Goal: Task Accomplishment & Management: Use online tool/utility

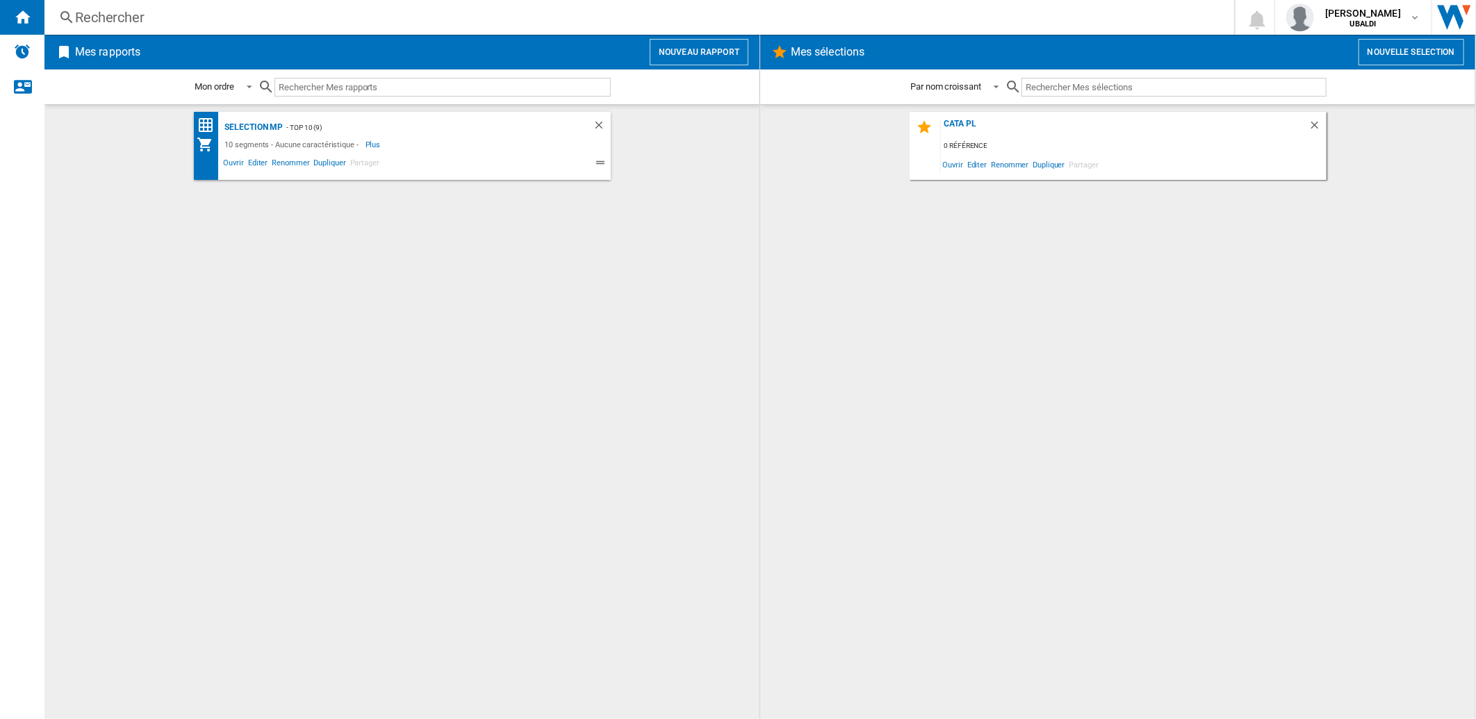
click at [705, 45] on button "Nouveau rapport" at bounding box center [699, 52] width 99 height 26
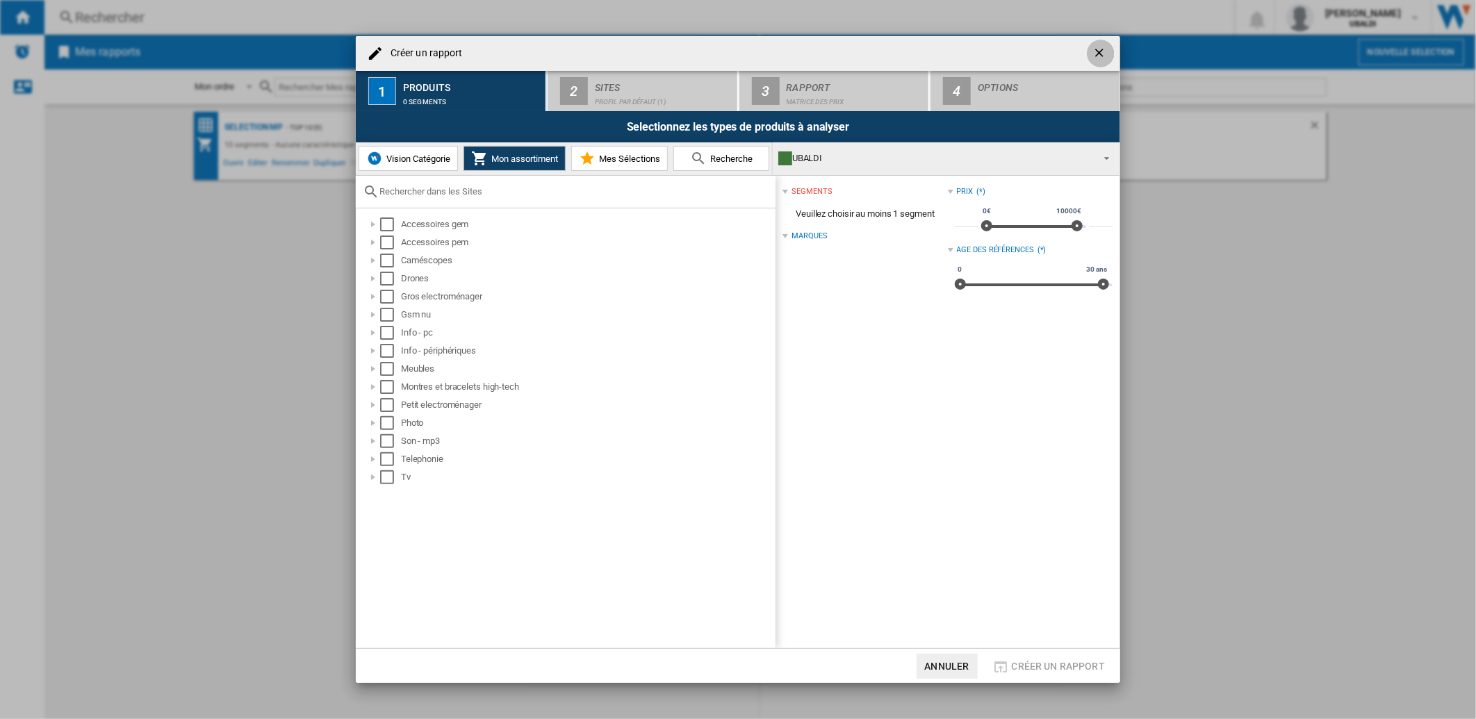
click at [1099, 56] on ng-md-icon "getI18NText('BUTTONS.CLOSE_DIALOG')" at bounding box center [1100, 54] width 17 height 17
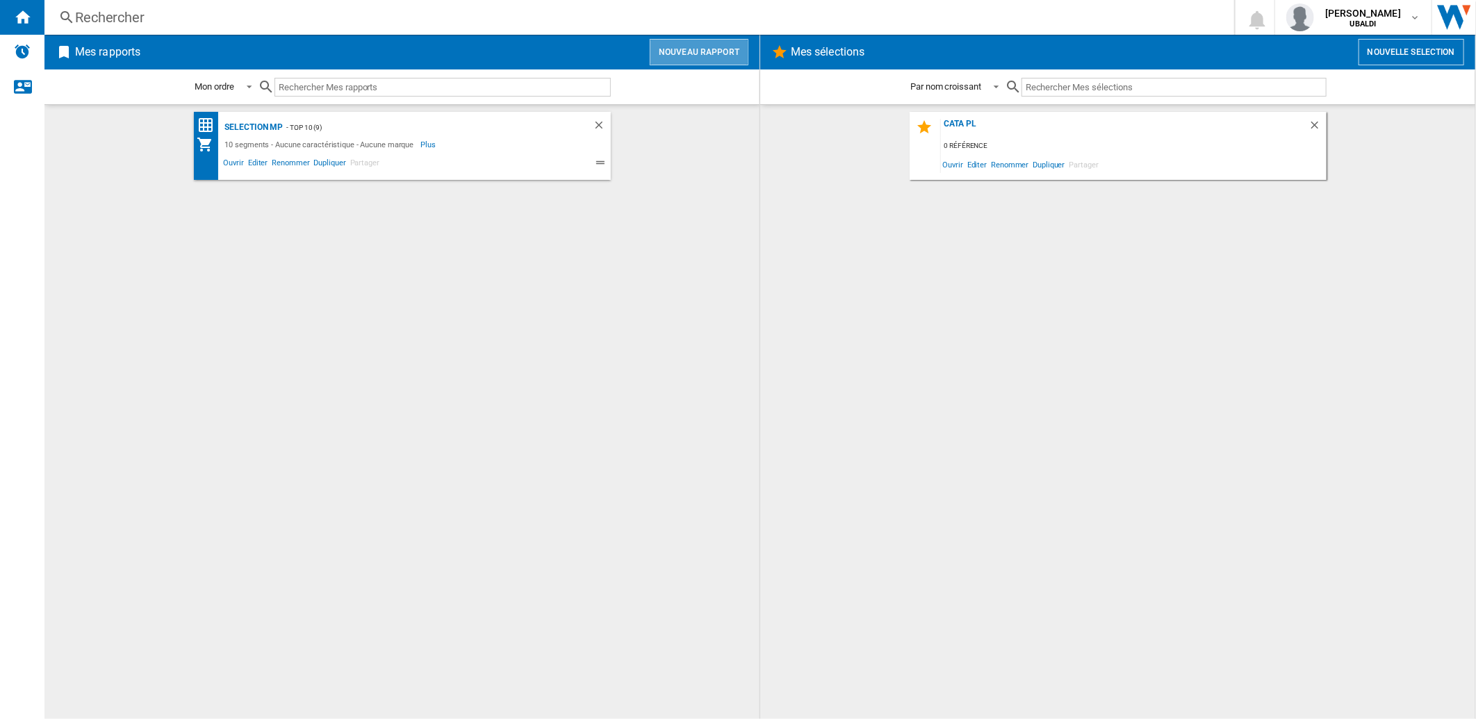
click at [717, 52] on button "Nouveau rapport" at bounding box center [699, 52] width 99 height 26
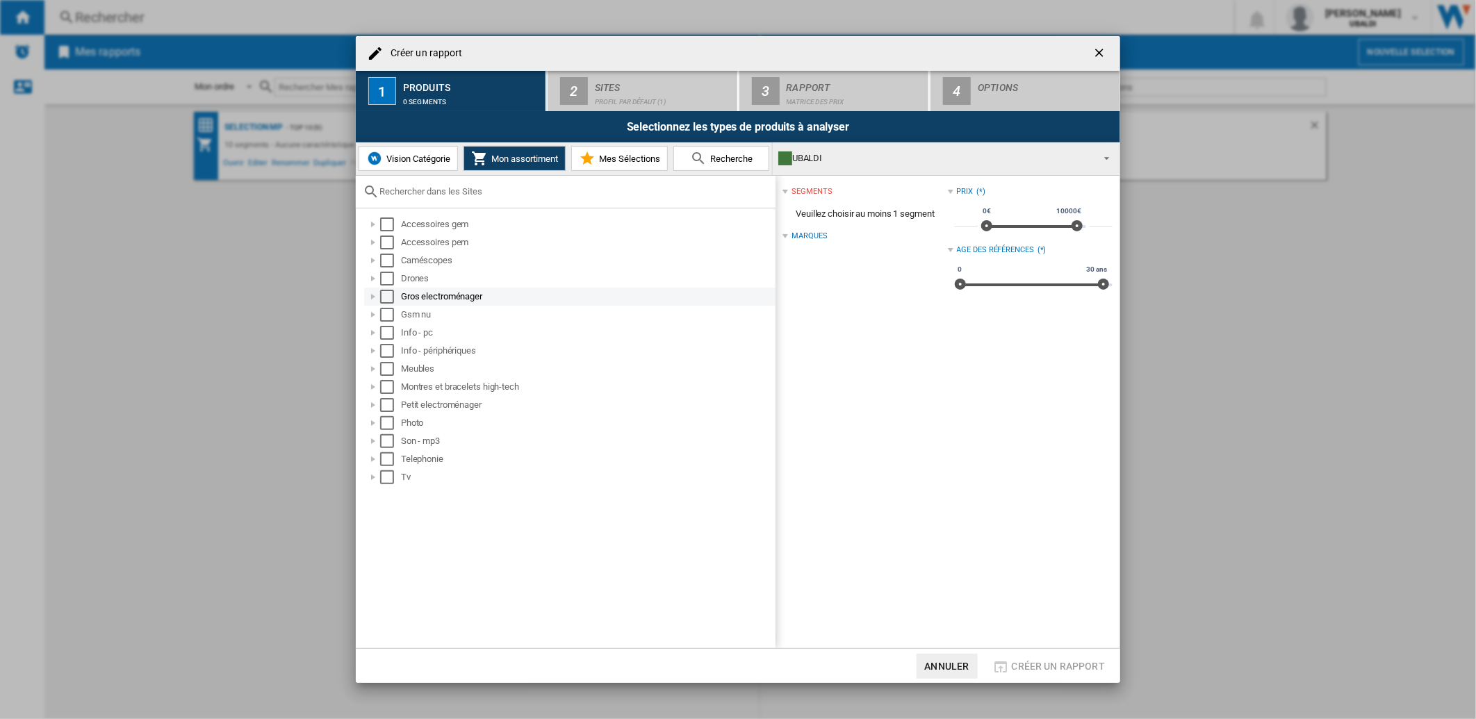
click at [434, 297] on div "Gros electroménager" at bounding box center [587, 297] width 372 height 14
click at [383, 295] on div "Select" at bounding box center [387, 297] width 14 height 14
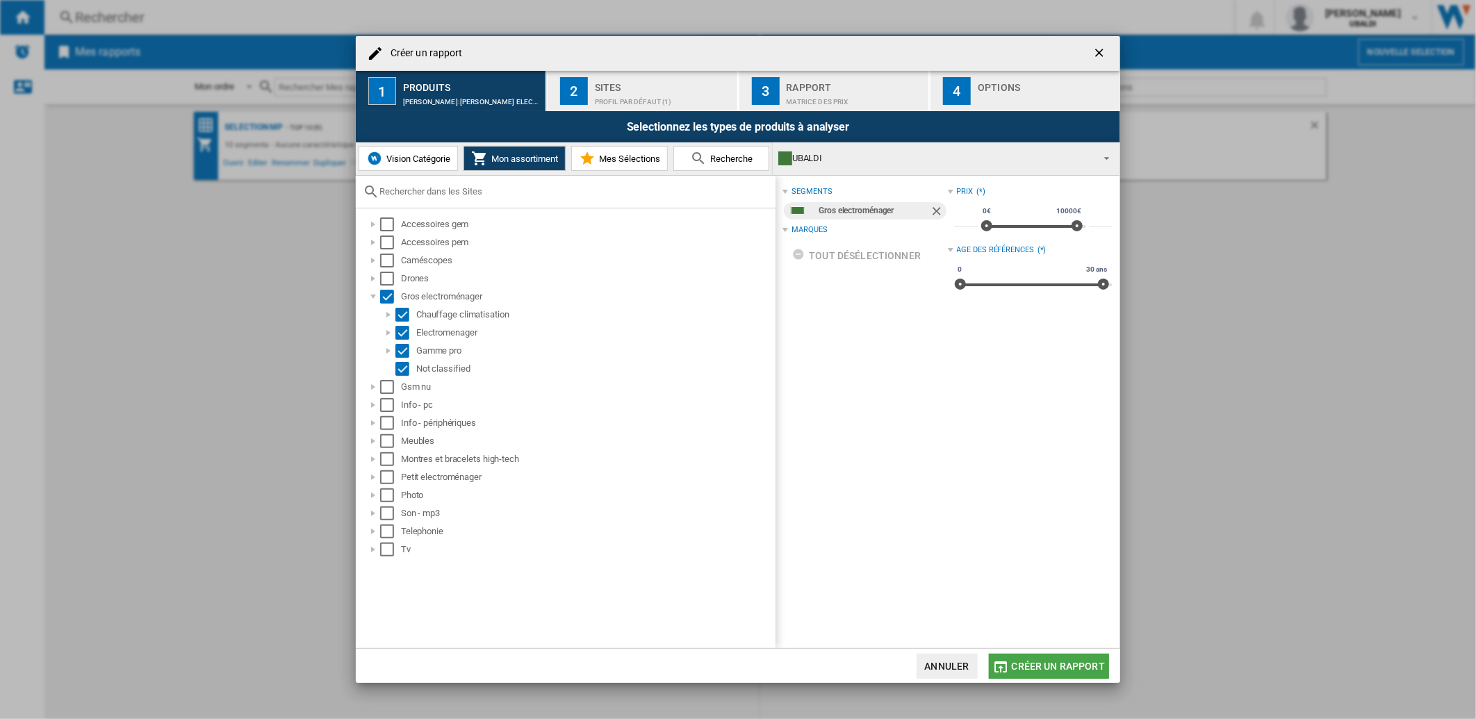
click at [1049, 663] on span "Créer un rapport" at bounding box center [1058, 666] width 93 height 11
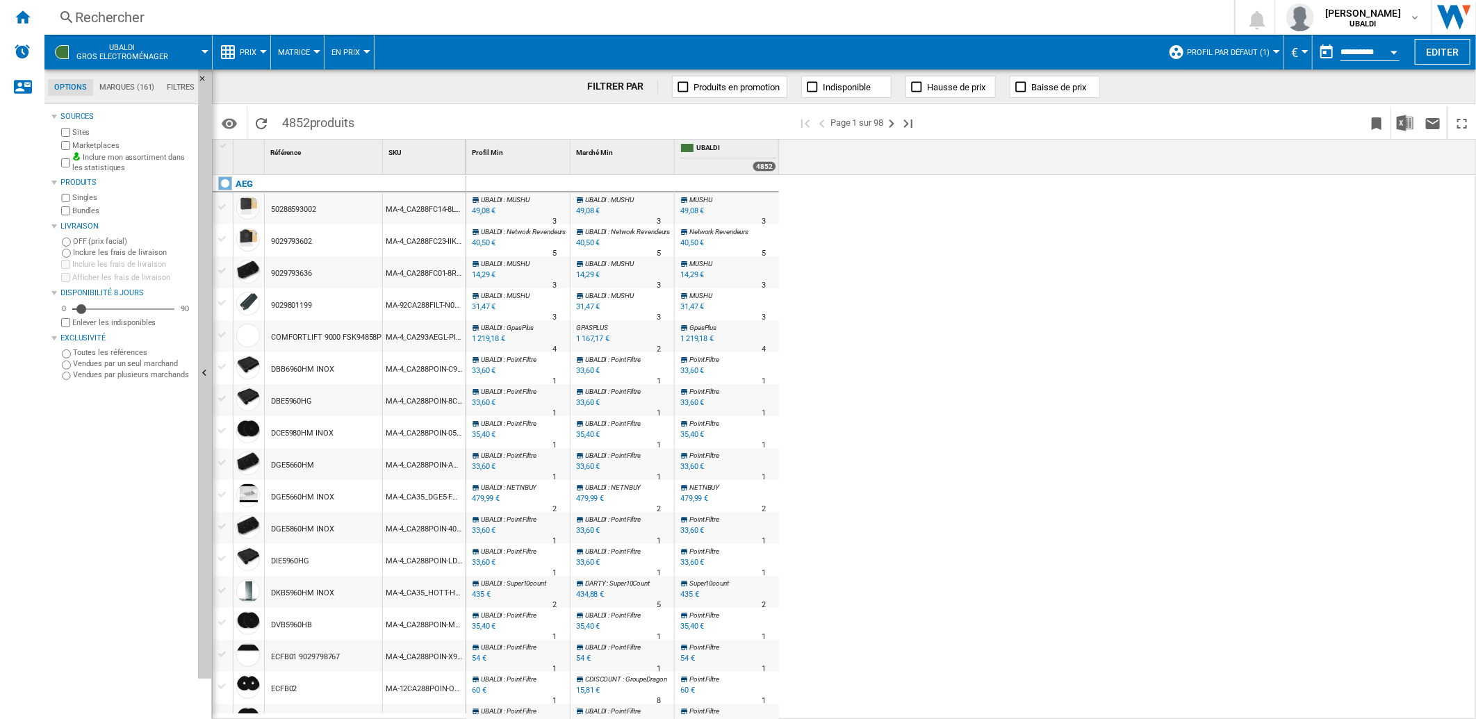
click at [130, 89] on md-tab-item "Marques (161)" at bounding box center [126, 87] width 67 height 17
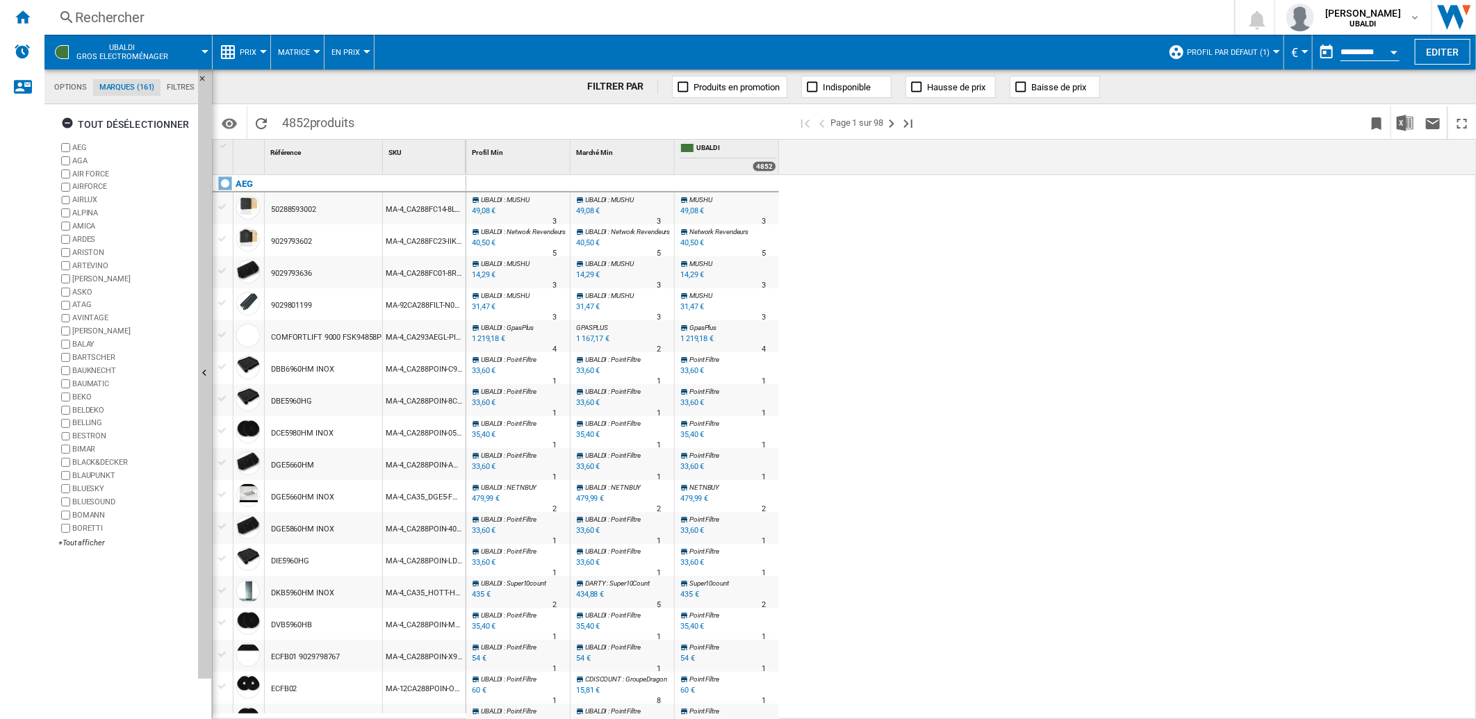
scroll to position [53, 0]
click at [67, 142] on label "AEG" at bounding box center [125, 147] width 134 height 13
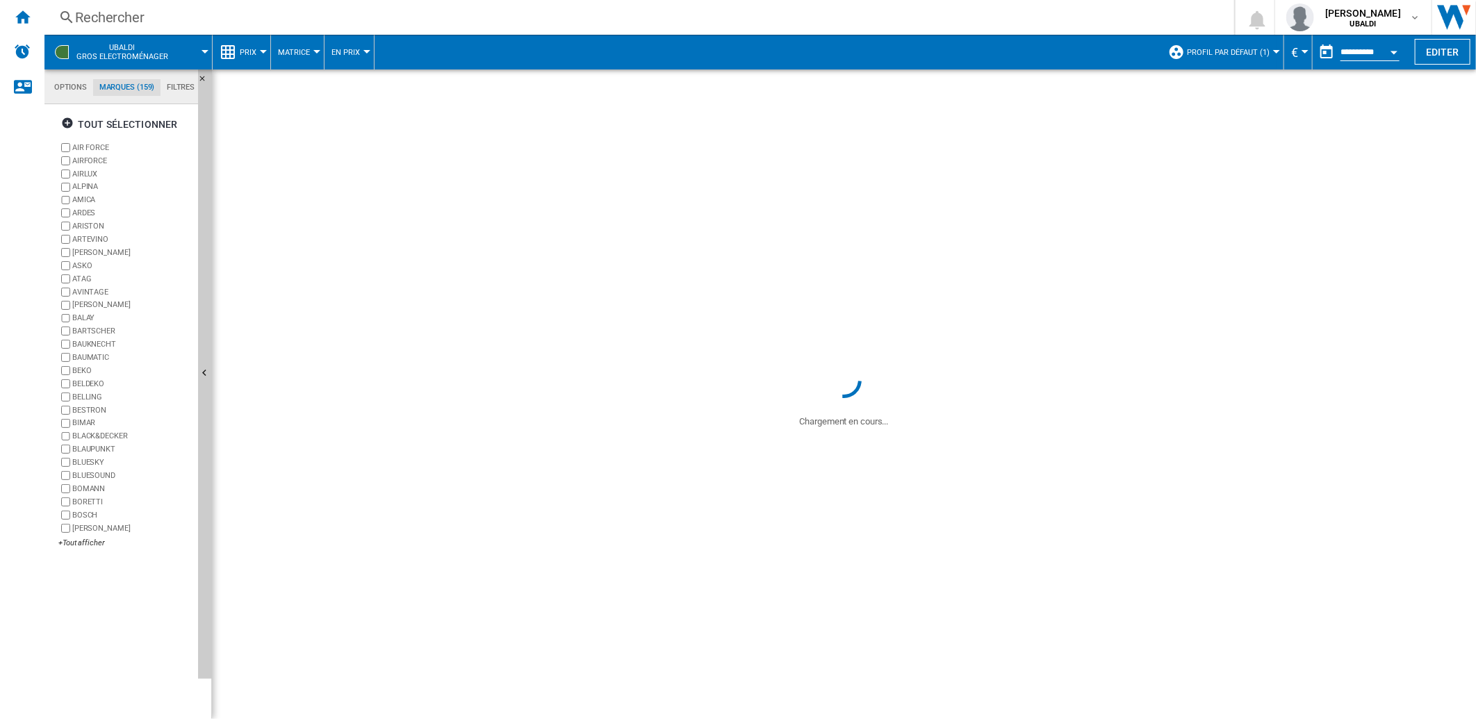
click at [70, 142] on label "AIR FORCE" at bounding box center [125, 147] width 134 height 13
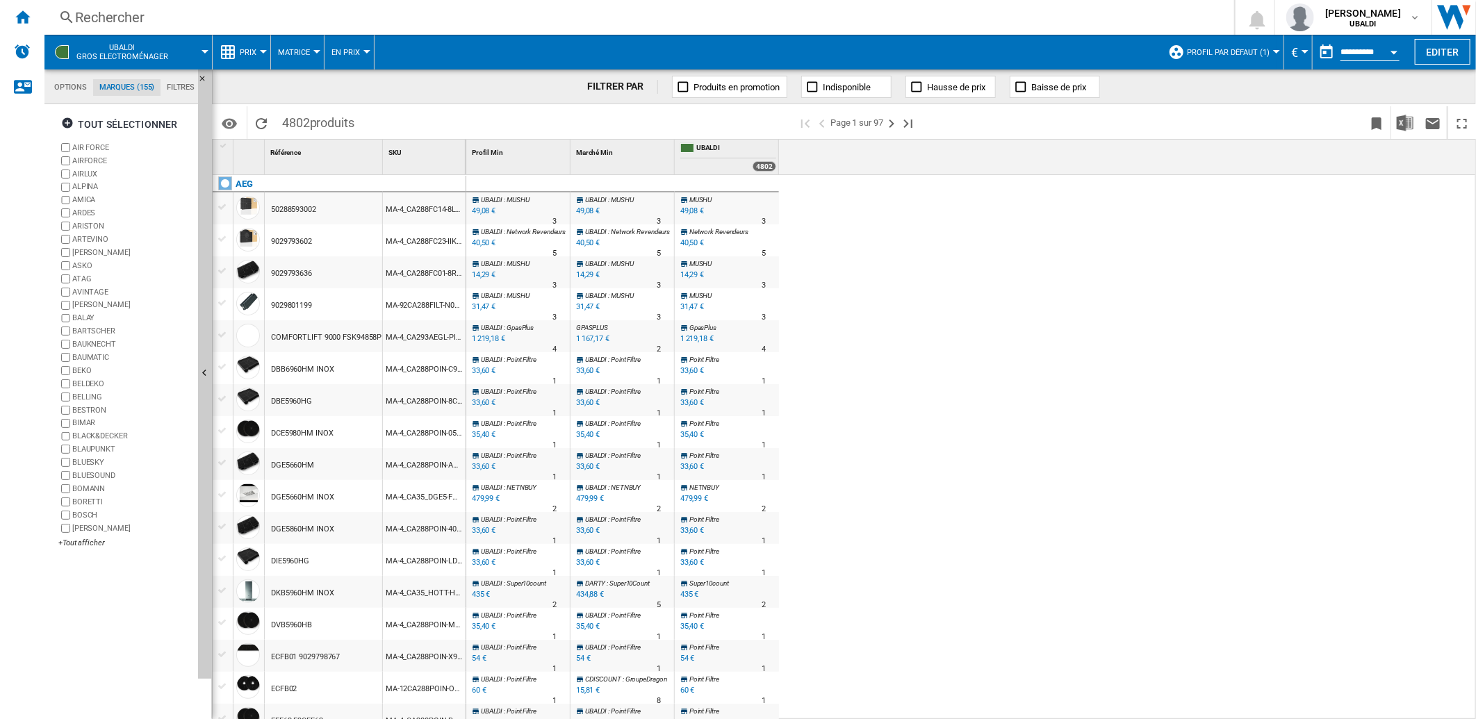
click at [67, 206] on label "ARDES" at bounding box center [125, 212] width 134 height 13
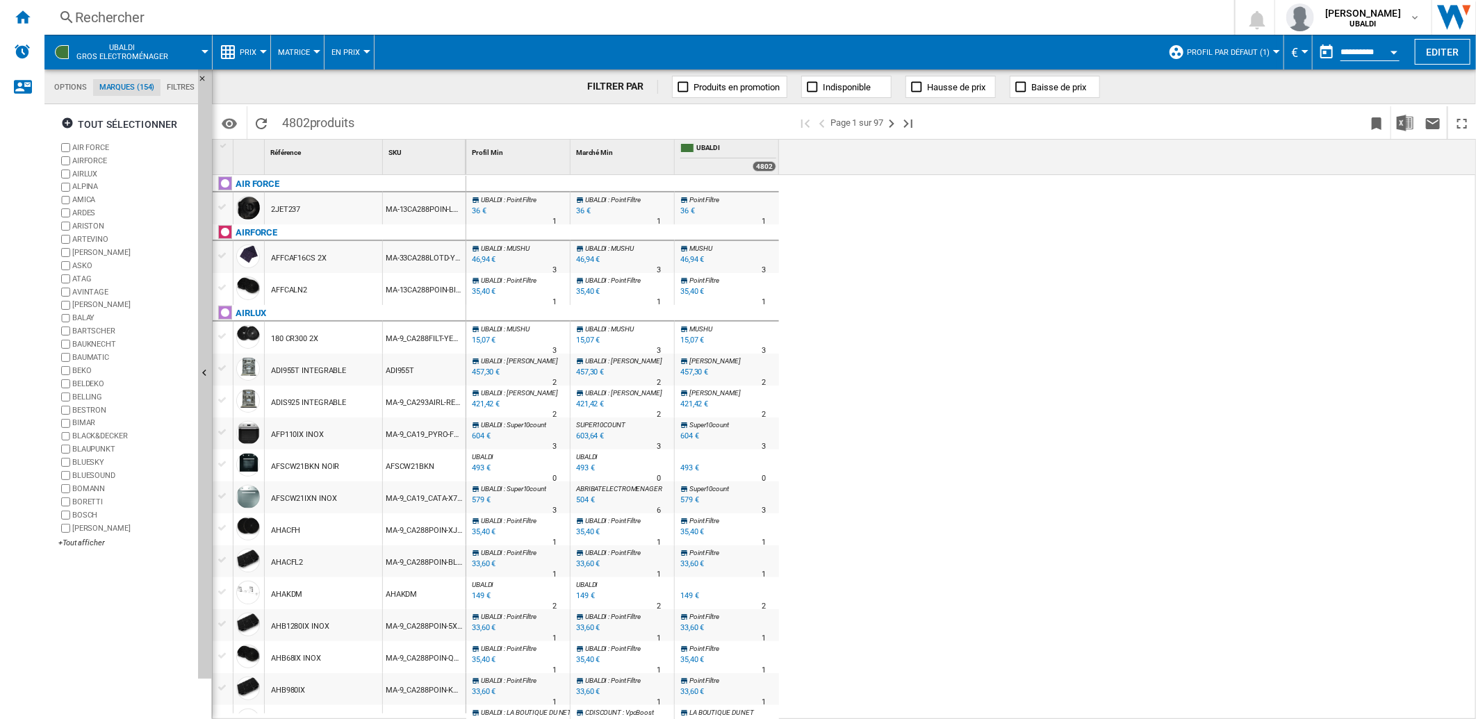
click at [67, 233] on label "ARTEVINO" at bounding box center [125, 239] width 134 height 13
click at [64, 285] on label "ATAG" at bounding box center [125, 278] width 134 height 13
drag, startPoint x: 70, startPoint y: 315, endPoint x: 70, endPoint y: 330, distance: 15.3
click at [70, 320] on label "BALAY" at bounding box center [125, 318] width 134 height 13
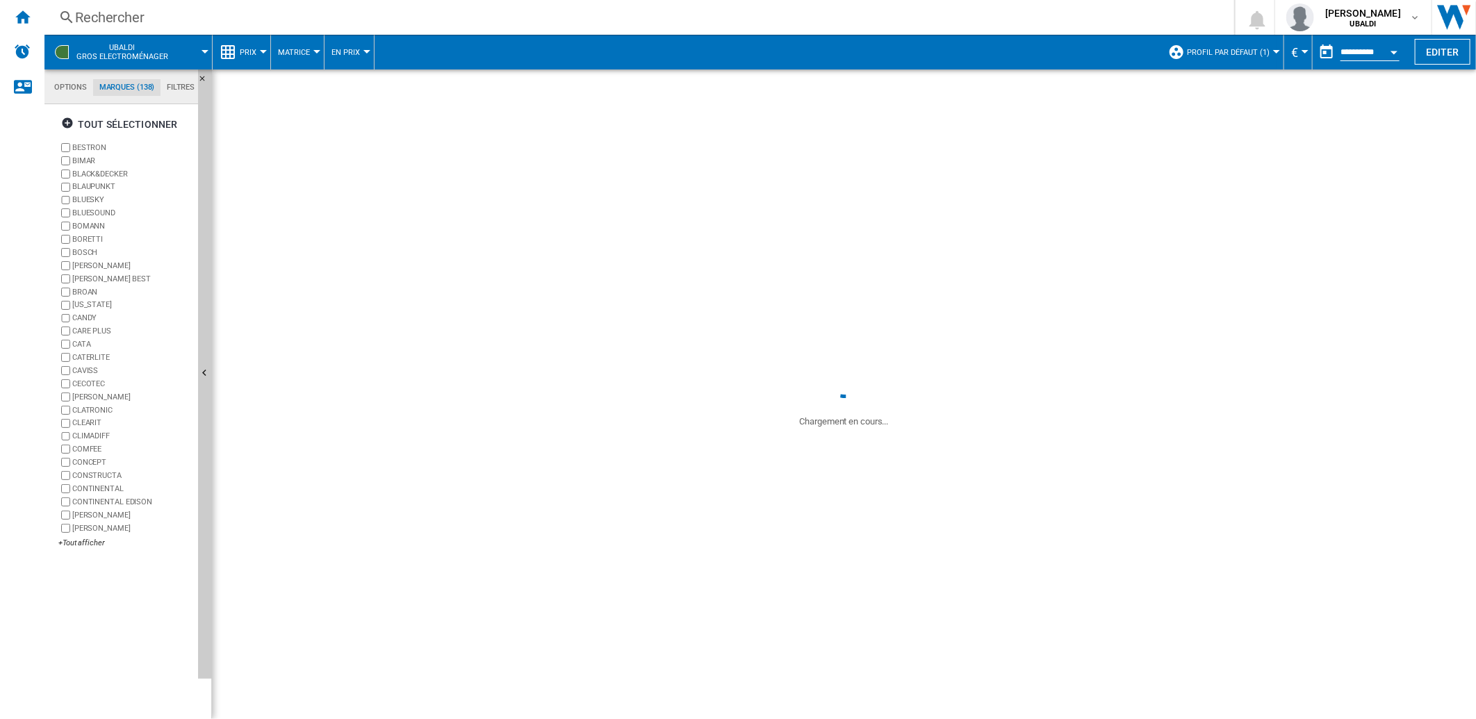
click at [177, 81] on md-tab-item "Filtres" at bounding box center [180, 87] width 40 height 17
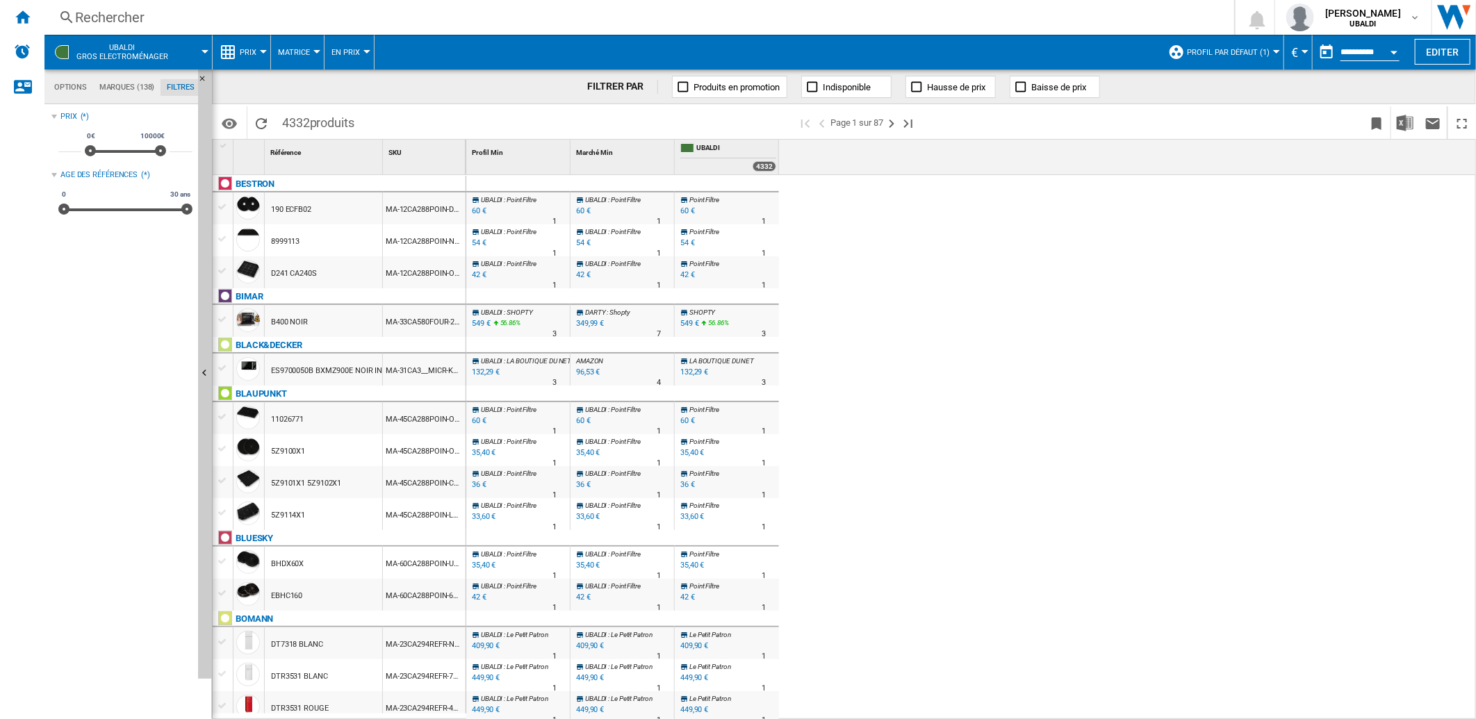
click at [122, 92] on md-tab-item "Marques (138)" at bounding box center [126, 87] width 67 height 17
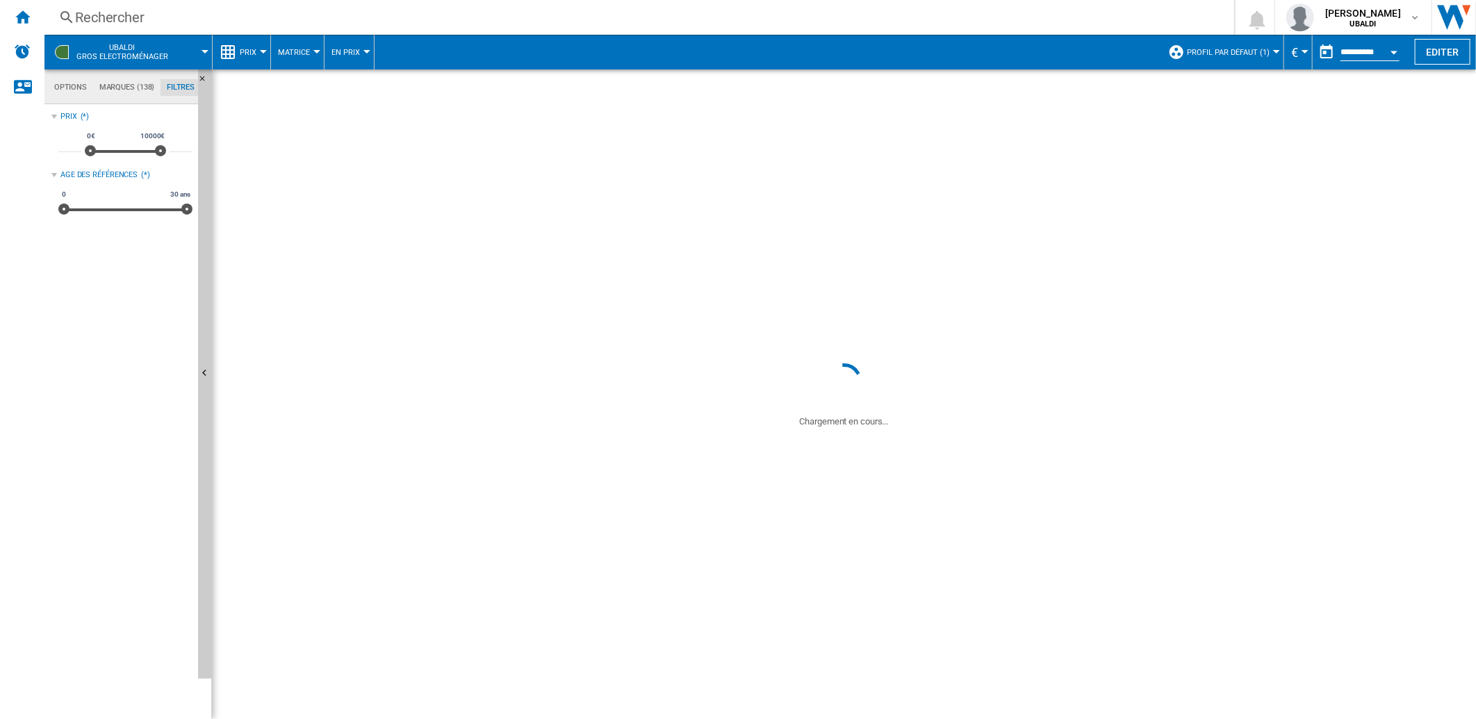
scroll to position [53, 0]
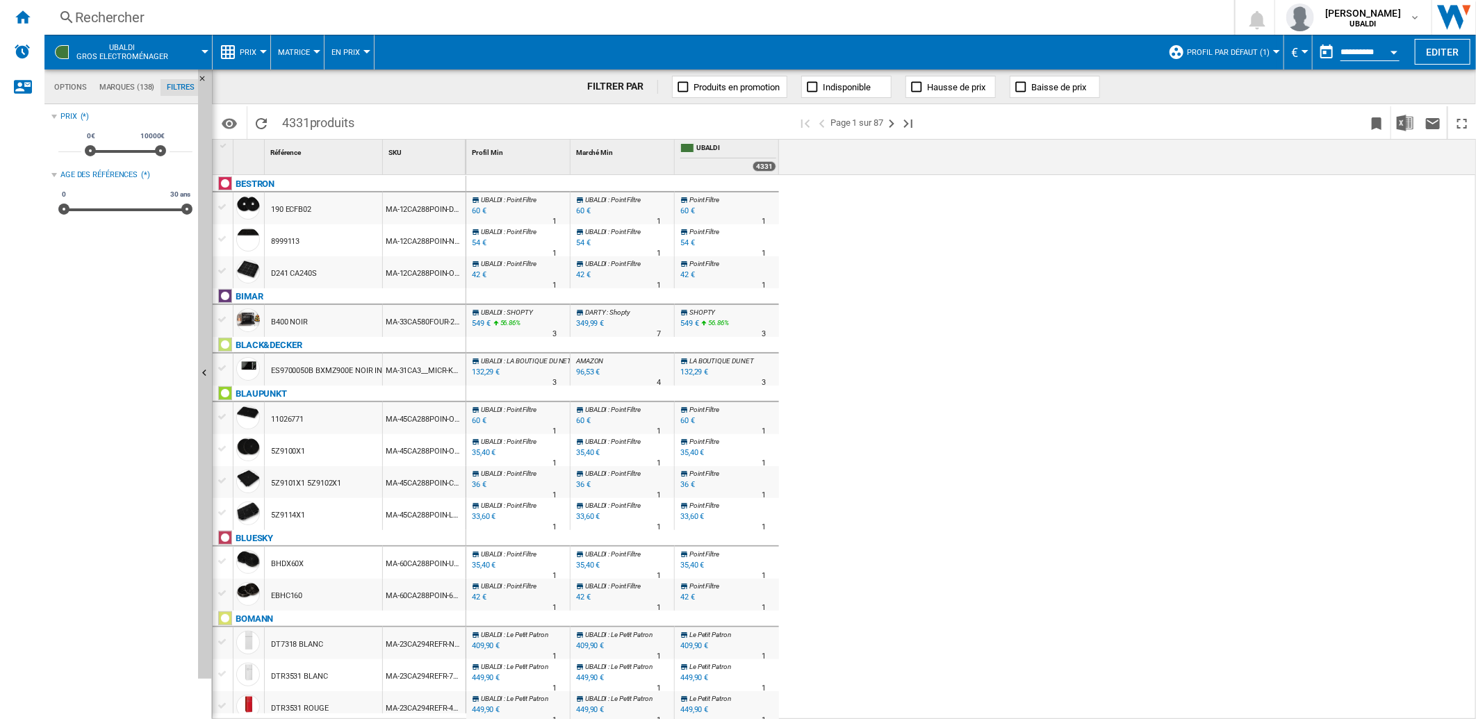
click at [126, 88] on md-tab-item "Marques (138)" at bounding box center [126, 87] width 67 height 17
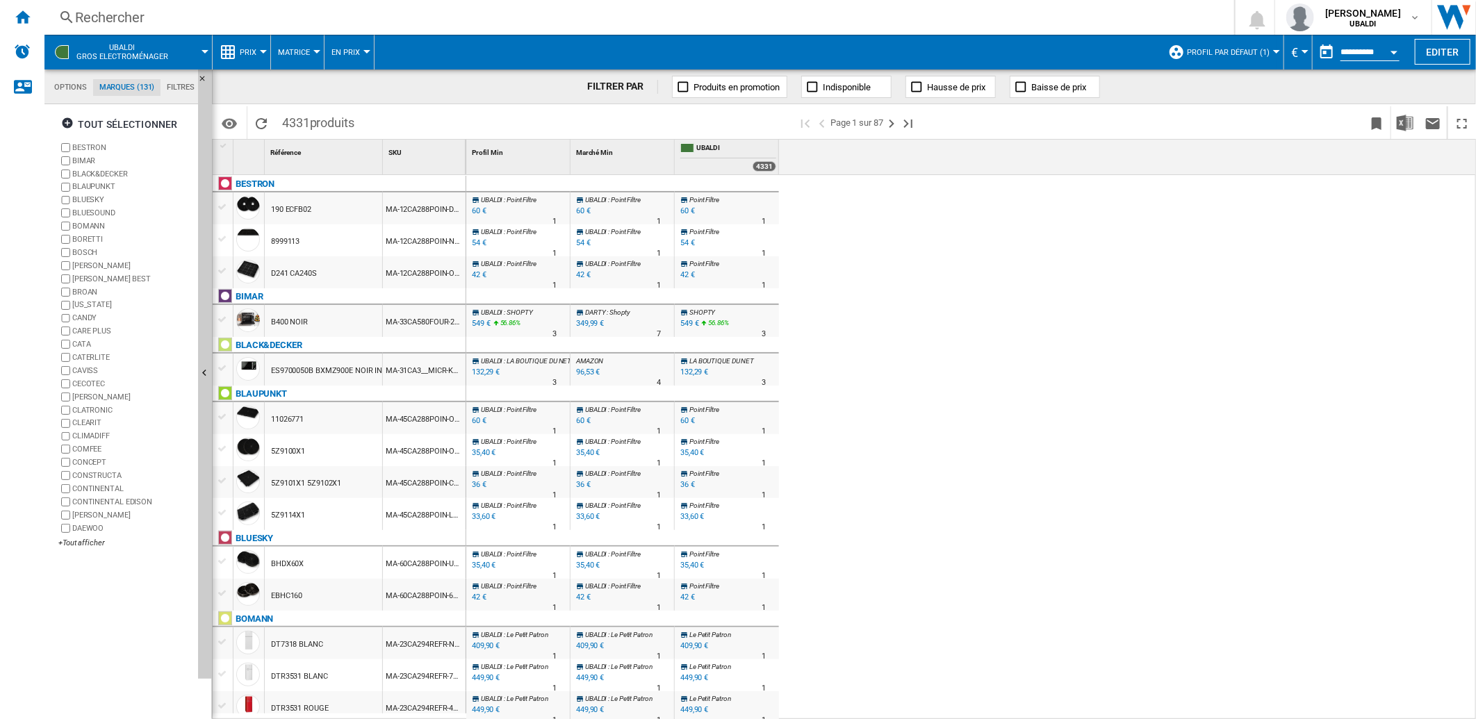
click at [65, 233] on label "BORETTI" at bounding box center [125, 239] width 134 height 13
click at [65, 245] on label "BORETTI" at bounding box center [125, 239] width 134 height 13
click at [70, 278] on label "[PERSON_NAME] BEST" at bounding box center [125, 278] width 134 height 13
click at [66, 299] on label "[US_STATE]" at bounding box center [125, 305] width 134 height 13
click at [66, 327] on label "CARE PLUS" at bounding box center [125, 330] width 134 height 13
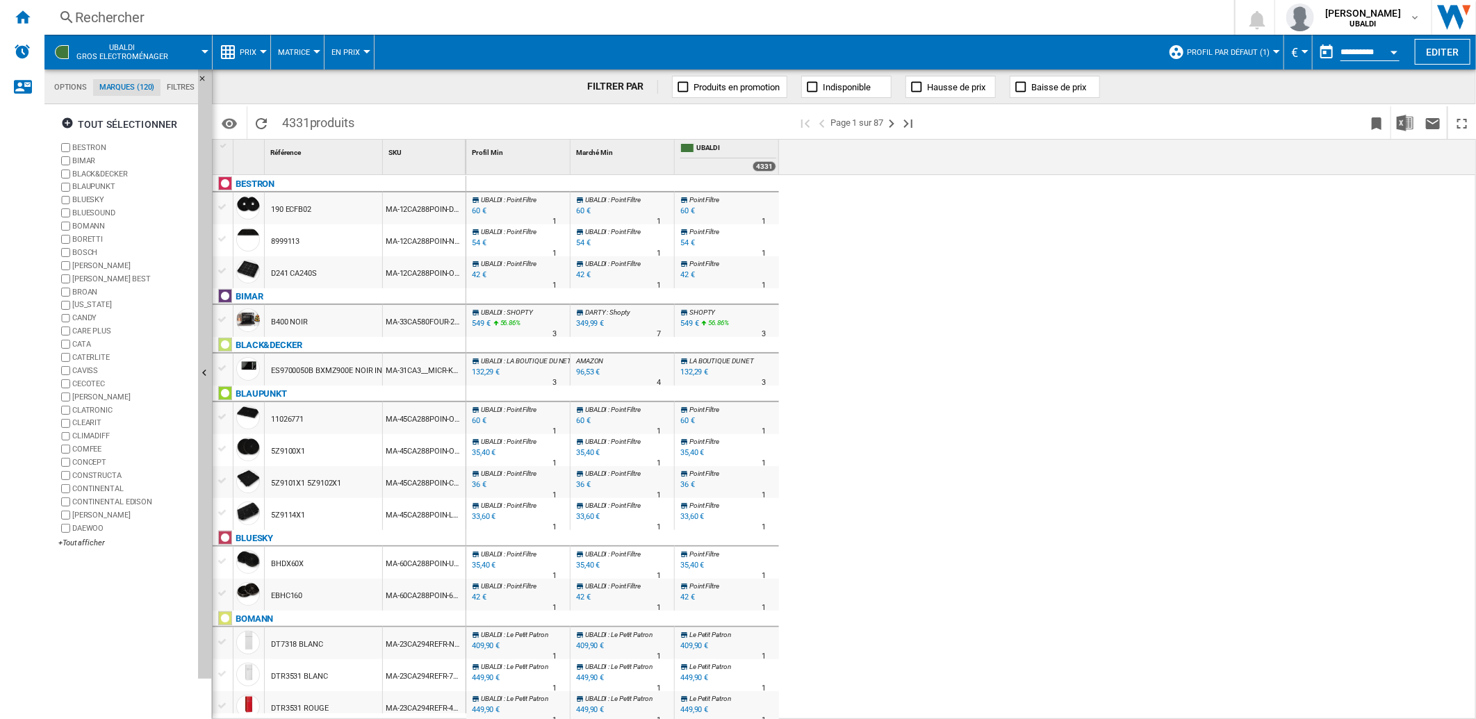
click at [65, 392] on label "[PERSON_NAME]" at bounding box center [125, 396] width 134 height 13
click at [67, 405] on label "CLATRONIC" at bounding box center [125, 410] width 134 height 13
click at [67, 457] on label "CONCEPT" at bounding box center [125, 462] width 134 height 13
click at [65, 497] on label "CONTINENTAL EDISON" at bounding box center [125, 501] width 134 height 13
click at [67, 511] on label "[PERSON_NAME]" at bounding box center [125, 515] width 134 height 13
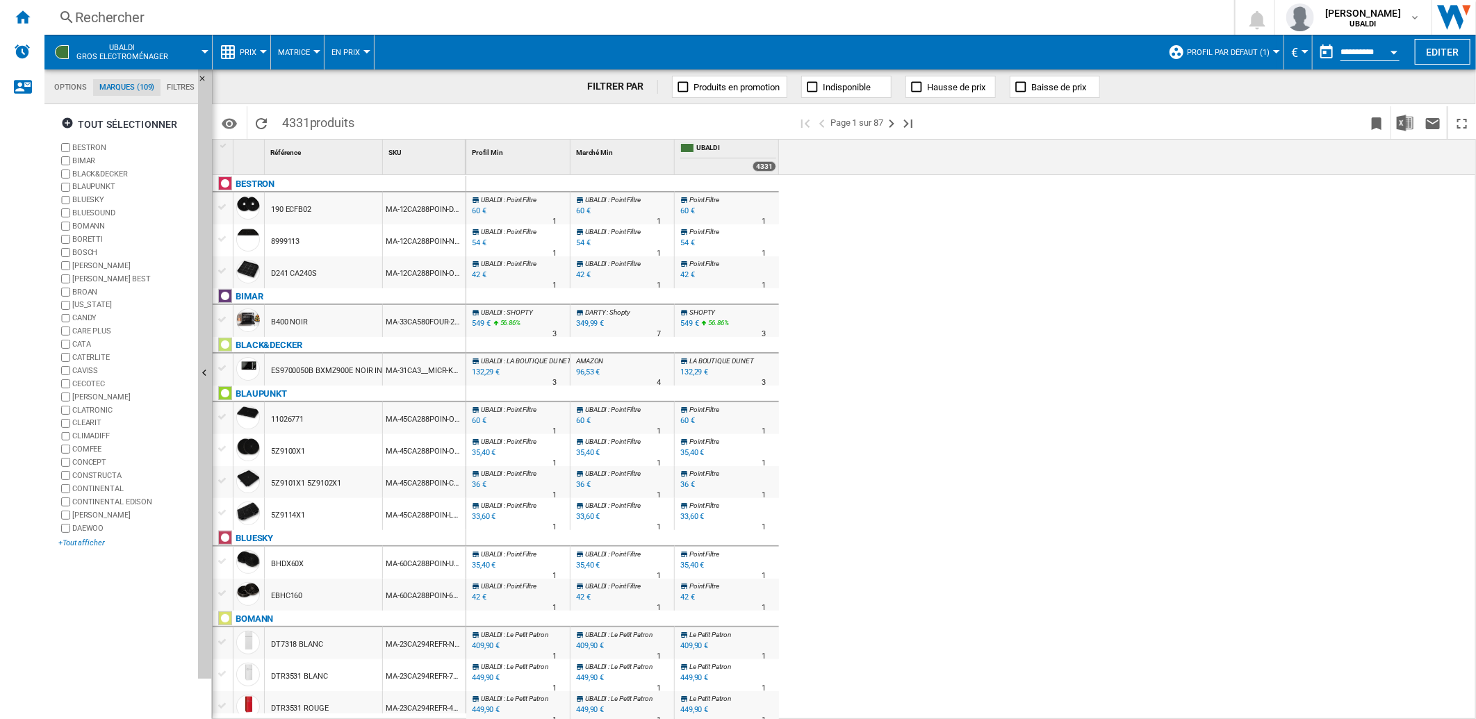
click at [75, 544] on div "+Tout afficher" at bounding box center [125, 543] width 134 height 10
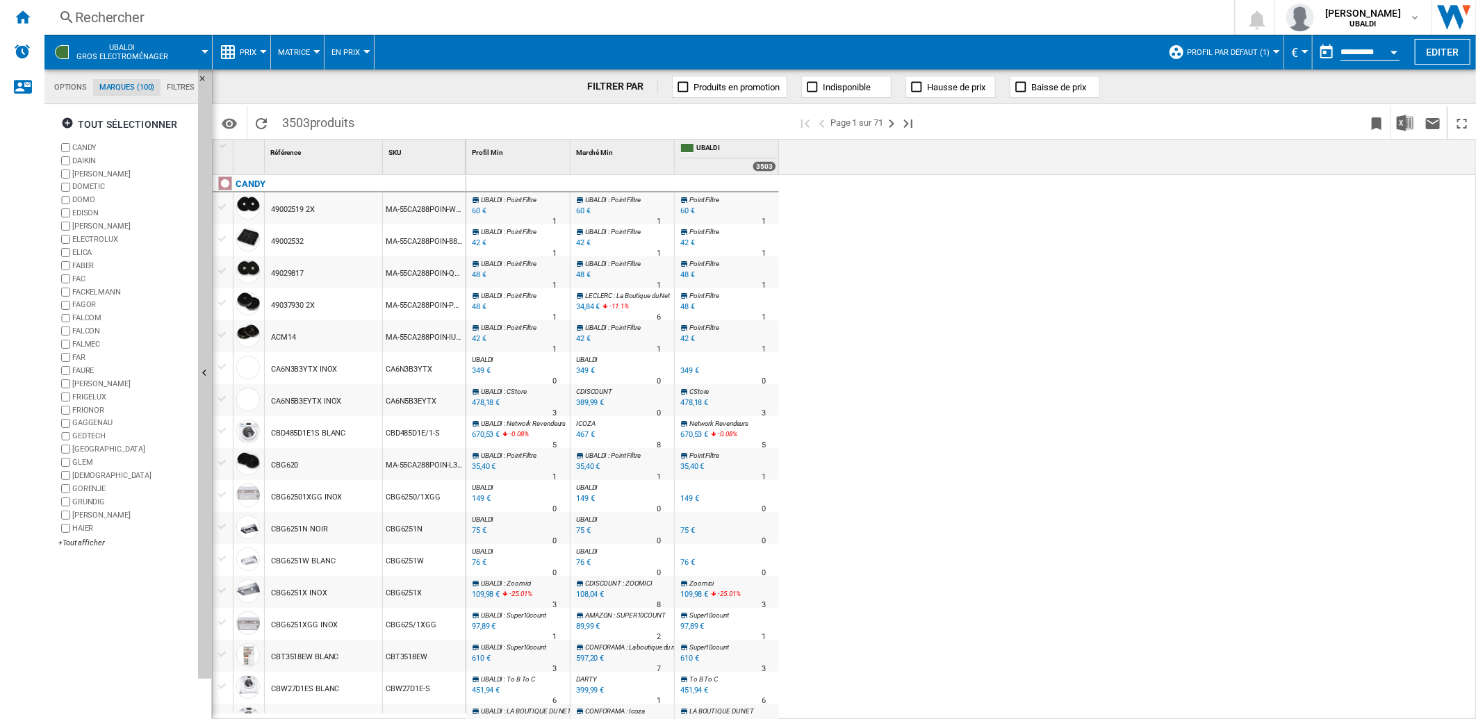
drag, startPoint x: 63, startPoint y: 272, endPoint x: 64, endPoint y: 285, distance: 13.2
click at [63, 272] on div "CANDY DAIKIN [PERSON_NAME] DOMETIC DOMO [PERSON_NAME] ELECTROLUX [GEOGRAPHIC_DA…" at bounding box center [125, 346] width 134 height 410
click at [64, 287] on label "FACKELMANN" at bounding box center [125, 292] width 134 height 13
click at [65, 313] on label "FALCOM" at bounding box center [125, 318] width 134 height 13
click at [64, 377] on label "FAURE" at bounding box center [125, 370] width 134 height 13
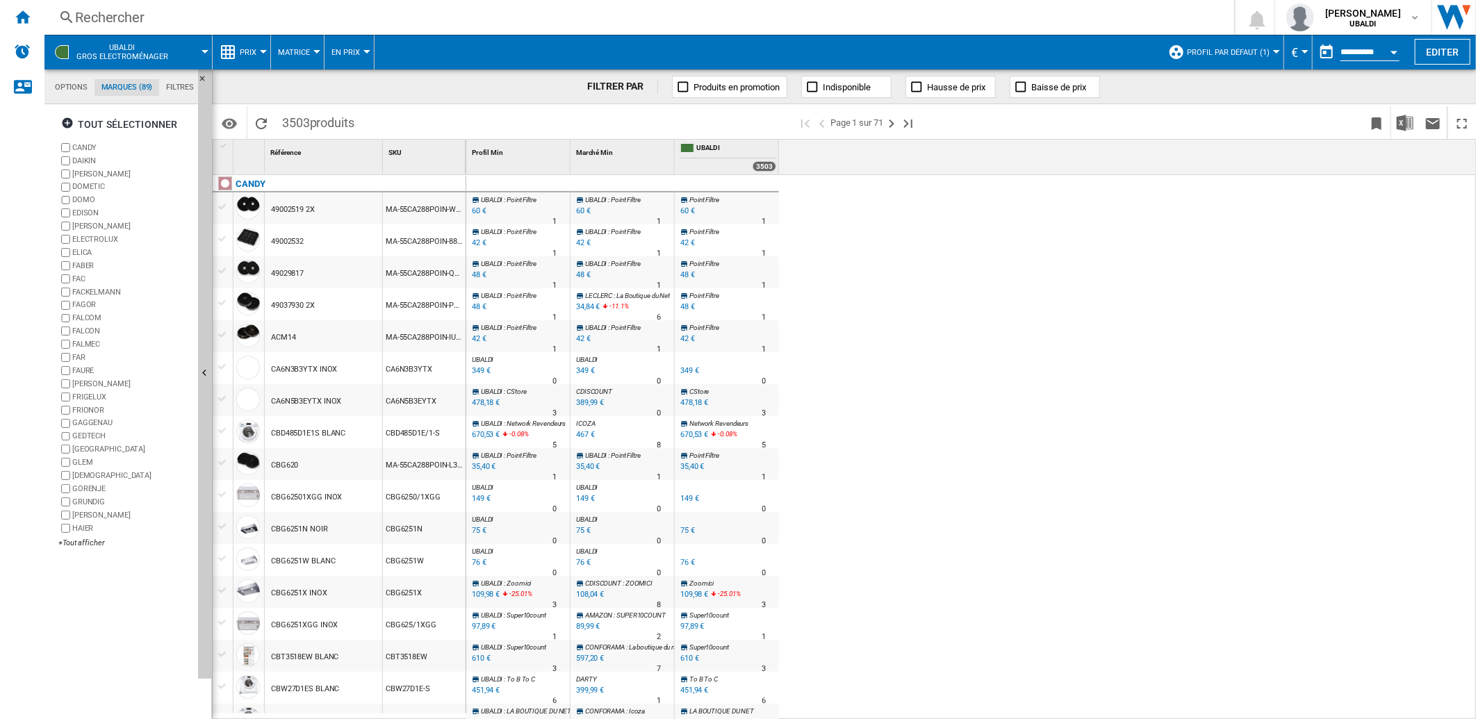
click at [63, 418] on label "GAGGENAU" at bounding box center [125, 423] width 134 height 13
click at [65, 457] on label "GLEM" at bounding box center [125, 462] width 134 height 13
click at [65, 469] on label "GLEM" at bounding box center [125, 462] width 134 height 13
click at [84, 544] on div "+Tout afficher" at bounding box center [125, 543] width 134 height 10
click at [66, 286] on label "KITCHEN CHEF" at bounding box center [125, 292] width 134 height 13
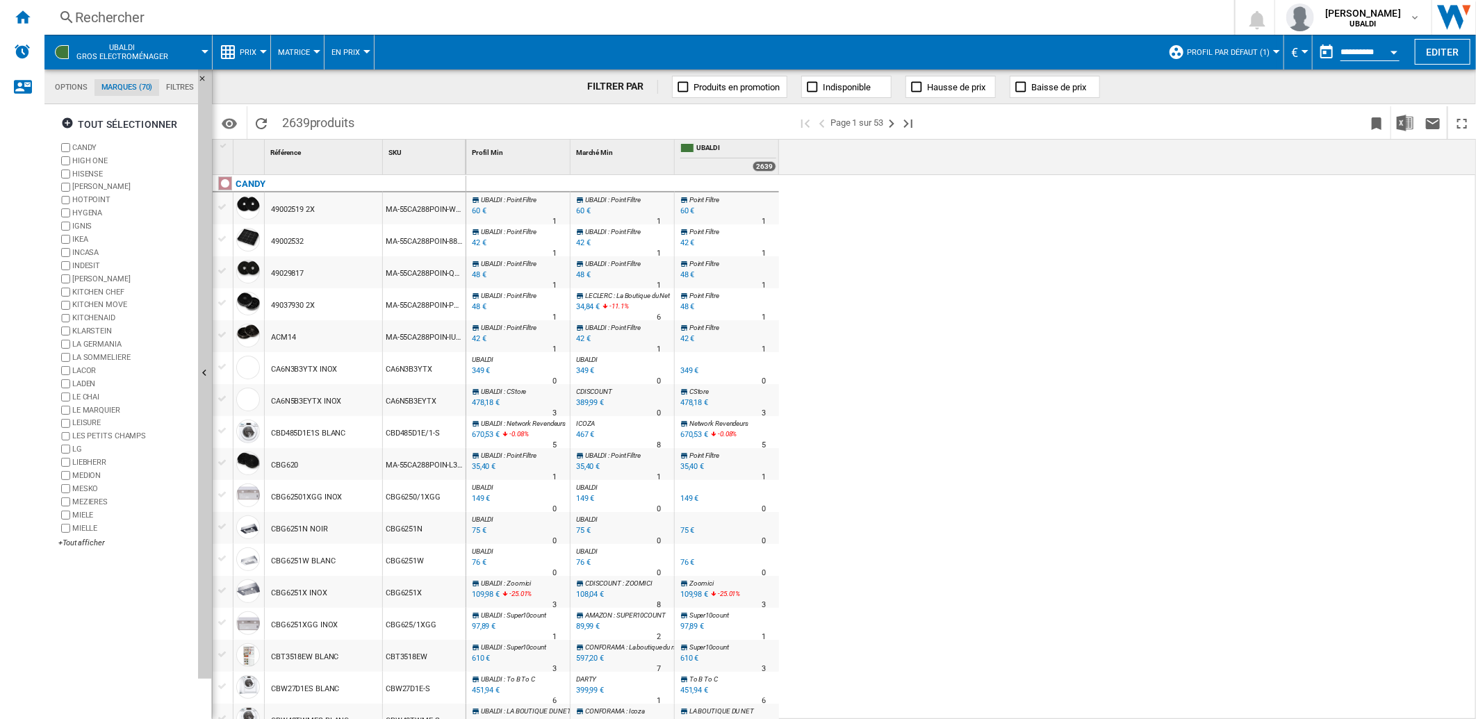
click at [61, 300] on label "KITCHEN MOVE" at bounding box center [125, 305] width 134 height 13
click at [58, 385] on label "LADEN" at bounding box center [125, 383] width 134 height 13
click at [70, 459] on label "LIEBHERR" at bounding box center [125, 462] width 134 height 13
click at [66, 431] on label "RADIOLA" at bounding box center [125, 436] width 134 height 13
click at [63, 259] on label "[PERSON_NAME]" at bounding box center [125, 265] width 134 height 13
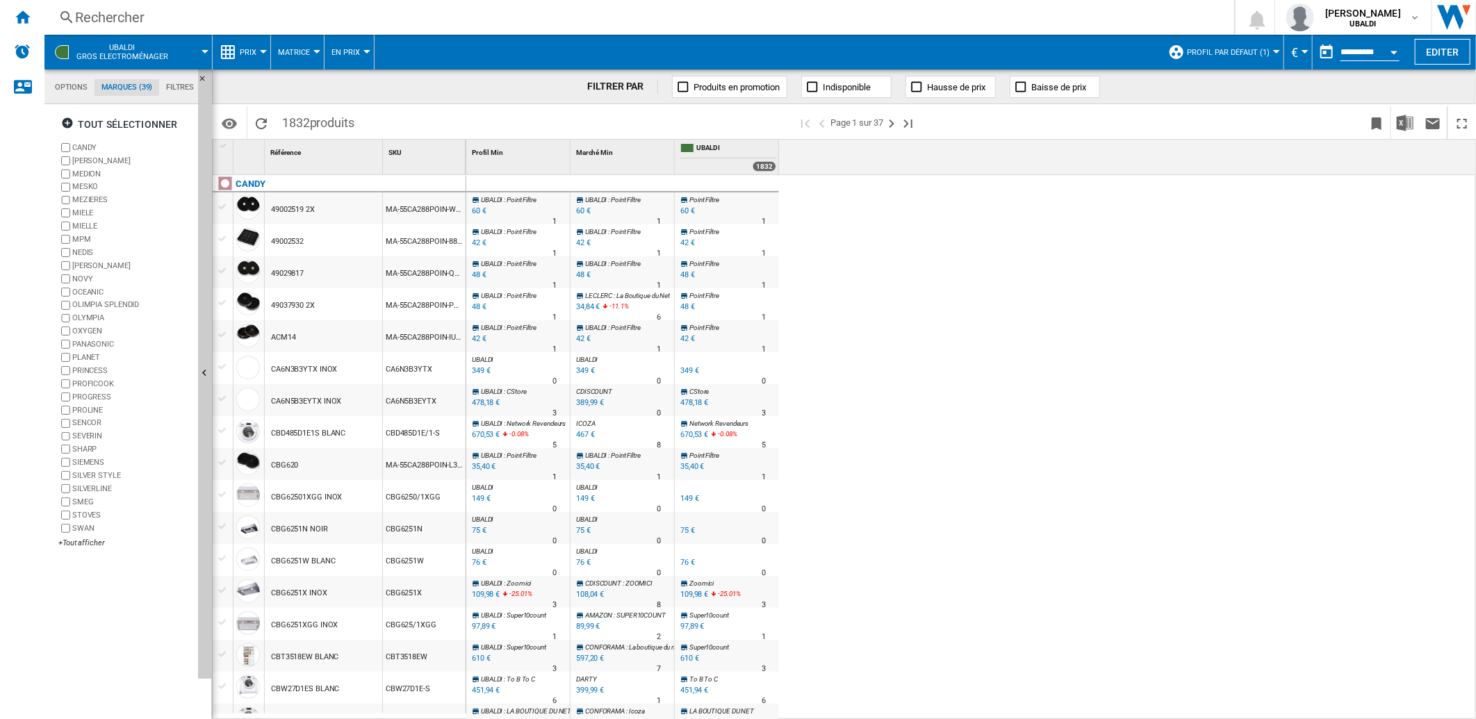
click at [65, 287] on label "OCEANIC" at bounding box center [125, 292] width 134 height 13
click at [65, 299] on label "OLIMPIA SPLENDID" at bounding box center [125, 305] width 134 height 13
click at [66, 312] on label "OLYMPIA" at bounding box center [125, 318] width 134 height 13
click at [65, 339] on label "PANASONIC" at bounding box center [125, 344] width 134 height 13
click at [117, 122] on div "tout sélectionner" at bounding box center [119, 124] width 116 height 25
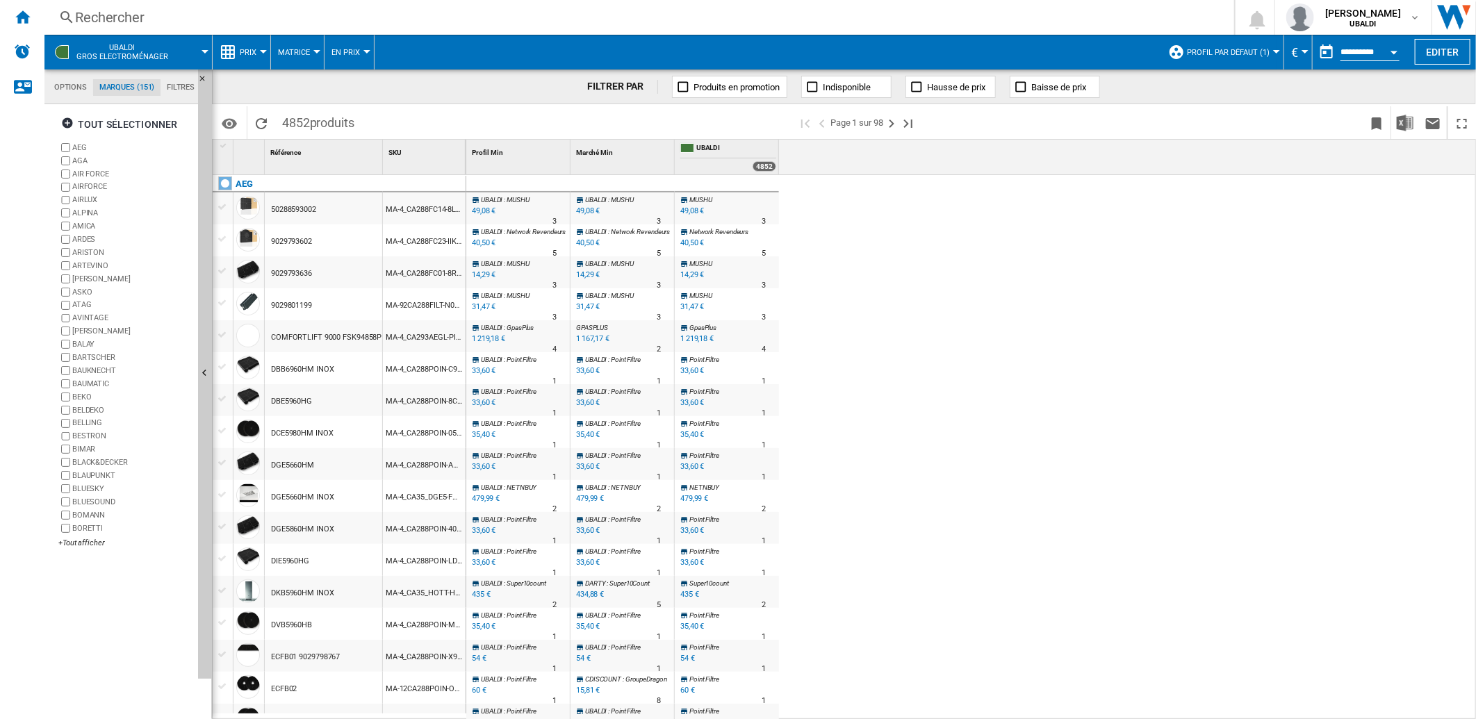
click at [67, 273] on label "[PERSON_NAME]" at bounding box center [125, 278] width 134 height 13
click at [70, 287] on label "ASKO" at bounding box center [125, 292] width 134 height 13
click at [70, 329] on label "[PERSON_NAME]" at bounding box center [125, 330] width 134 height 13
click at [59, 390] on label "BAUMATIC" at bounding box center [125, 383] width 134 height 13
click at [65, 508] on label "BLUESOUND" at bounding box center [125, 501] width 134 height 13
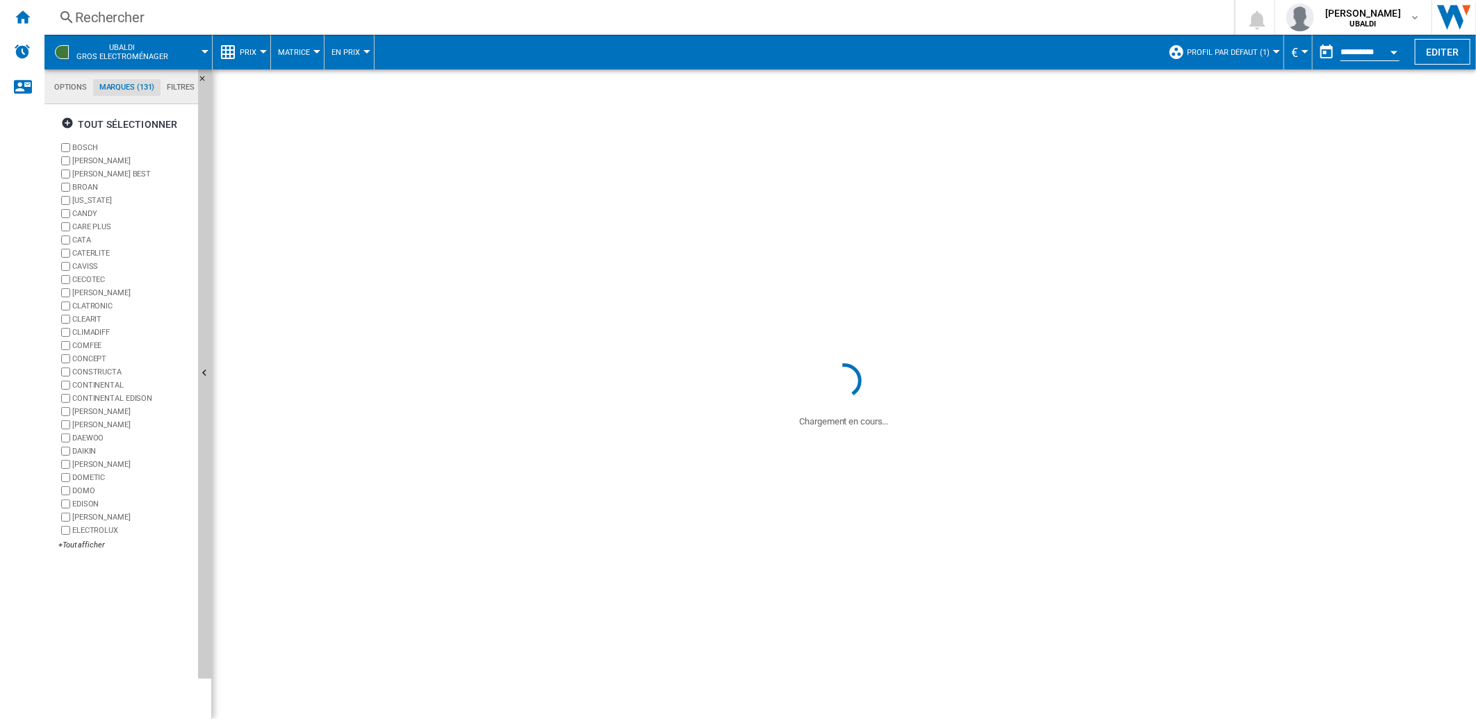
click at [88, 545] on div "+Tout afficher" at bounding box center [125, 543] width 134 height 10
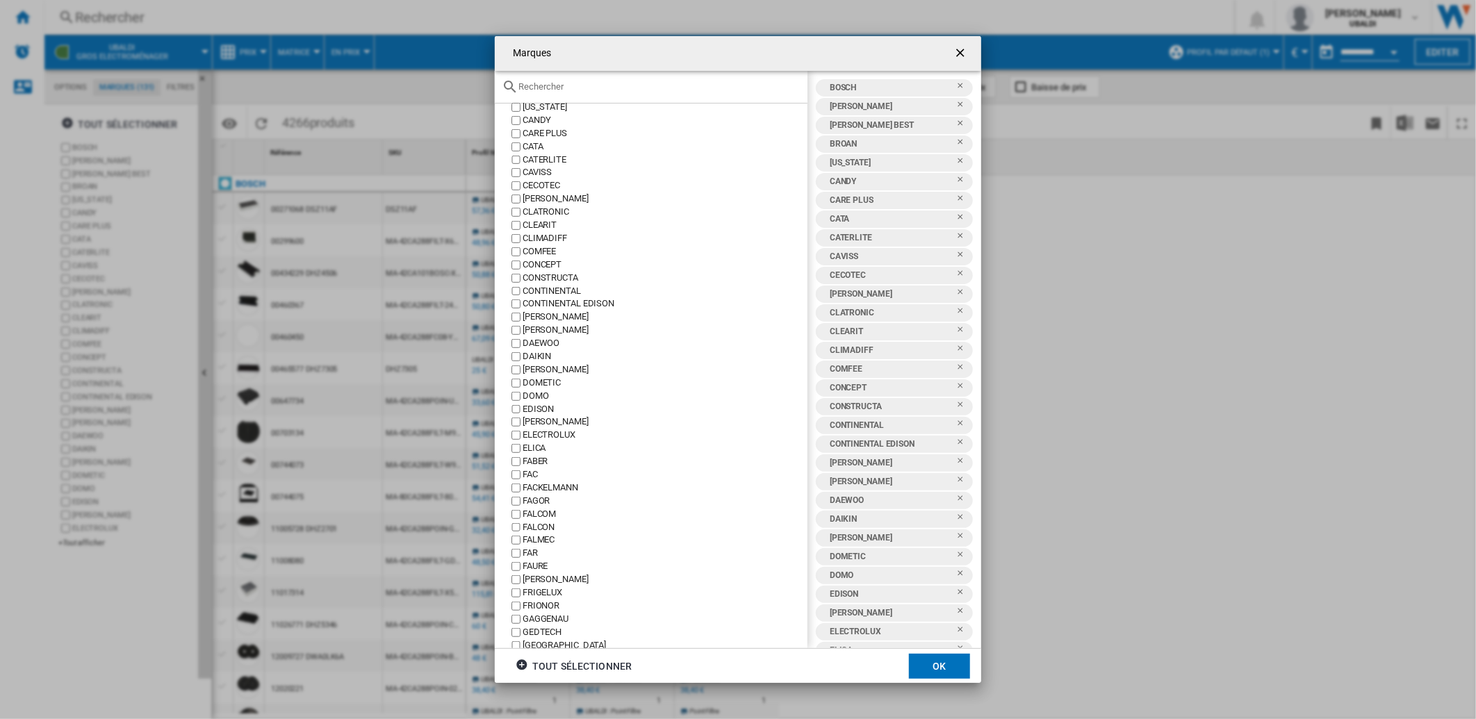
scroll to position [386, 0]
click at [527, 132] on div "BOSCH" at bounding box center [664, 131] width 285 height 13
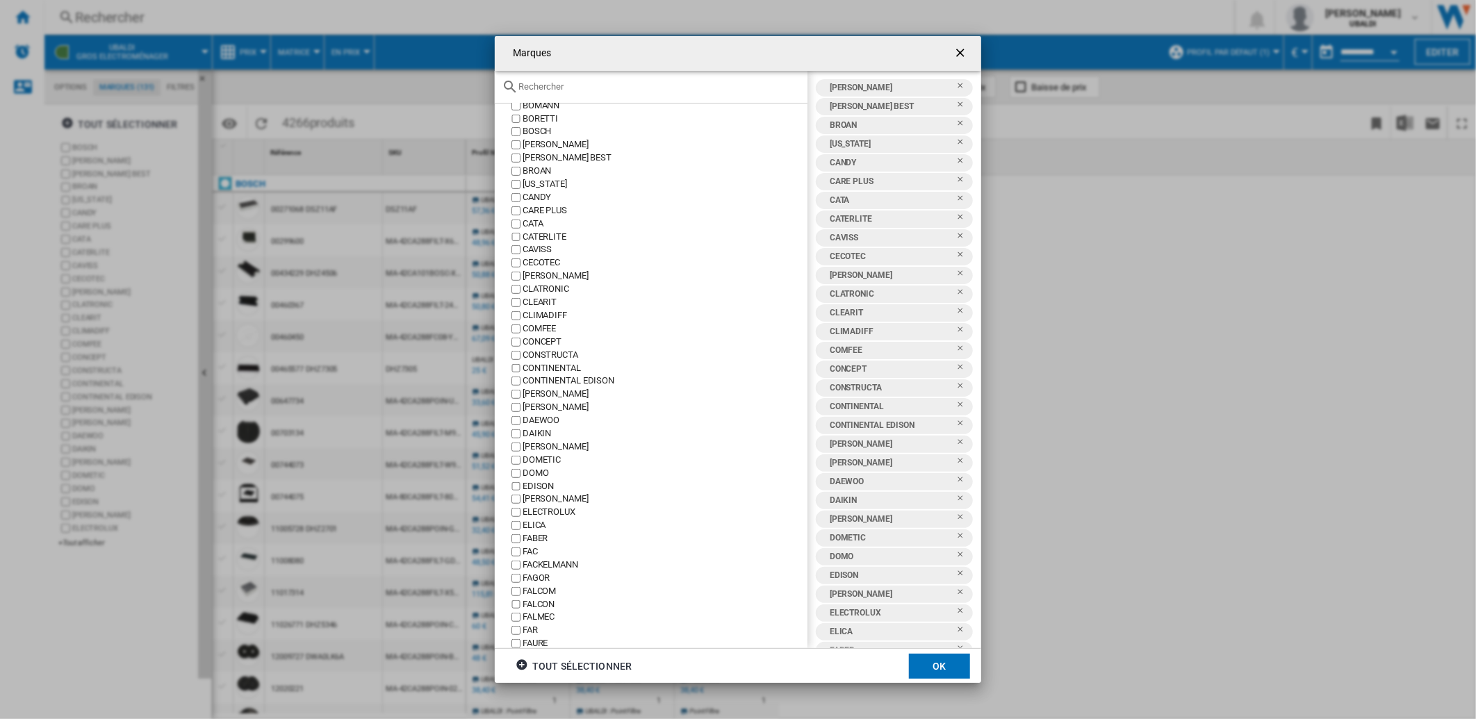
click at [527, 142] on div "[PERSON_NAME]" at bounding box center [664, 144] width 285 height 13
click at [530, 160] on div "[PERSON_NAME] BEST" at bounding box center [664, 157] width 285 height 13
click at [531, 169] on div "BROAN" at bounding box center [664, 171] width 285 height 13
click at [536, 183] on div "[US_STATE]" at bounding box center [664, 184] width 285 height 13
click at [536, 209] on div "CARE PLUS" at bounding box center [664, 210] width 285 height 13
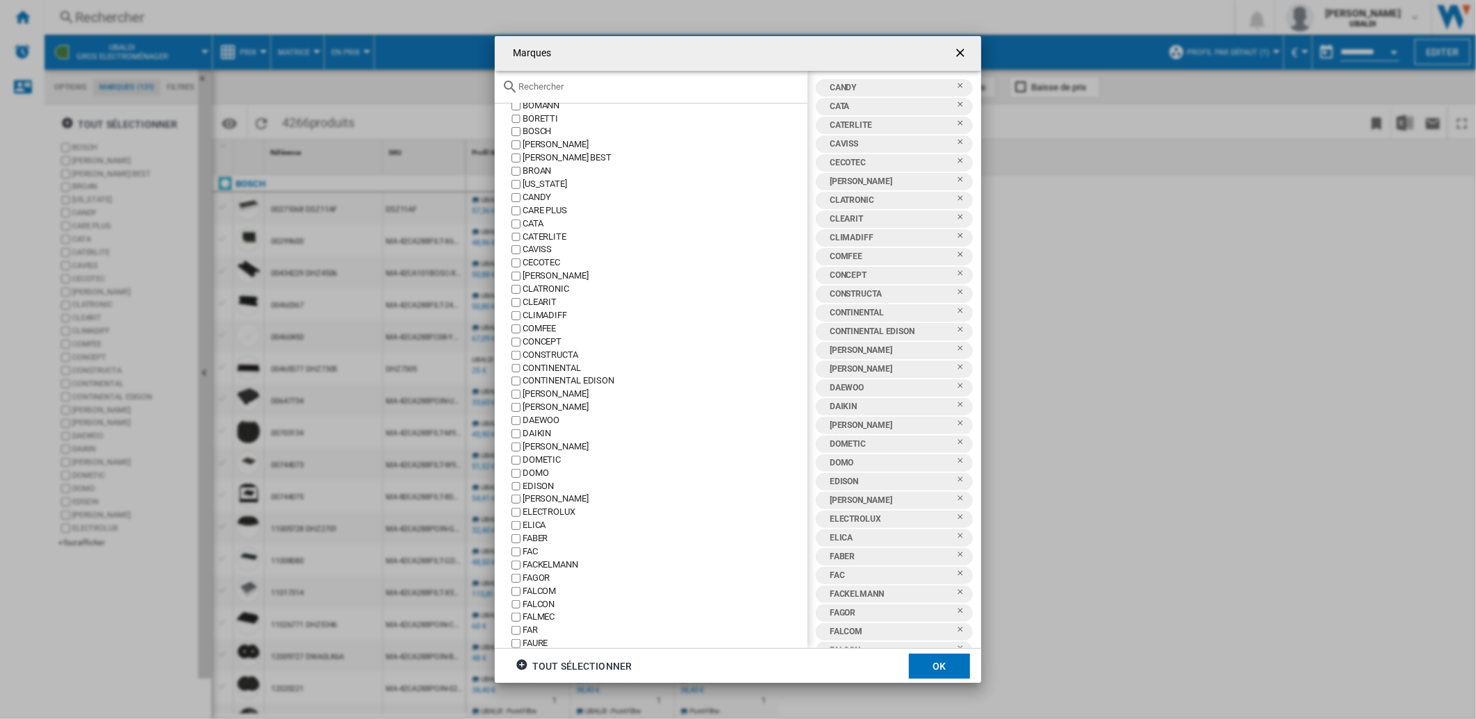
click at [538, 229] on div "CATA" at bounding box center [664, 223] width 285 height 13
click at [538, 240] on div "CATERLITE" at bounding box center [664, 237] width 285 height 13
drag, startPoint x: 542, startPoint y: 250, endPoint x: 543, endPoint y: 259, distance: 9.1
click at [543, 250] on div "CAVISS" at bounding box center [664, 249] width 285 height 13
click at [543, 263] on div "CECOTEC" at bounding box center [664, 262] width 285 height 13
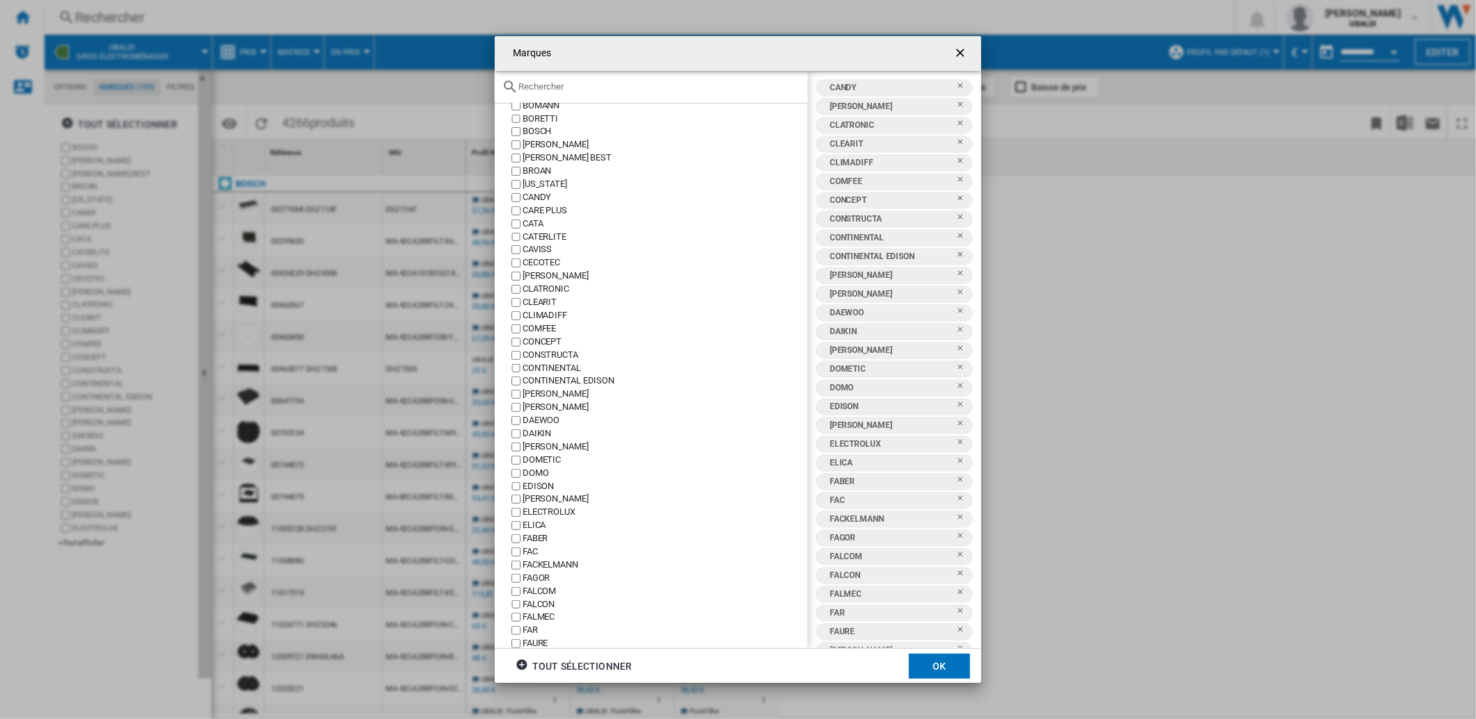
click at [538, 283] on div "CLATRONIC" at bounding box center [664, 289] width 285 height 13
click at [538, 303] on div "CLEARIT" at bounding box center [664, 302] width 285 height 13
click at [544, 313] on div "CLIMADIFF" at bounding box center [664, 315] width 285 height 13
click at [543, 327] on div "COMFEE" at bounding box center [664, 328] width 285 height 13
click at [544, 336] on div "CONCEPT" at bounding box center [664, 342] width 285 height 13
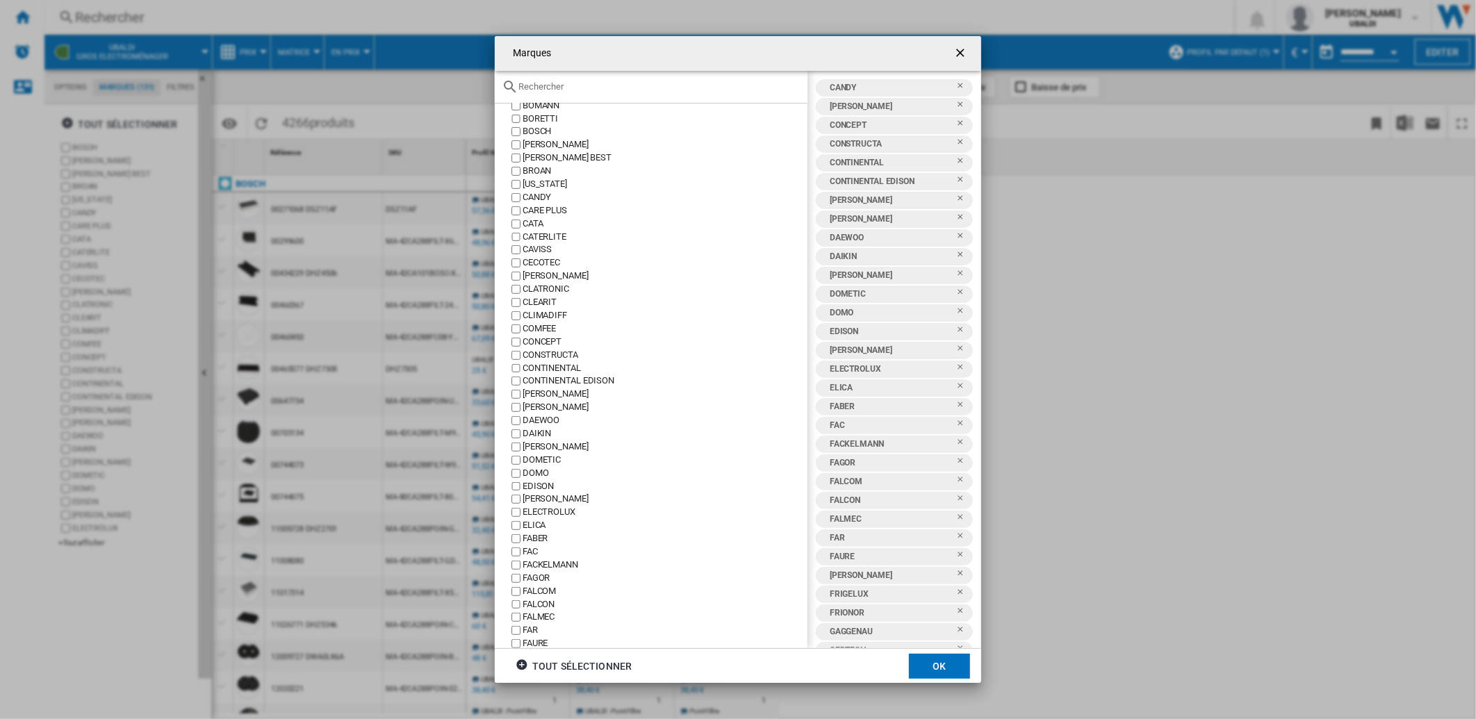
click at [545, 352] on div "CONSTRUCTA" at bounding box center [664, 355] width 285 height 13
click at [536, 345] on div "CONCEPT" at bounding box center [664, 342] width 285 height 13
click at [547, 371] on div "CONTINENTAL" at bounding box center [664, 368] width 285 height 13
click at [552, 383] on div "CONTINENTAL EDISON" at bounding box center [664, 380] width 285 height 13
click at [545, 399] on div "[PERSON_NAME]" at bounding box center [664, 394] width 285 height 13
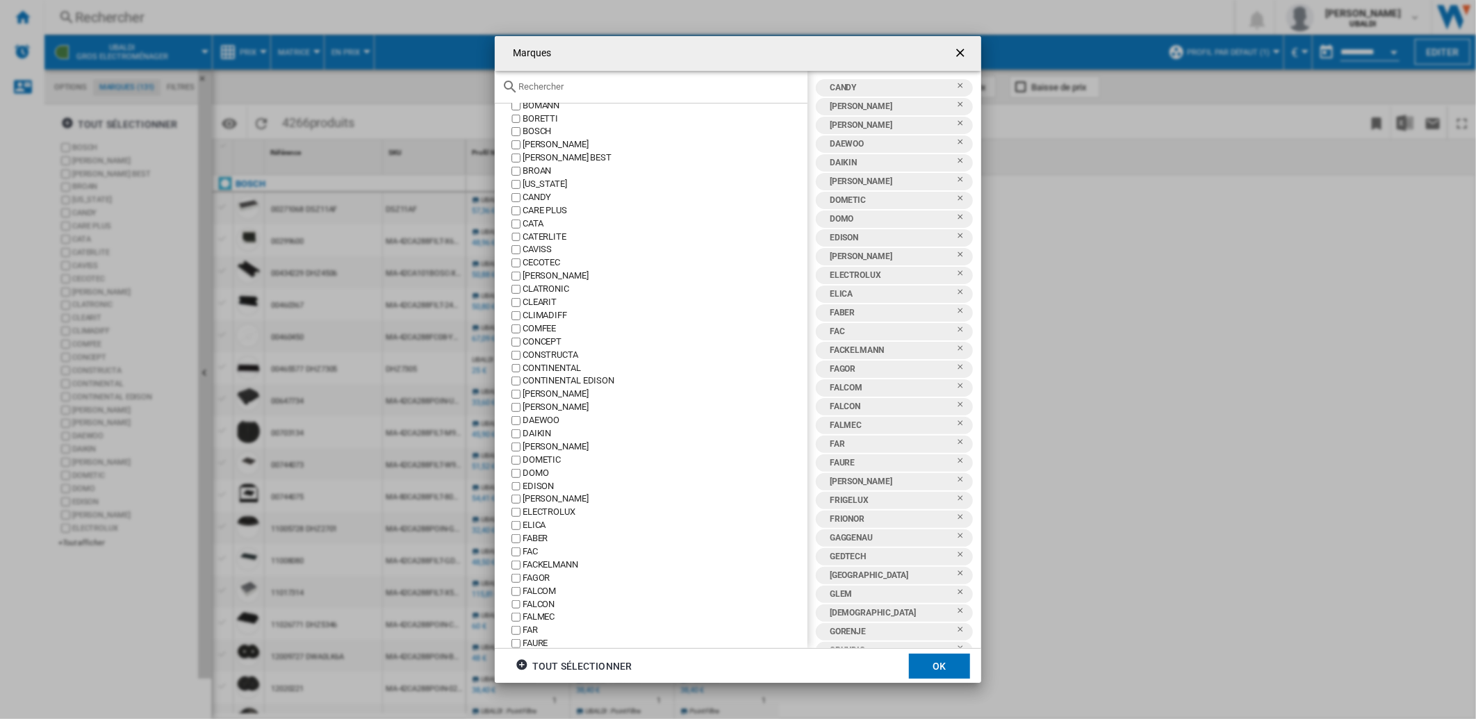
click at [543, 408] on div "[PERSON_NAME]" at bounding box center [664, 407] width 285 height 13
click at [540, 418] on div "DAEWOO" at bounding box center [664, 420] width 285 height 13
click at [540, 427] on div "DAEWOO" at bounding box center [664, 420] width 285 height 13
click at [543, 446] on div "[PERSON_NAME]" at bounding box center [664, 446] width 285 height 13
click at [536, 438] on div "DAIKIN" at bounding box center [664, 433] width 285 height 13
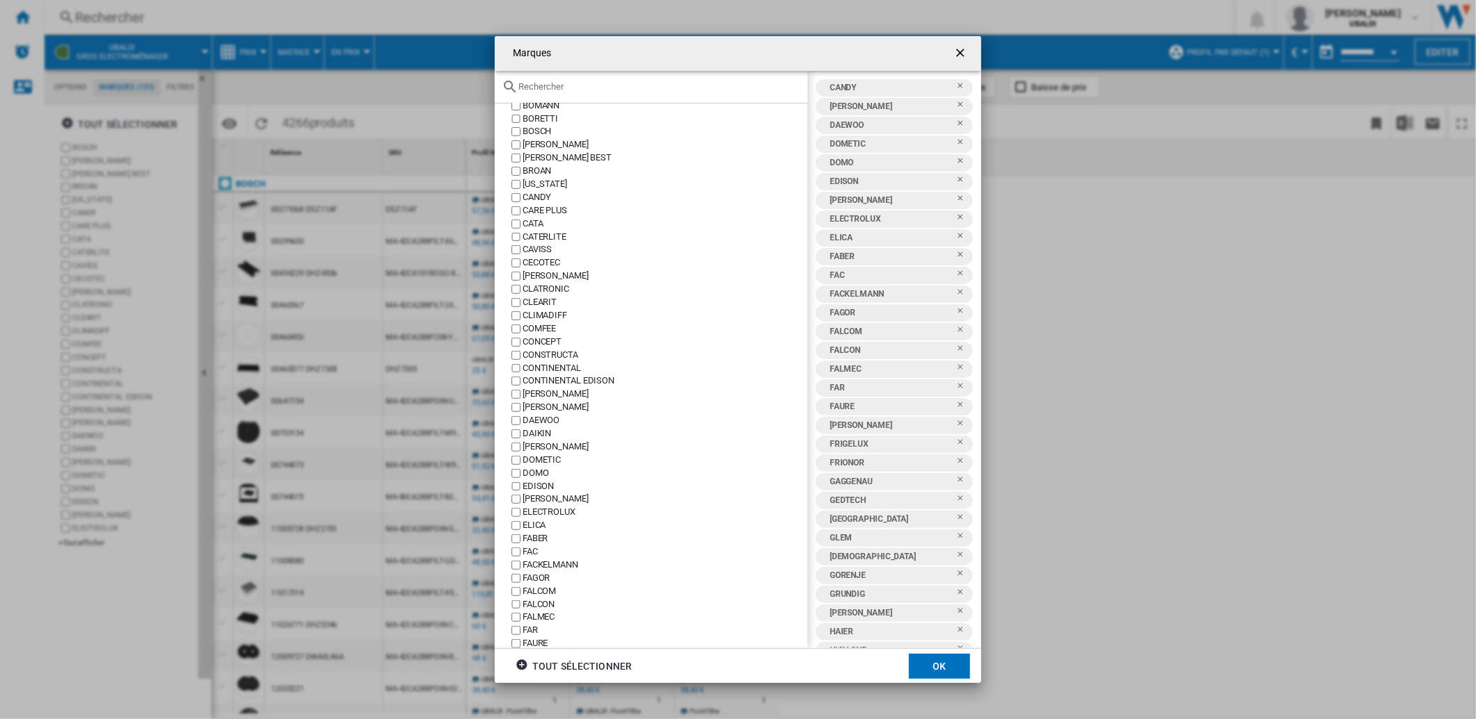
click at [537, 422] on div "DAEWOO" at bounding box center [664, 420] width 285 height 13
click at [547, 457] on div "DOMETIC" at bounding box center [664, 460] width 285 height 13
click at [538, 472] on div "DOMO" at bounding box center [664, 473] width 285 height 13
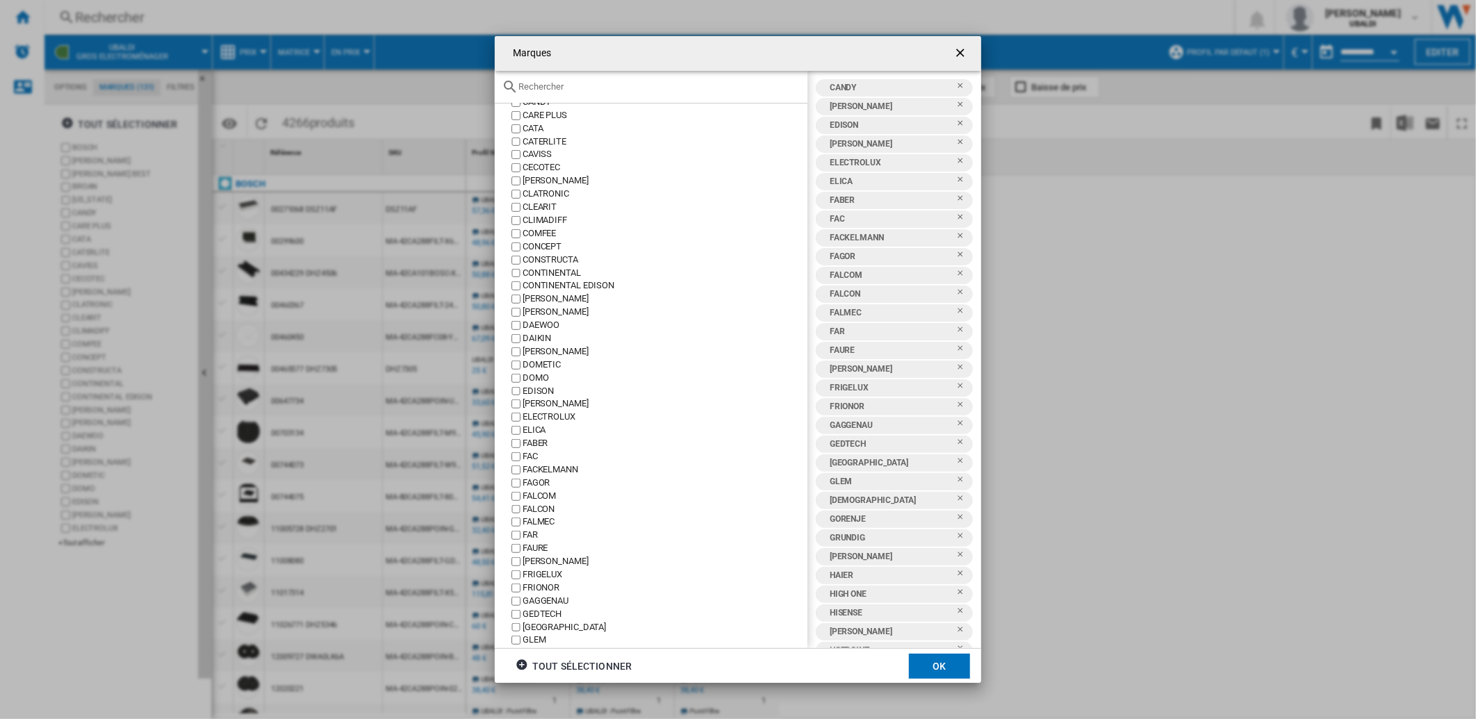
scroll to position [540, 0]
click at [535, 337] on div "EDISON" at bounding box center [664, 332] width 285 height 13
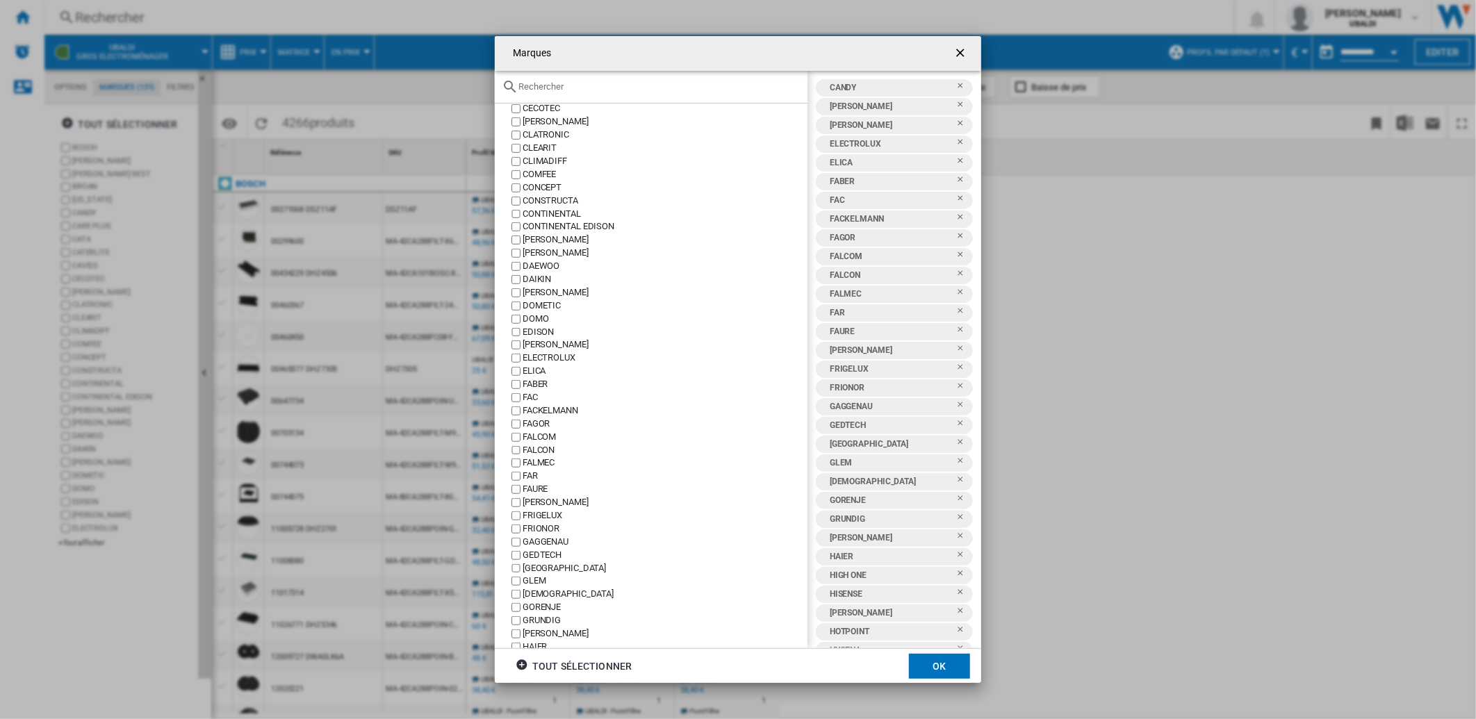
click at [531, 343] on div "[PERSON_NAME]" at bounding box center [664, 344] width 285 height 13
click at [533, 356] on div "ELECTROLUX" at bounding box center [664, 358] width 285 height 13
click at [533, 370] on div "ELICA" at bounding box center [664, 371] width 285 height 13
click at [536, 388] on div "FABER" at bounding box center [664, 384] width 285 height 13
click at [538, 399] on div "FAC" at bounding box center [664, 397] width 285 height 13
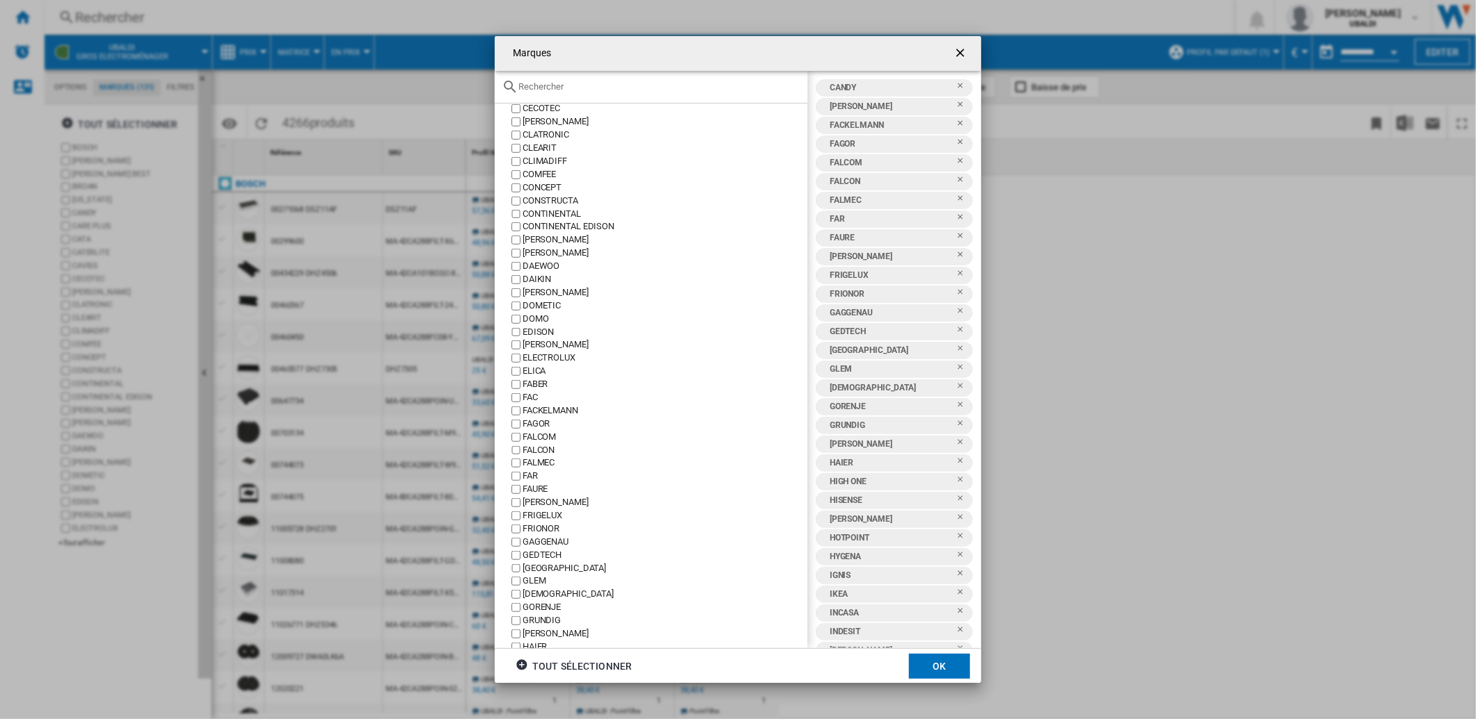
click at [536, 413] on div "FACKELMANN" at bounding box center [664, 410] width 285 height 13
click at [538, 429] on div "FAGOR" at bounding box center [664, 424] width 285 height 13
click at [537, 439] on div "FALCOM" at bounding box center [664, 437] width 285 height 13
click at [542, 452] on div "FALCON" at bounding box center [664, 450] width 285 height 13
click at [540, 462] on div "FALMEC" at bounding box center [664, 462] width 285 height 13
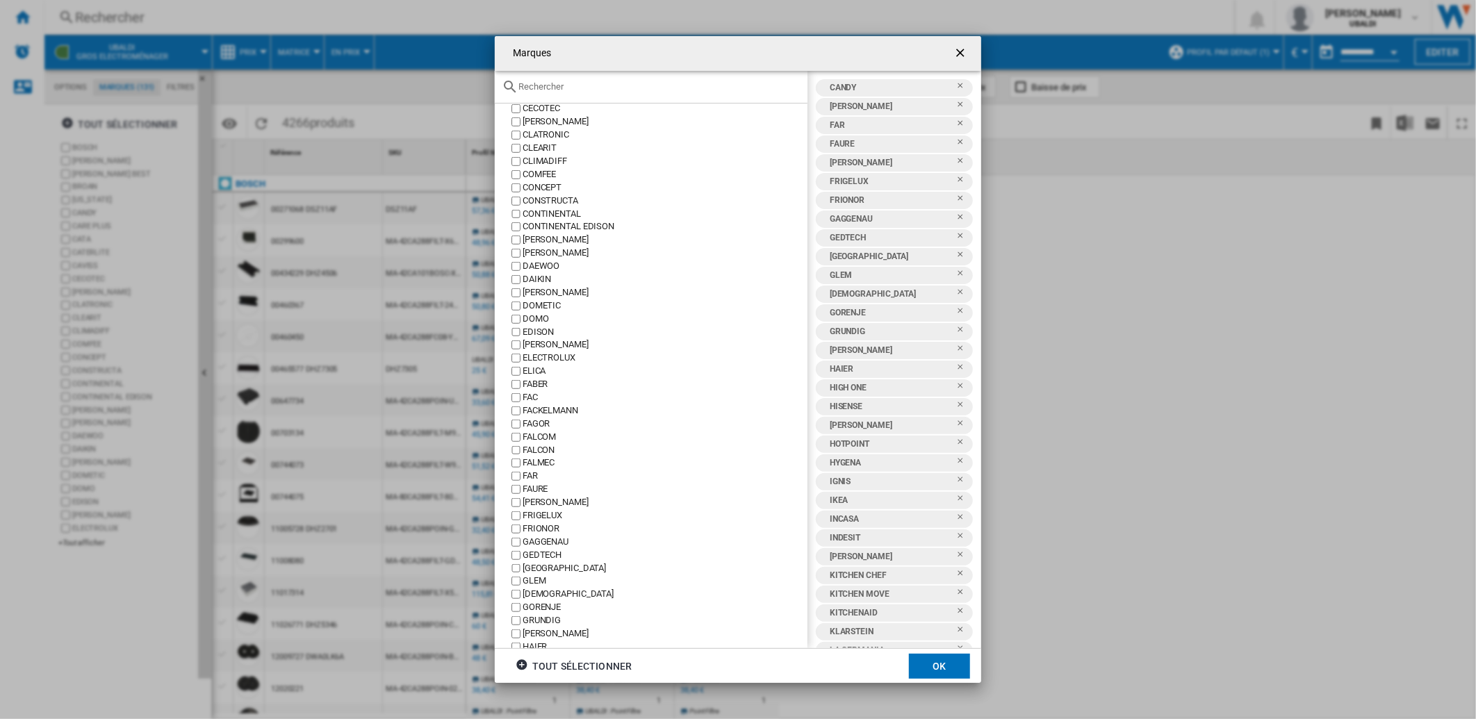
click at [535, 480] on div "FAR" at bounding box center [664, 476] width 285 height 13
click at [531, 496] on div "FAURE" at bounding box center [664, 489] width 285 height 13
click at [534, 505] on div "[PERSON_NAME]" at bounding box center [664, 502] width 285 height 13
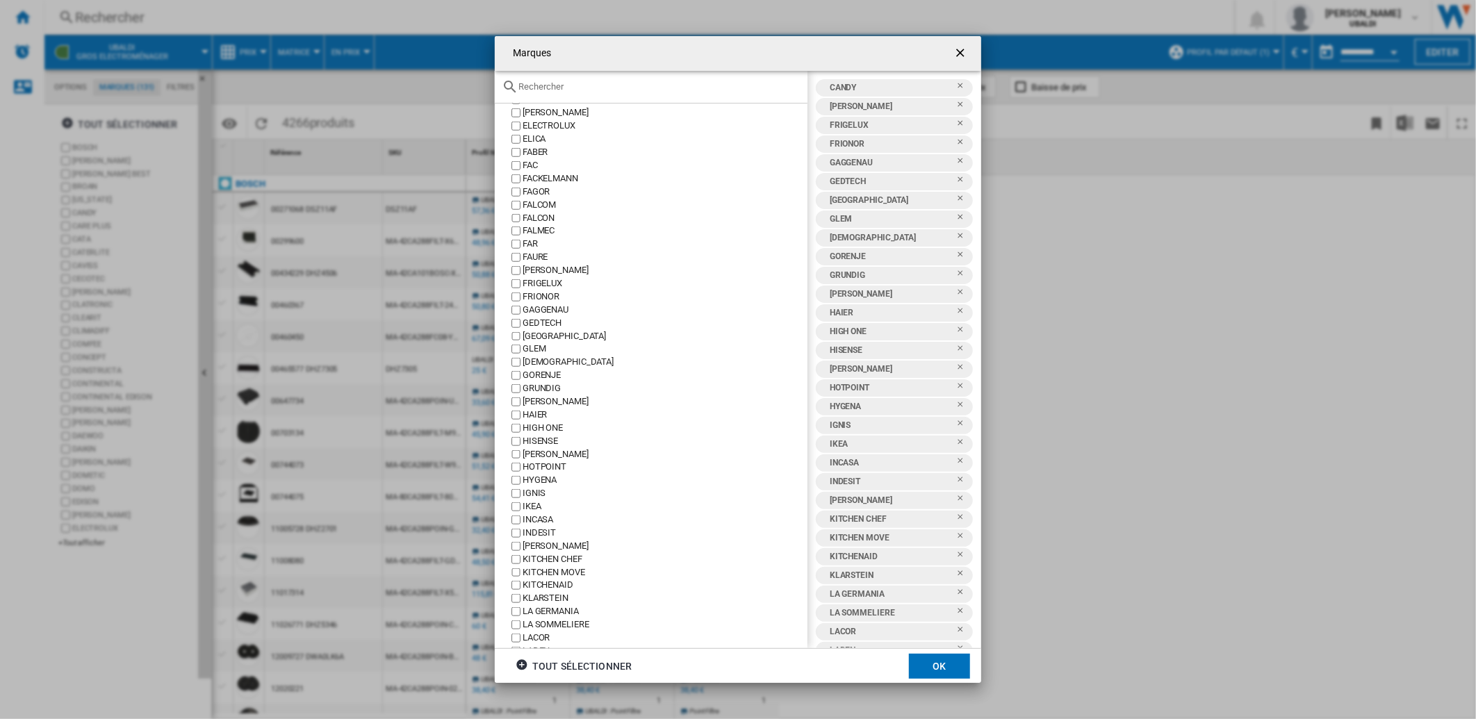
click at [535, 288] on div "FRIGELUX" at bounding box center [664, 283] width 285 height 13
click at [531, 295] on div "FRIONOR" at bounding box center [664, 296] width 285 height 13
click at [530, 308] on div "GAGGENAU" at bounding box center [664, 310] width 285 height 13
click at [529, 320] on div "GEDTECH" at bounding box center [664, 323] width 285 height 13
click at [534, 337] on div "[GEOGRAPHIC_DATA]" at bounding box center [664, 336] width 285 height 13
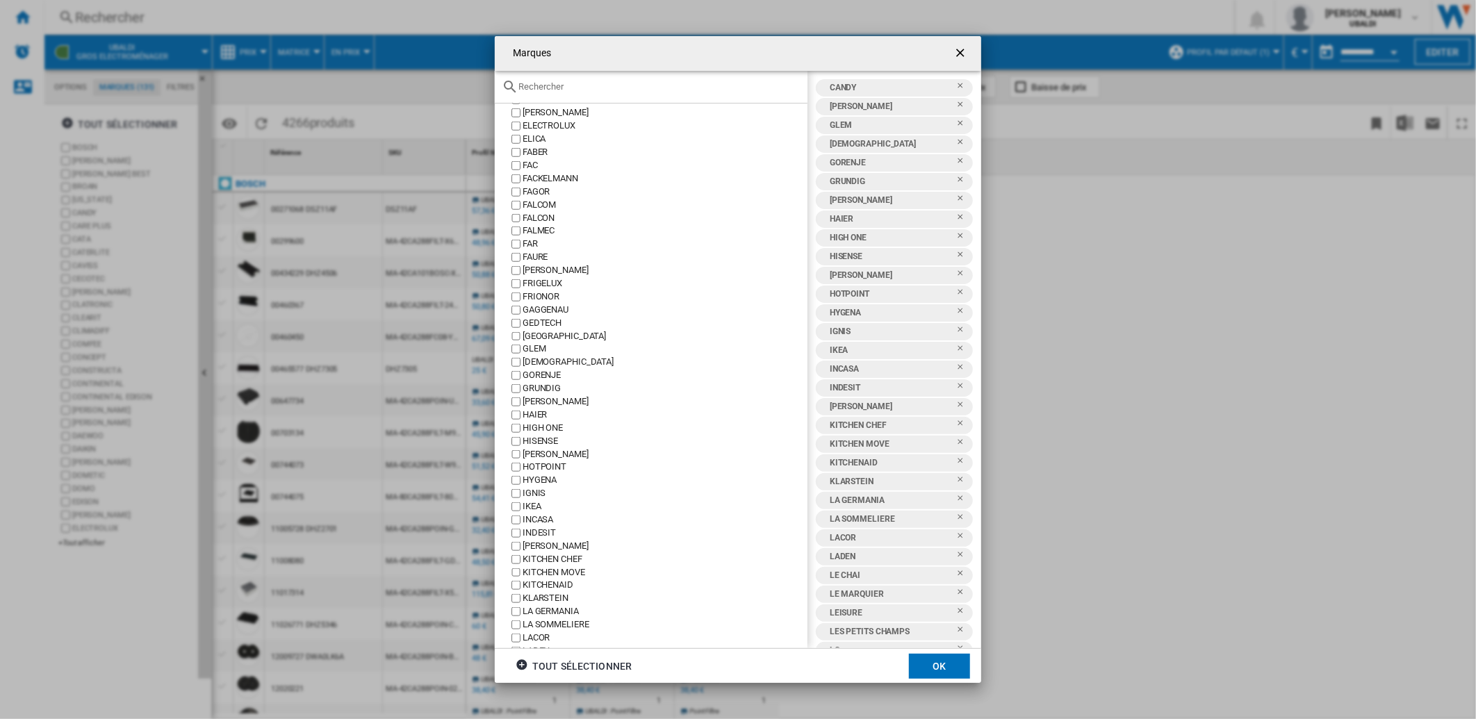
click at [534, 352] on div "GLEM" at bounding box center [664, 348] width 285 height 13
click at [536, 369] on div "[DEMOGRAPHIC_DATA]" at bounding box center [664, 362] width 285 height 13
click at [537, 379] on div "GORENJE" at bounding box center [664, 375] width 285 height 13
click at [536, 394] on div "GRUNDIG" at bounding box center [664, 388] width 285 height 13
click at [538, 404] on div "[PERSON_NAME]" at bounding box center [664, 401] width 285 height 13
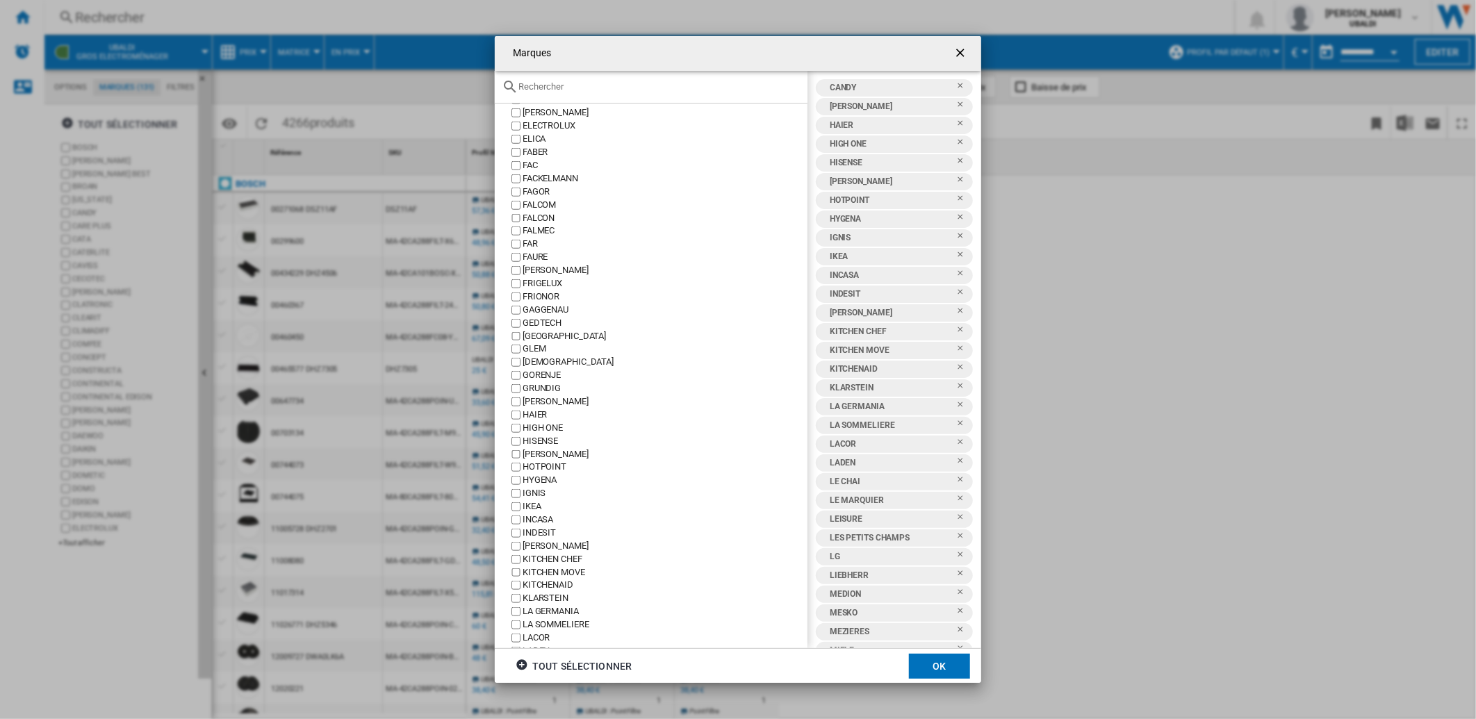
click at [545, 427] on div "HIGH ONE" at bounding box center [664, 428] width 285 height 13
click at [549, 445] on div "HISENSE" at bounding box center [664, 441] width 285 height 13
click at [544, 459] on div "[PERSON_NAME]" at bounding box center [664, 454] width 285 height 13
click at [538, 459] on div "[PERSON_NAME]" at bounding box center [664, 454] width 285 height 13
click at [540, 469] on div "HOTPOINT" at bounding box center [664, 467] width 285 height 13
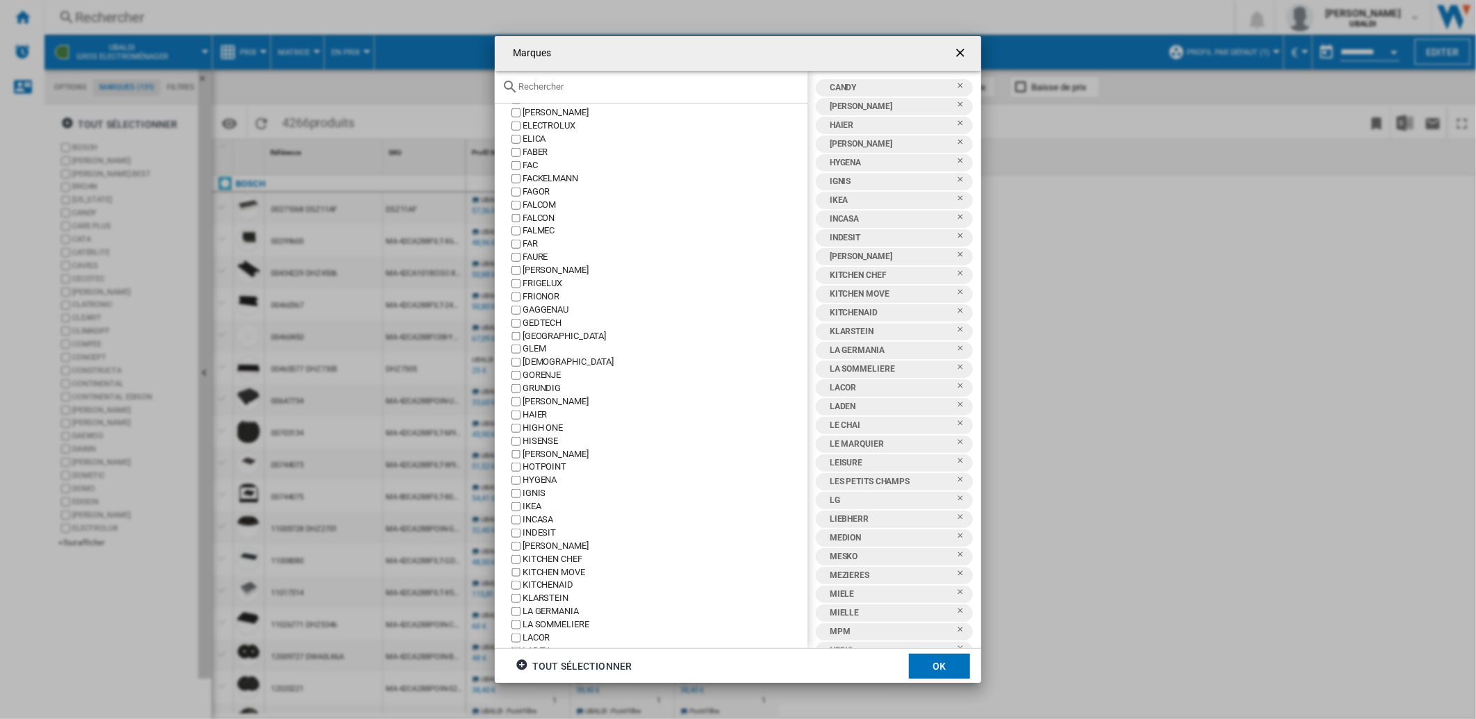
click at [535, 483] on div "HYGENA" at bounding box center [664, 480] width 285 height 13
click at [534, 498] on div "IGNIS" at bounding box center [664, 493] width 285 height 13
click at [524, 508] on div "IKEA" at bounding box center [664, 506] width 285 height 13
click at [525, 526] on div "INCASA" at bounding box center [664, 519] width 285 height 13
click at [528, 535] on div "INDESIT" at bounding box center [664, 533] width 285 height 13
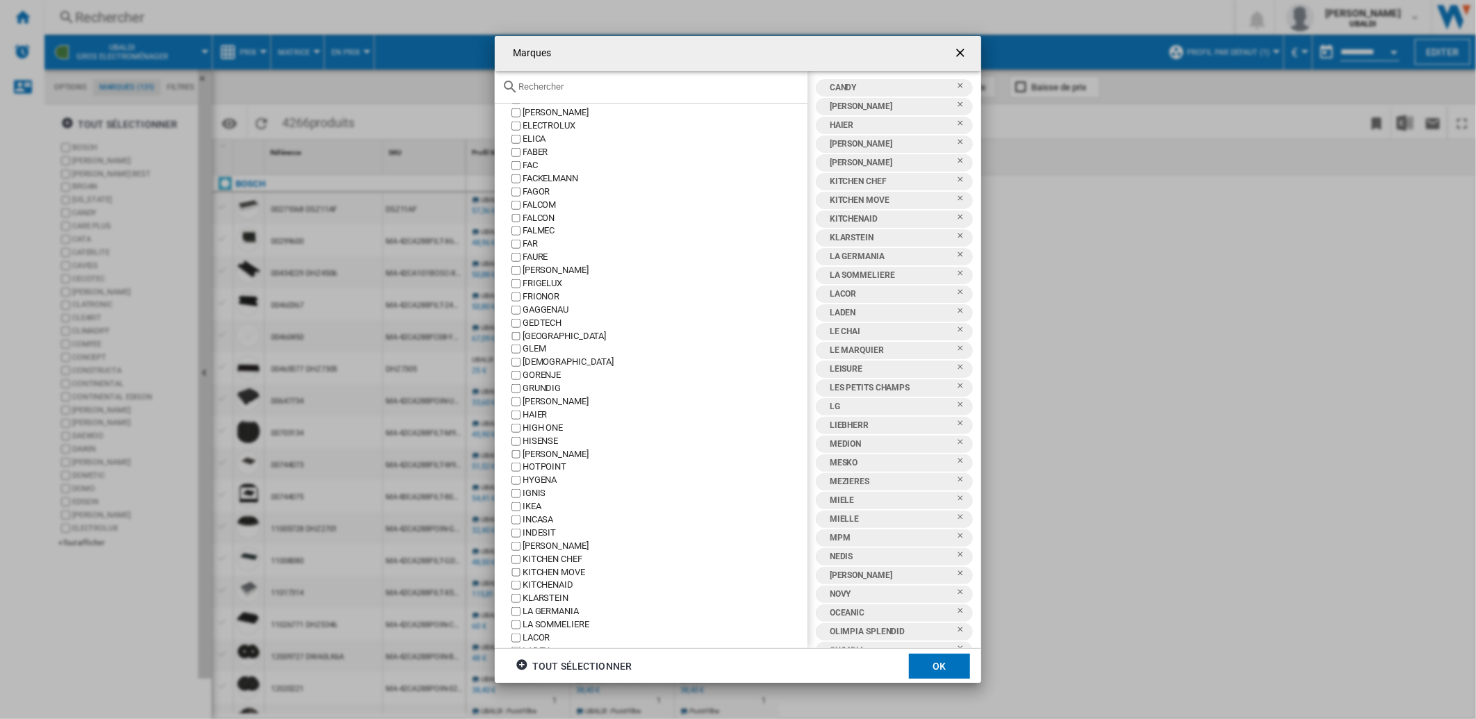
click at [531, 550] on div "[PERSON_NAME]" at bounding box center [664, 546] width 285 height 13
click at [536, 561] on div "KITCHEN CHEF" at bounding box center [664, 559] width 285 height 13
drag, startPoint x: 539, startPoint y: 577, endPoint x: 537, endPoint y: 591, distance: 14.0
click at [540, 577] on div "KITCHEN MOVE" at bounding box center [664, 572] width 285 height 13
click at [537, 588] on div "KITCHENAID" at bounding box center [664, 585] width 285 height 13
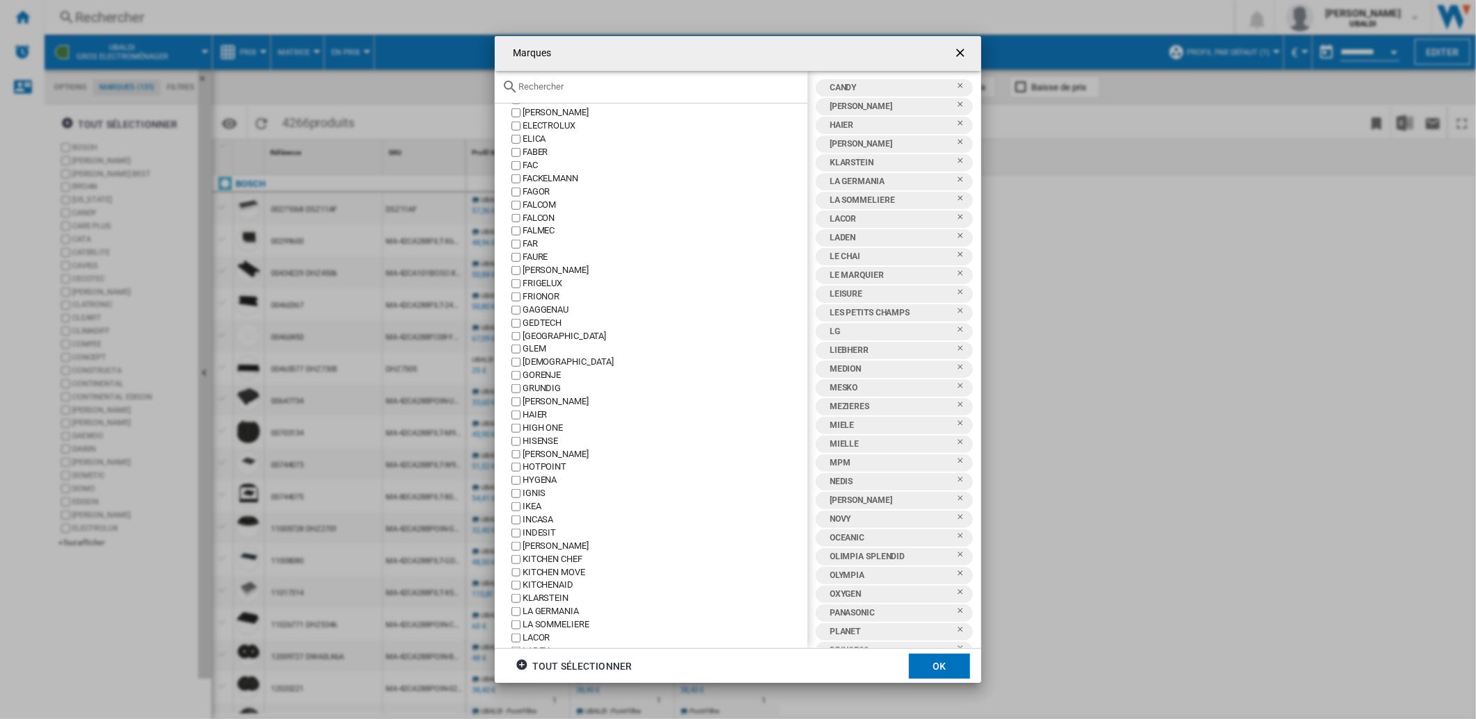
click at [540, 601] on div "KLARSTEIN" at bounding box center [664, 598] width 285 height 13
click at [543, 613] on div "LA GERMANIA" at bounding box center [664, 611] width 285 height 13
click at [543, 629] on div "LA SOMMELIERE" at bounding box center [664, 624] width 285 height 13
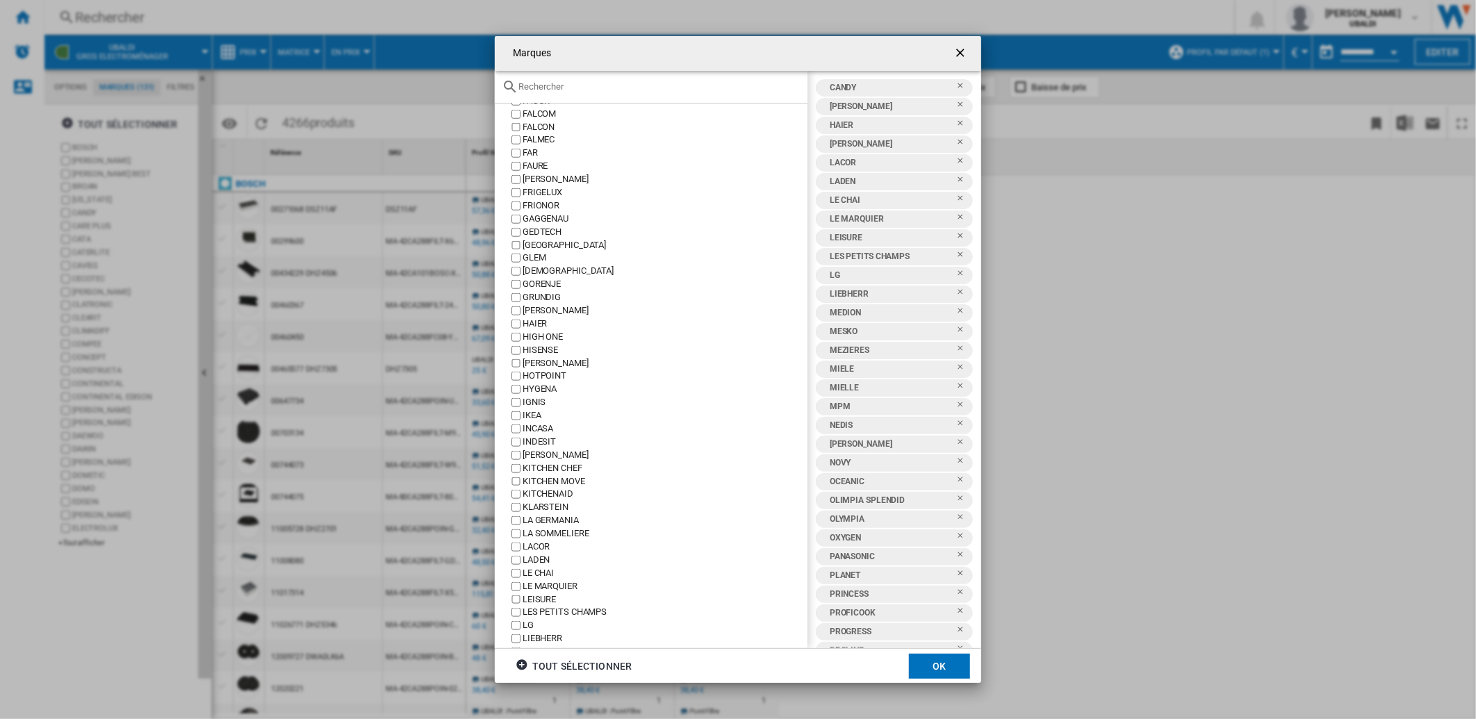
scroll to position [926, 0]
click at [536, 489] on div "LACOR" at bounding box center [664, 483] width 285 height 13
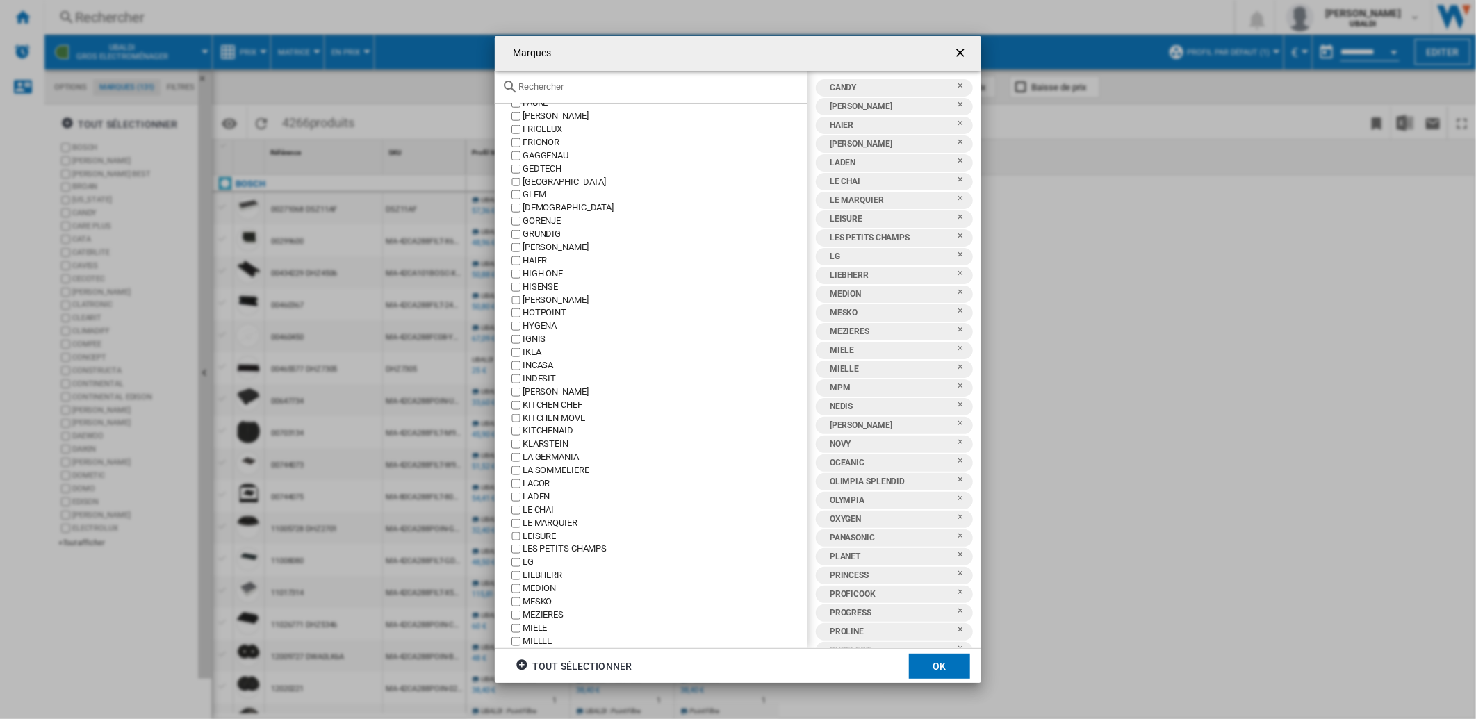
click at [536, 500] on div "LADEN" at bounding box center [664, 496] width 285 height 13
click at [535, 510] on div "LE CHAI" at bounding box center [664, 510] width 285 height 13
drag, startPoint x: 536, startPoint y: 522, endPoint x: 539, endPoint y: 533, distance: 11.0
click at [536, 522] on div "LE MARQUIER" at bounding box center [664, 523] width 285 height 13
click at [540, 537] on div "LEISURE" at bounding box center [664, 536] width 285 height 13
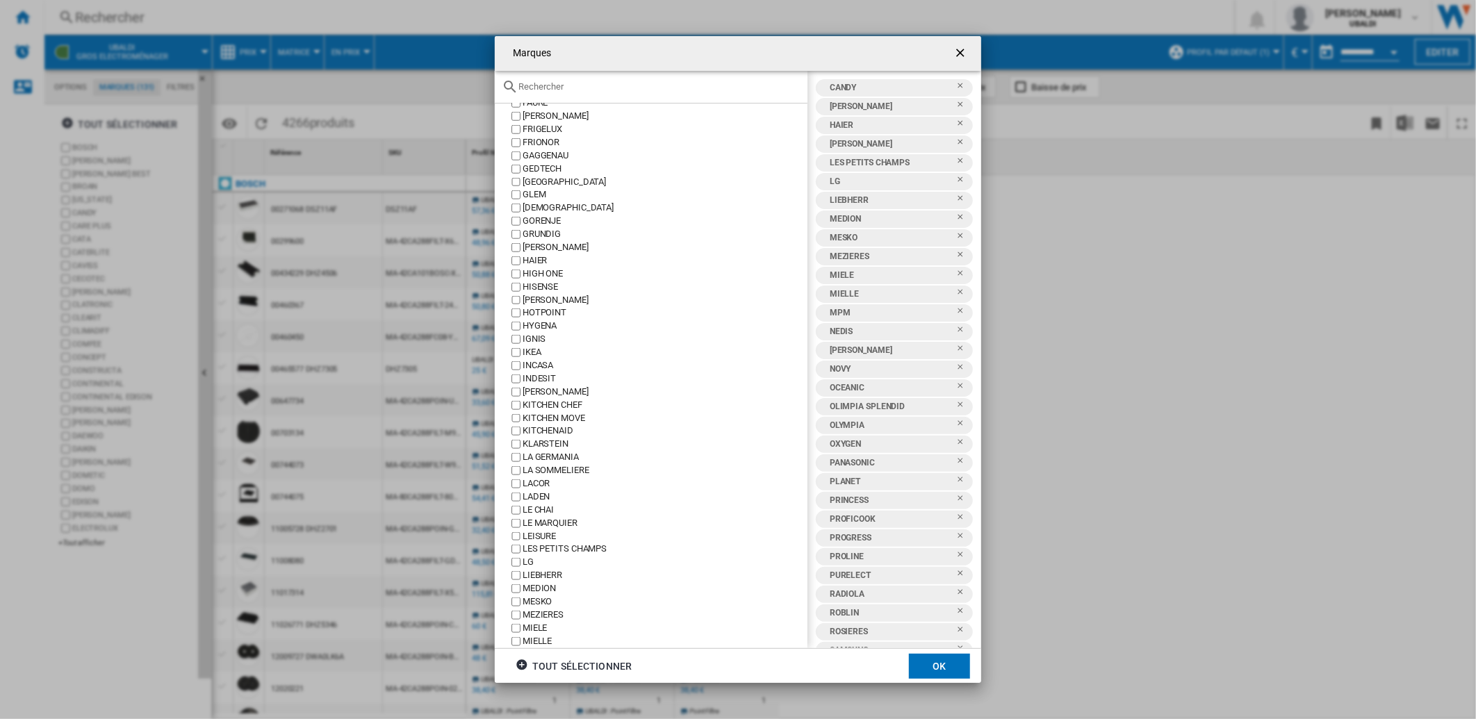
click at [537, 551] on div "LES PETITS CHAMPS" at bounding box center [664, 549] width 285 height 13
click at [537, 563] on div "LG" at bounding box center [664, 562] width 285 height 13
click at [533, 577] on div "LIEBHERR" at bounding box center [664, 575] width 285 height 13
click at [539, 595] on div "MEDION" at bounding box center [664, 588] width 285 height 13
click at [538, 609] on div "MESKO" at bounding box center [664, 601] width 285 height 13
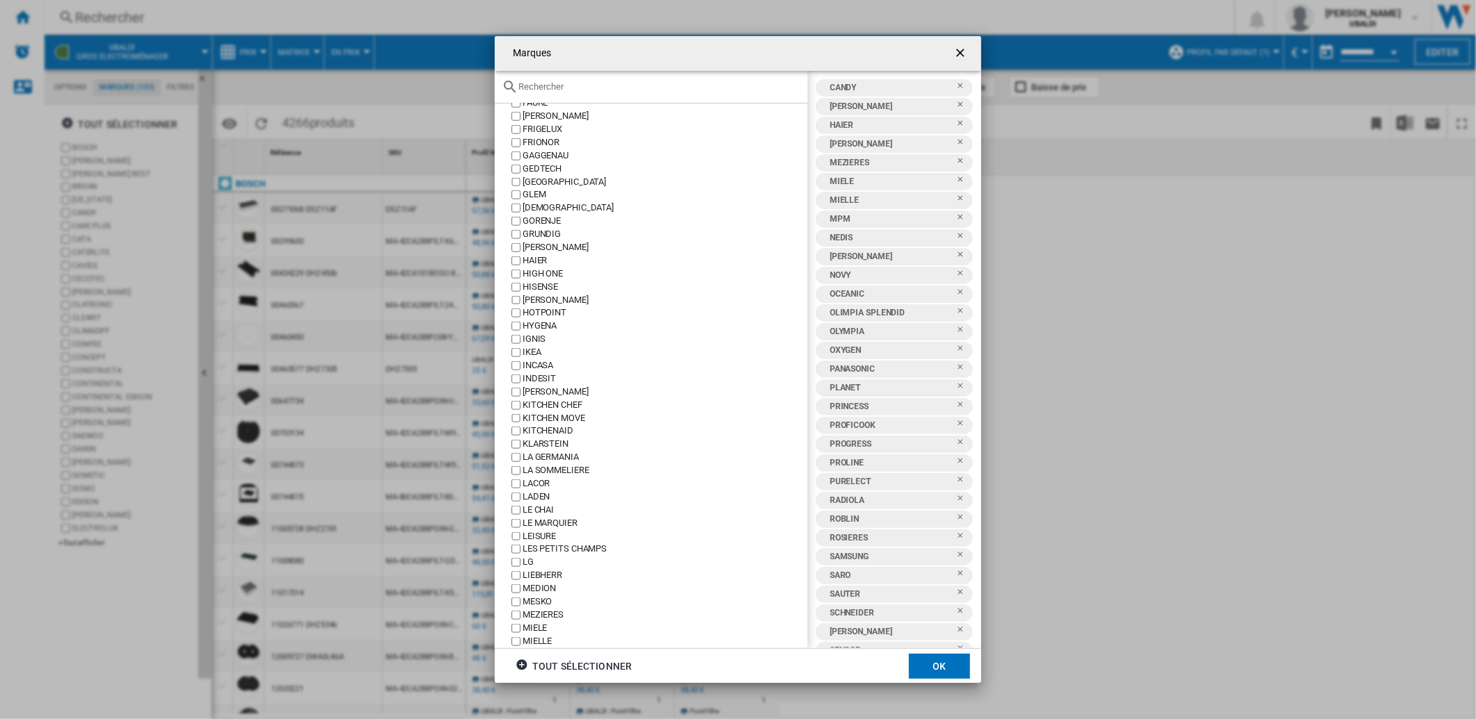
scroll to position [1003, 0]
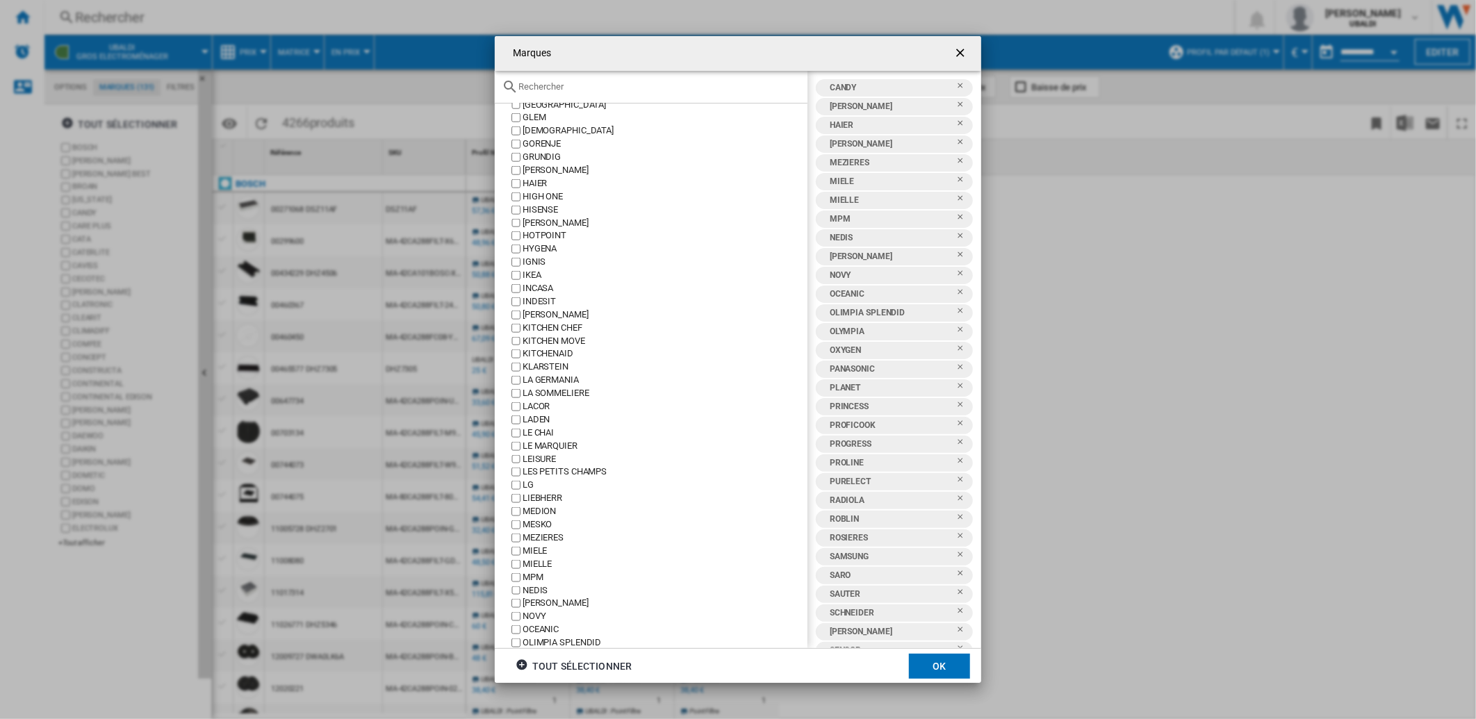
click at [539, 543] on div "MEZIERES" at bounding box center [664, 537] width 285 height 13
click at [536, 558] on div "MIELE" at bounding box center [664, 551] width 285 height 13
click at [536, 568] on div "MIELLE" at bounding box center [664, 564] width 285 height 13
click at [538, 584] on div "MPM" at bounding box center [664, 577] width 285 height 13
click at [536, 597] on div "NEDIS" at bounding box center [664, 590] width 285 height 13
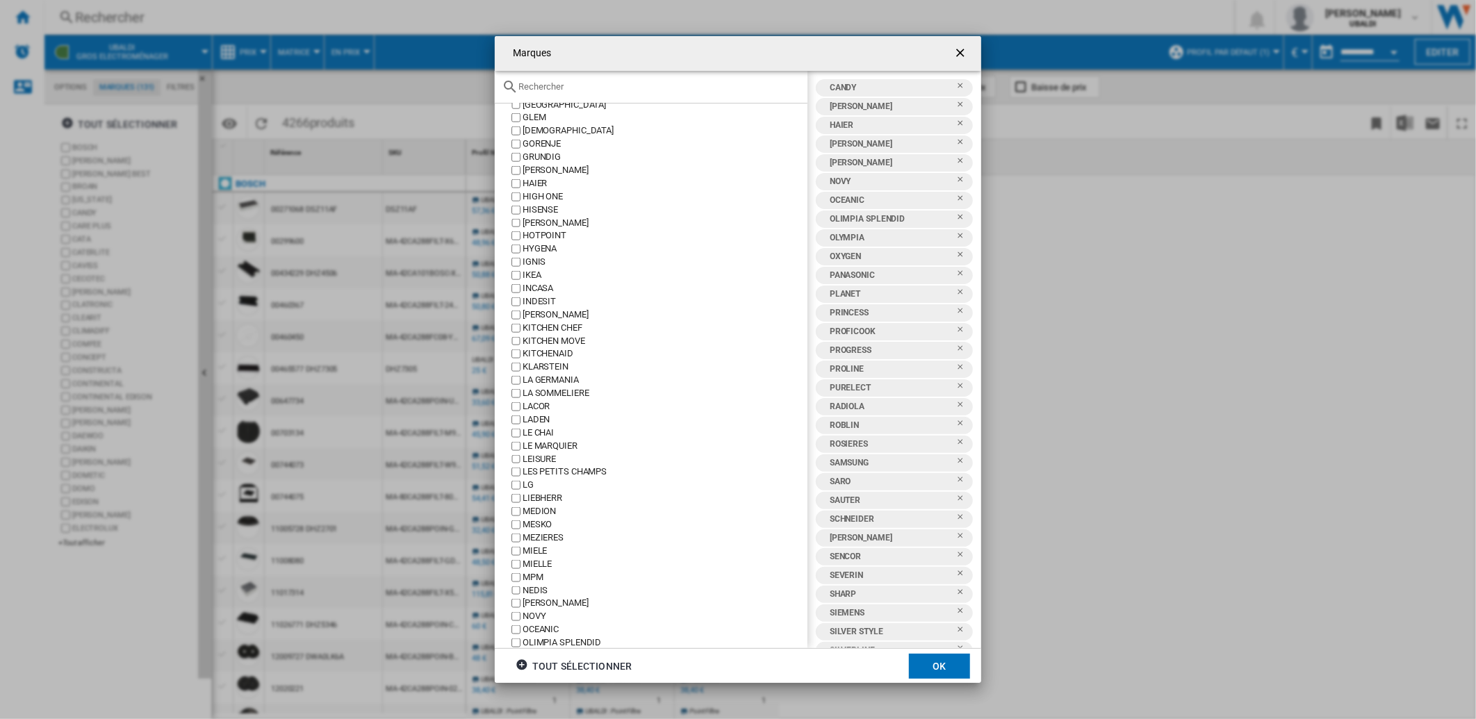
scroll to position [1080, 0]
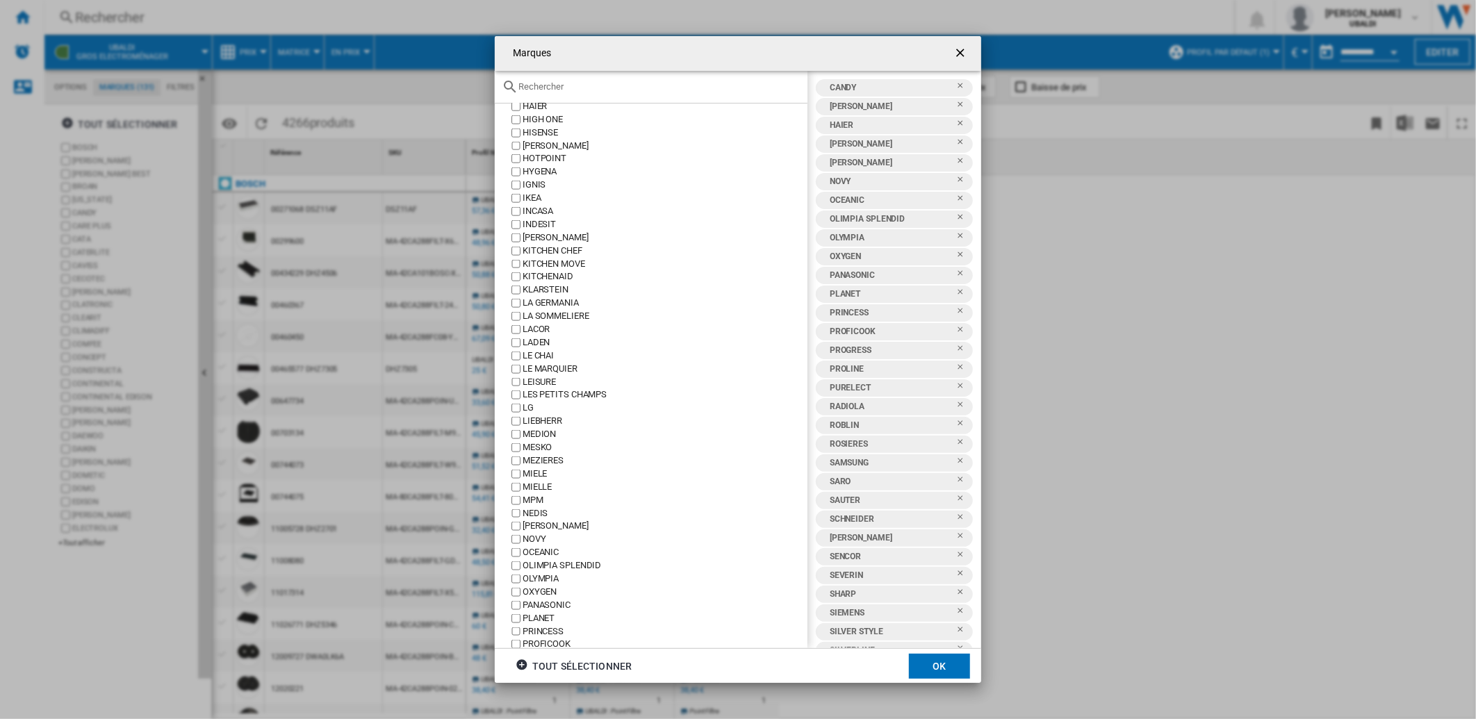
click at [531, 533] on div "[PERSON_NAME]" at bounding box center [664, 526] width 285 height 13
click at [529, 546] on div "NOVY" at bounding box center [664, 539] width 285 height 13
click at [529, 559] on div "OCEANIC" at bounding box center [664, 552] width 285 height 13
click at [531, 570] on div "OLIMPIA SPLENDID" at bounding box center [664, 565] width 285 height 13
click at [536, 591] on div "OXYGEN" at bounding box center [664, 592] width 285 height 13
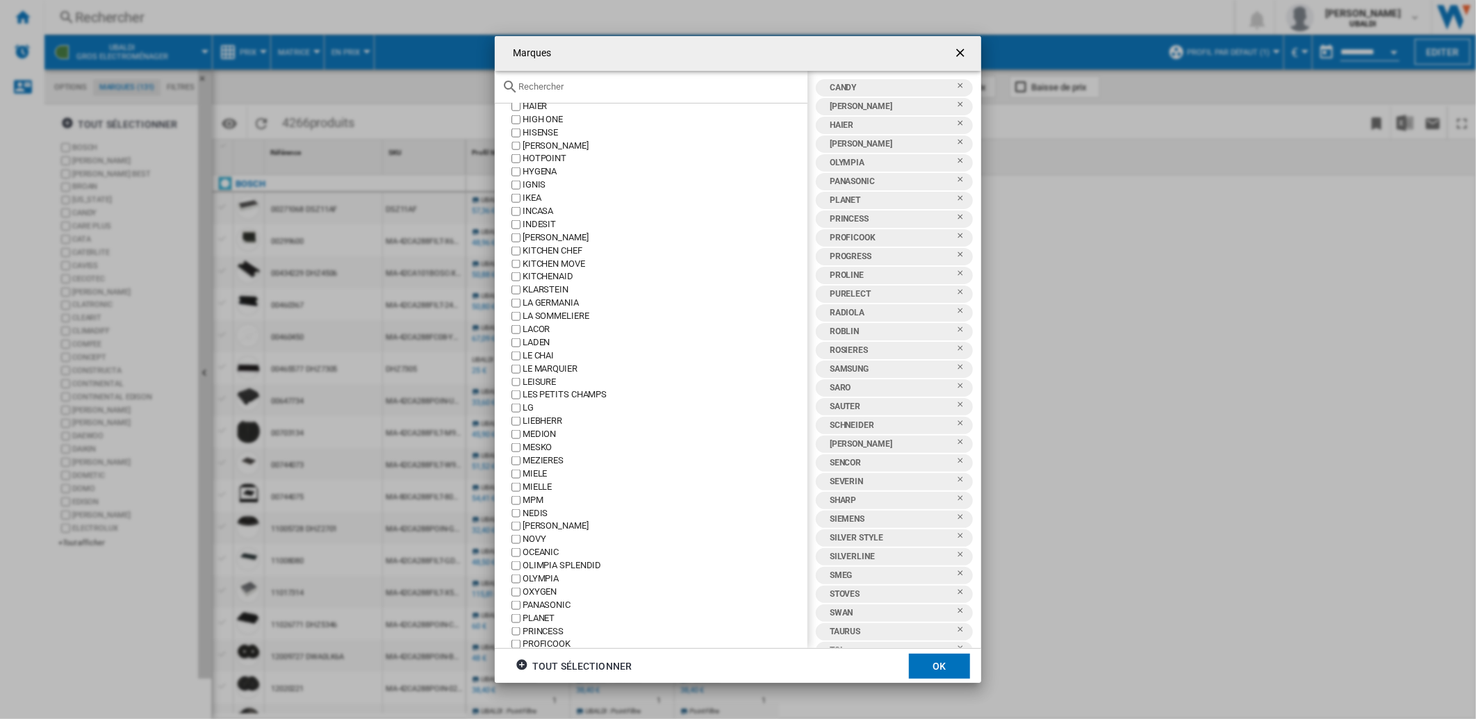
click at [536, 595] on div "OXYGEN" at bounding box center [664, 592] width 285 height 13
click at [530, 584] on div "OLYMPIA" at bounding box center [664, 578] width 285 height 13
click at [537, 594] on div "OXYGEN" at bounding box center [664, 592] width 285 height 13
click at [537, 607] on div "PANASONIC" at bounding box center [664, 605] width 285 height 13
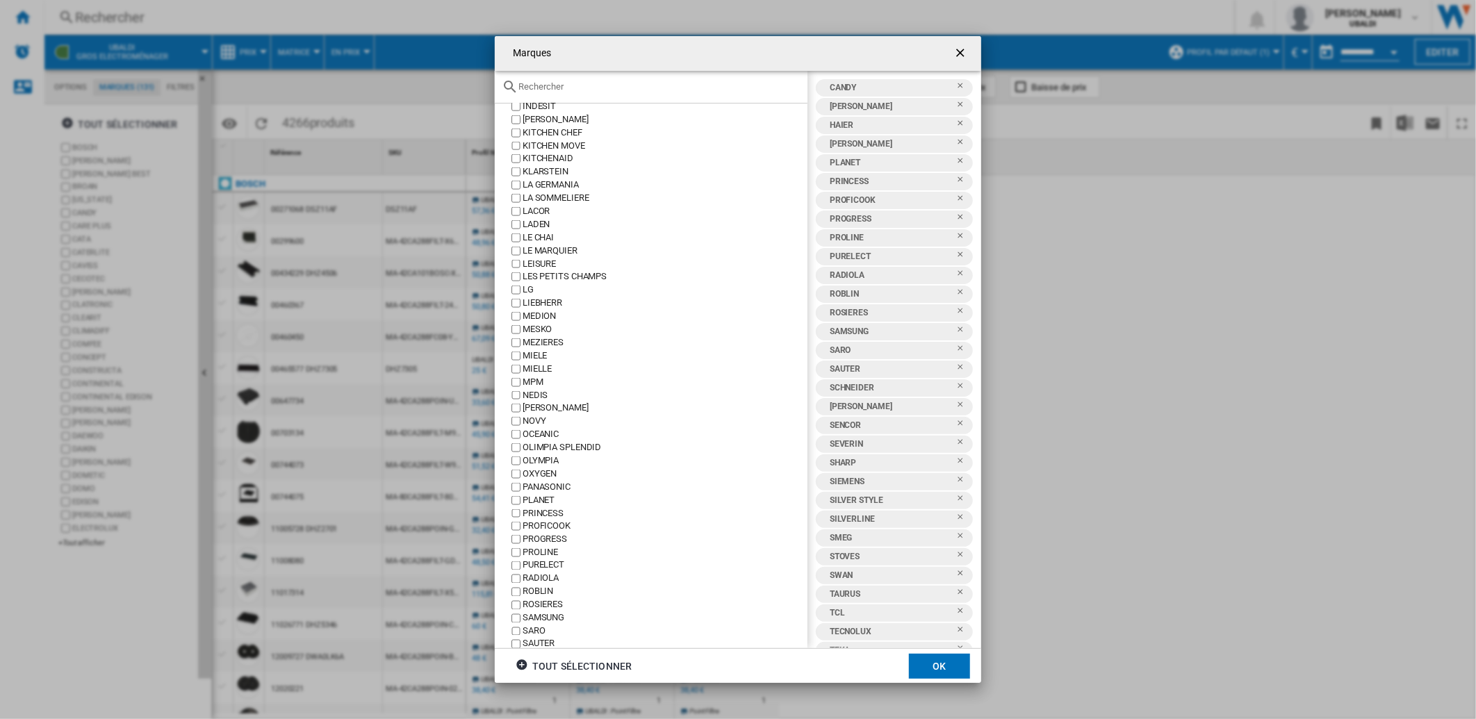
scroll to position [1235, 0]
click at [545, 471] on div "PLANET" at bounding box center [664, 464] width 285 height 13
click at [540, 481] on div "PRINCESS" at bounding box center [664, 477] width 285 height 13
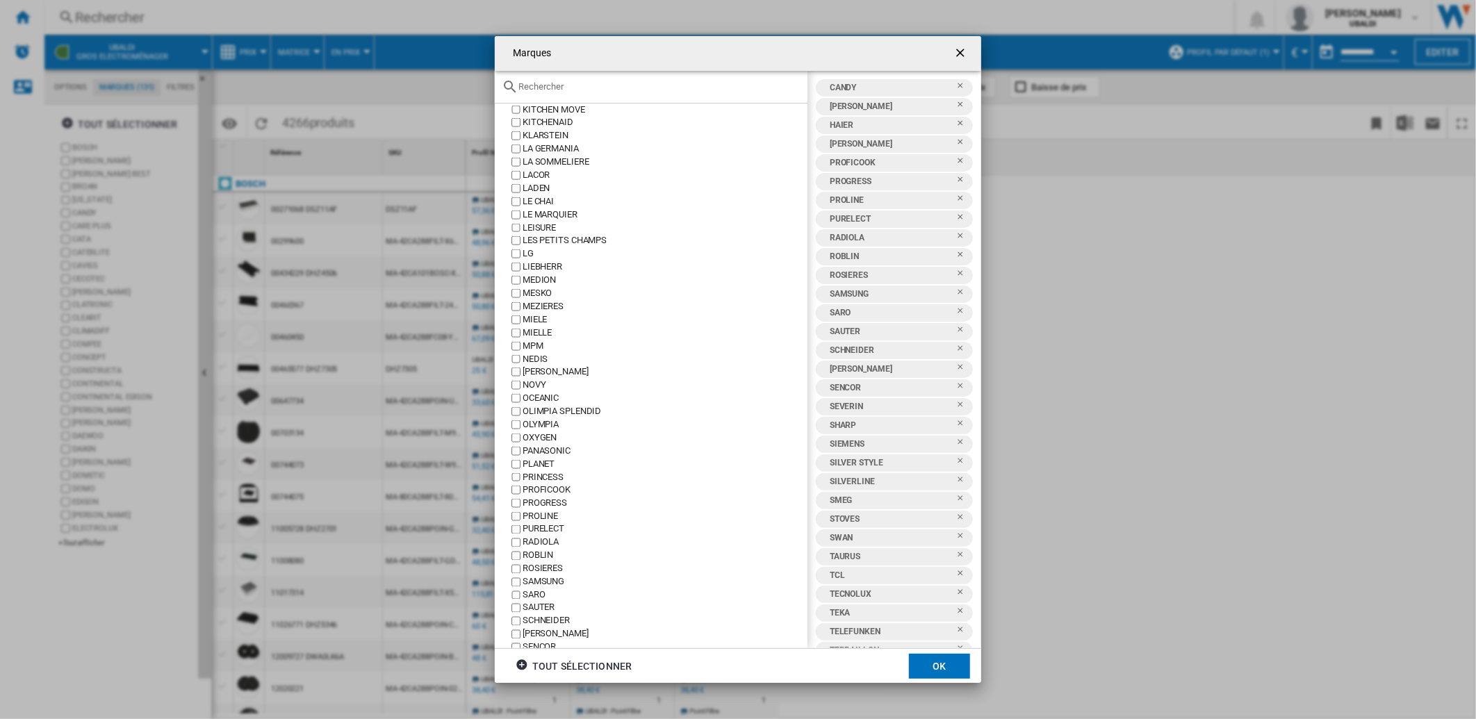
click at [545, 496] on div "PROFICOOK" at bounding box center [664, 490] width 285 height 13
click at [540, 506] on div "PROGRESS" at bounding box center [664, 503] width 285 height 13
click at [540, 515] on div "PROLINE" at bounding box center [664, 516] width 285 height 13
click at [543, 533] on div "PURELECT" at bounding box center [664, 529] width 285 height 13
click at [545, 547] on div "RADIOLA" at bounding box center [664, 542] width 285 height 13
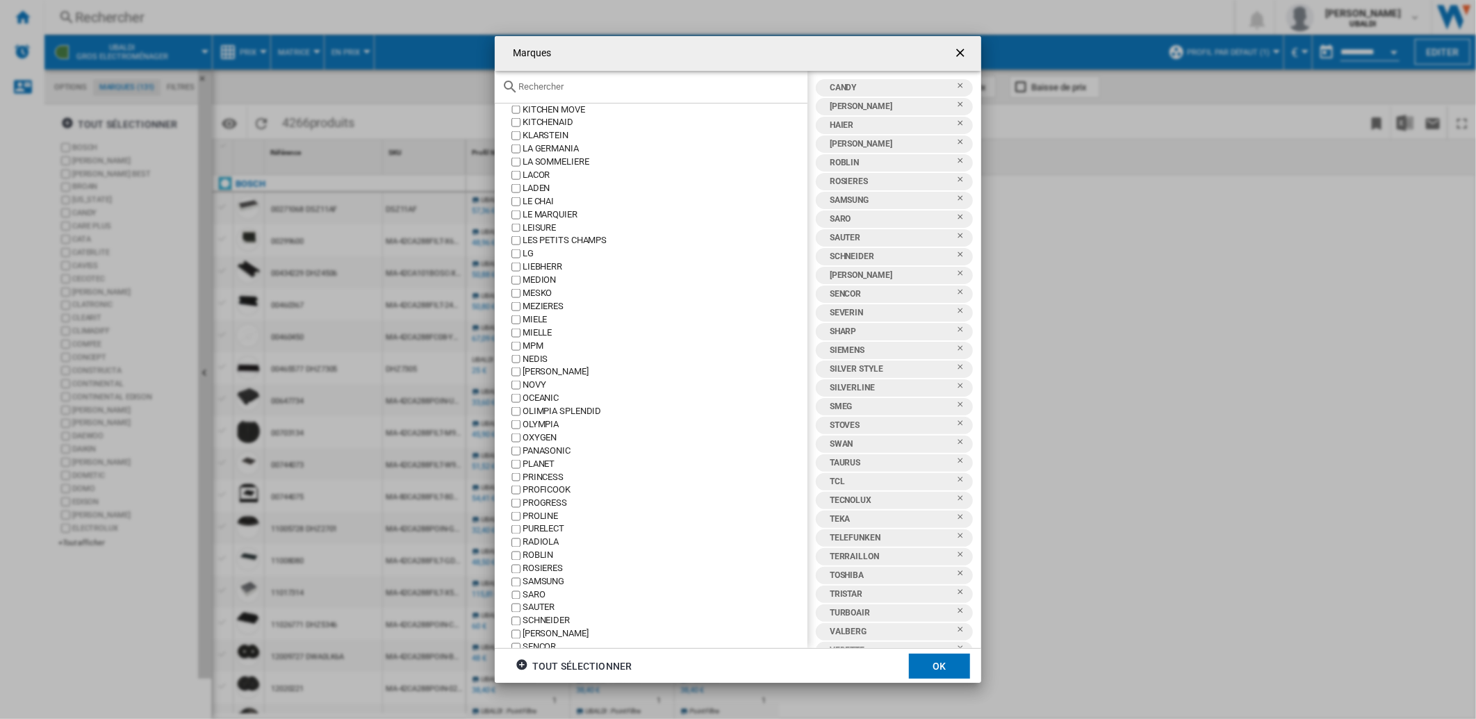
click at [547, 559] on div "ROBLIN" at bounding box center [664, 556] width 285 height 13
click at [549, 589] on div "SAMSUNG" at bounding box center [664, 582] width 285 height 13
click at [540, 598] on div "SARO" at bounding box center [664, 595] width 285 height 13
click at [543, 615] on div "SAUTER" at bounding box center [664, 608] width 285 height 13
click at [547, 626] on div "SCHNEIDER" at bounding box center [664, 621] width 285 height 13
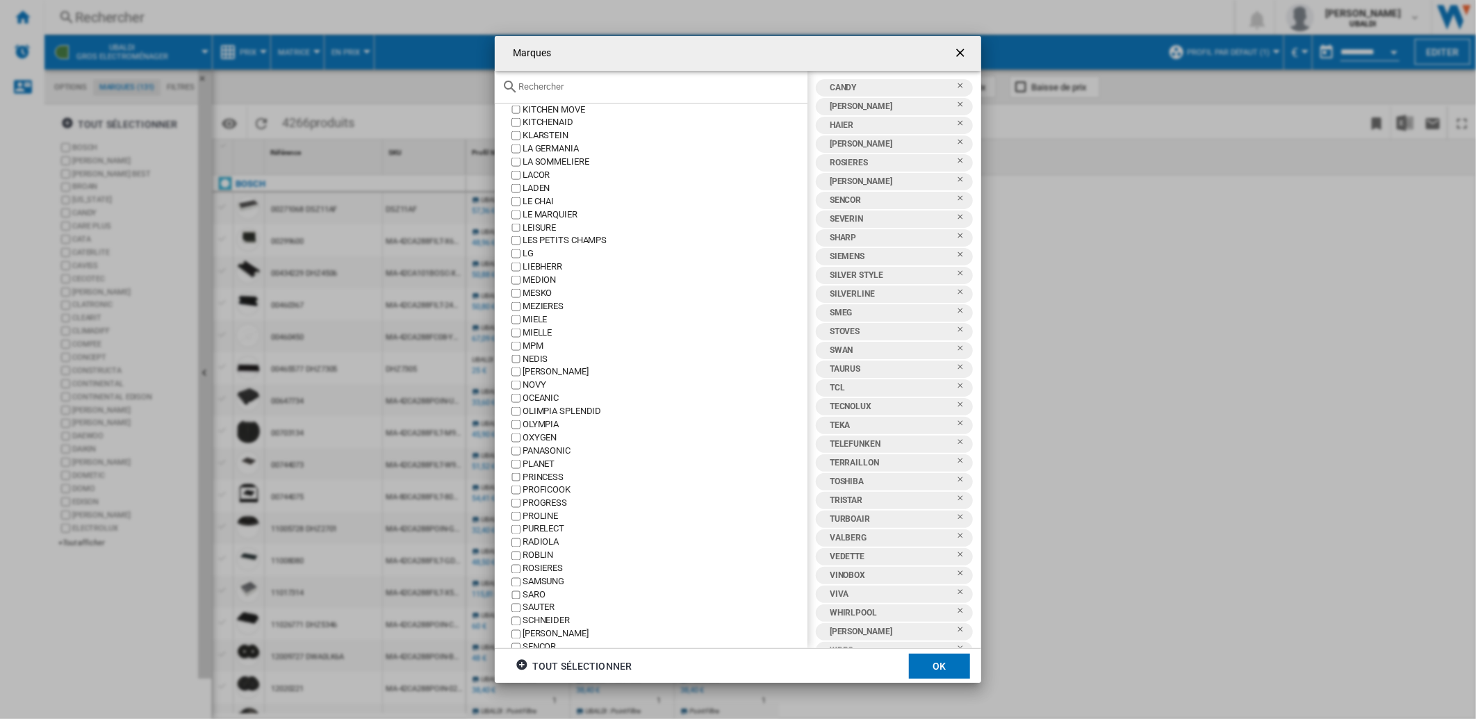
click at [549, 636] on div "[PERSON_NAME]" at bounding box center [664, 634] width 285 height 13
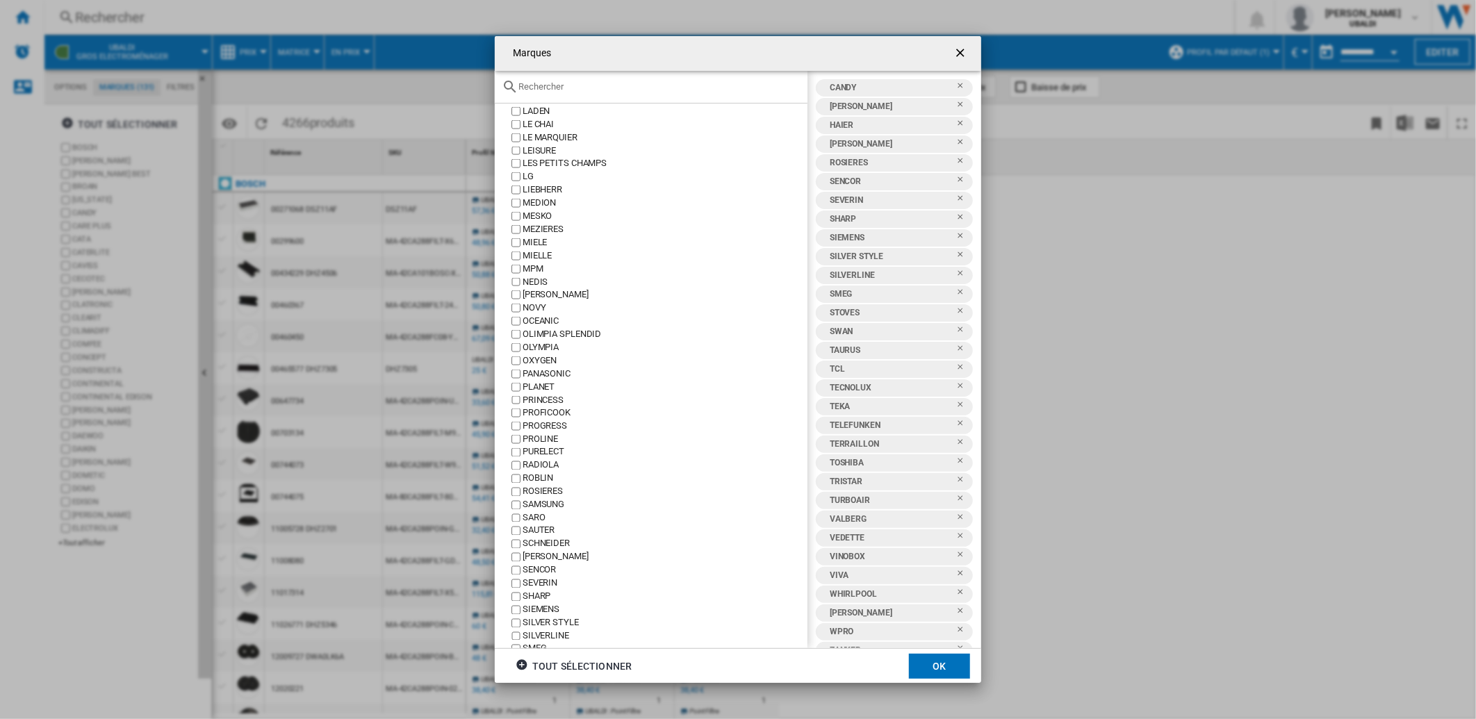
scroll to position [1389, 0]
click at [543, 500] on div "SENCOR" at bounding box center [664, 492] width 285 height 13
click at [544, 508] on div "SEVERIN" at bounding box center [664, 506] width 285 height 13
click at [543, 520] on div "SHARP" at bounding box center [664, 519] width 285 height 13
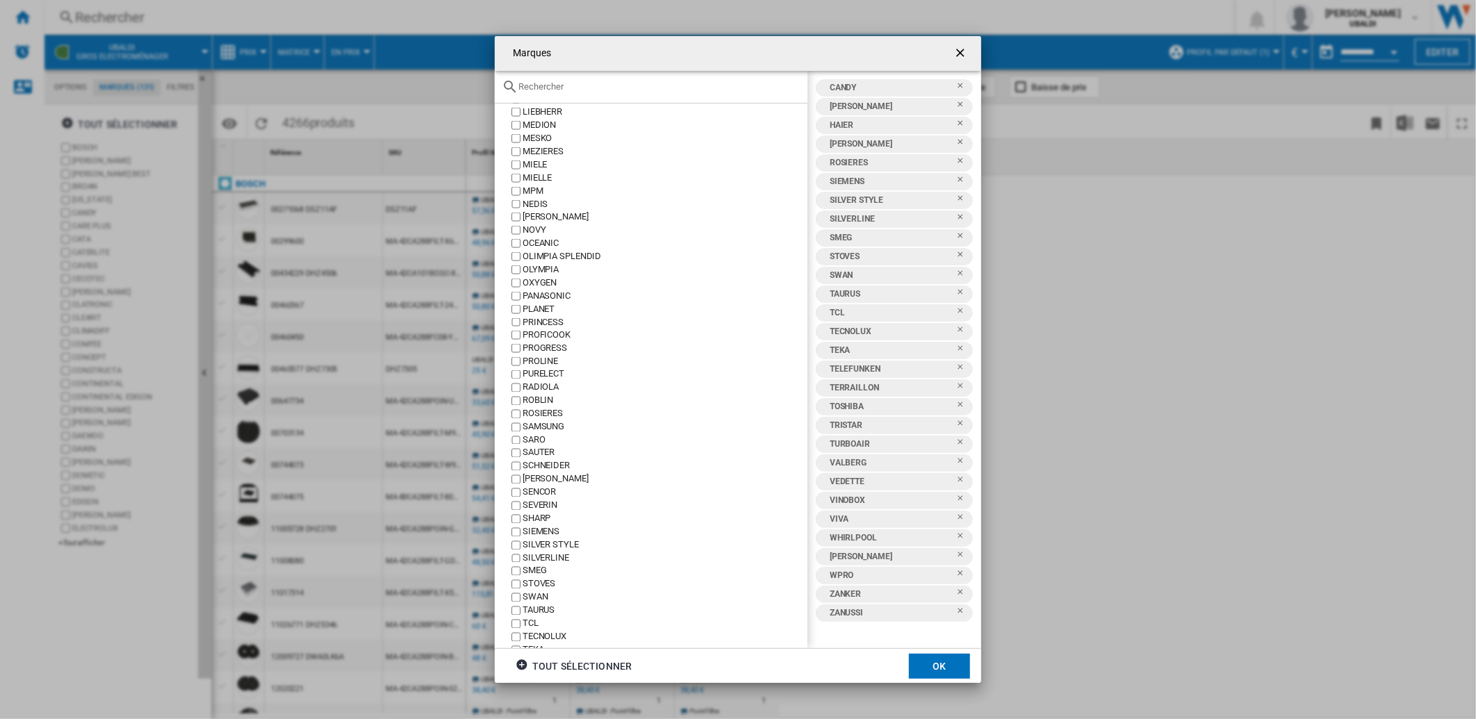
click at [540, 531] on div "SIEMENS" at bounding box center [664, 532] width 285 height 13
click at [540, 547] on div "SILVER STYLE" at bounding box center [664, 545] width 285 height 13
click at [544, 563] on div "SILVERLINE" at bounding box center [664, 558] width 285 height 13
click at [538, 578] on div "SMEG" at bounding box center [664, 571] width 285 height 13
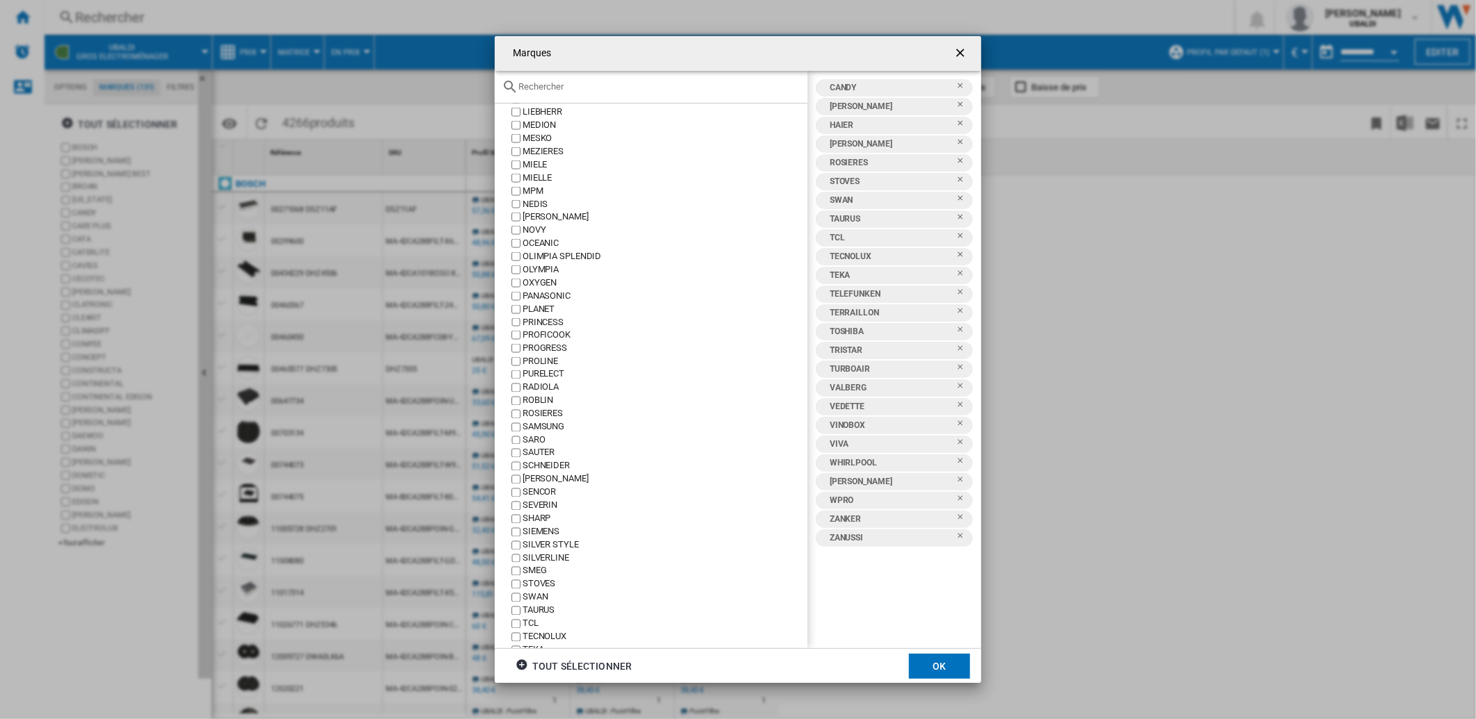
click at [540, 591] on div "STOVES" at bounding box center [664, 584] width 285 height 13
click at [542, 600] on div "SWAN" at bounding box center [664, 597] width 285 height 13
click at [543, 611] on div "TAURUS" at bounding box center [664, 610] width 285 height 13
click at [539, 631] on div "TCL" at bounding box center [664, 624] width 285 height 13
click at [545, 643] on div "TECNOLUX" at bounding box center [664, 637] width 285 height 13
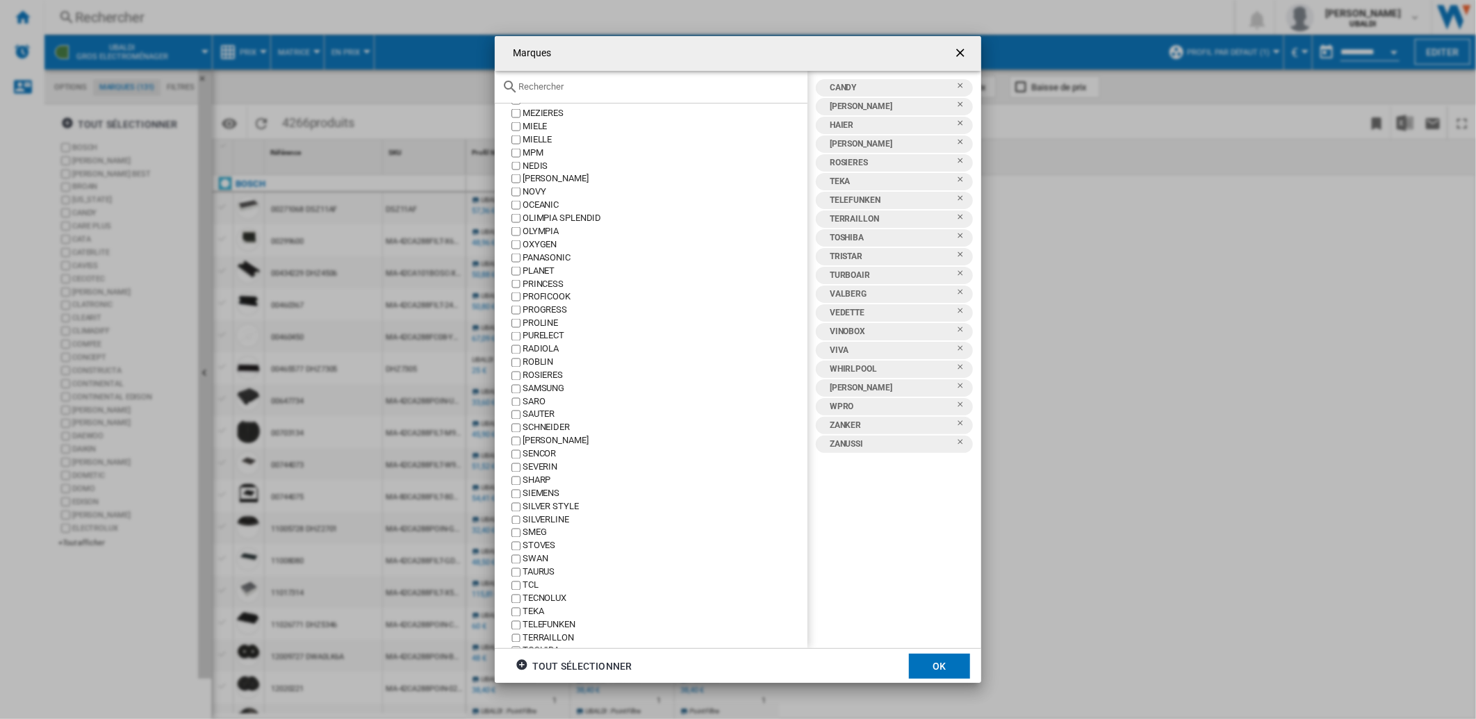
scroll to position [1544, 0]
drag, startPoint x: 540, startPoint y: 504, endPoint x: 531, endPoint y: 511, distance: 10.9
click at [539, 503] on div "TEKA" at bounding box center [664, 496] width 285 height 13
click at [531, 516] on div "TELEFUNKEN" at bounding box center [664, 509] width 285 height 13
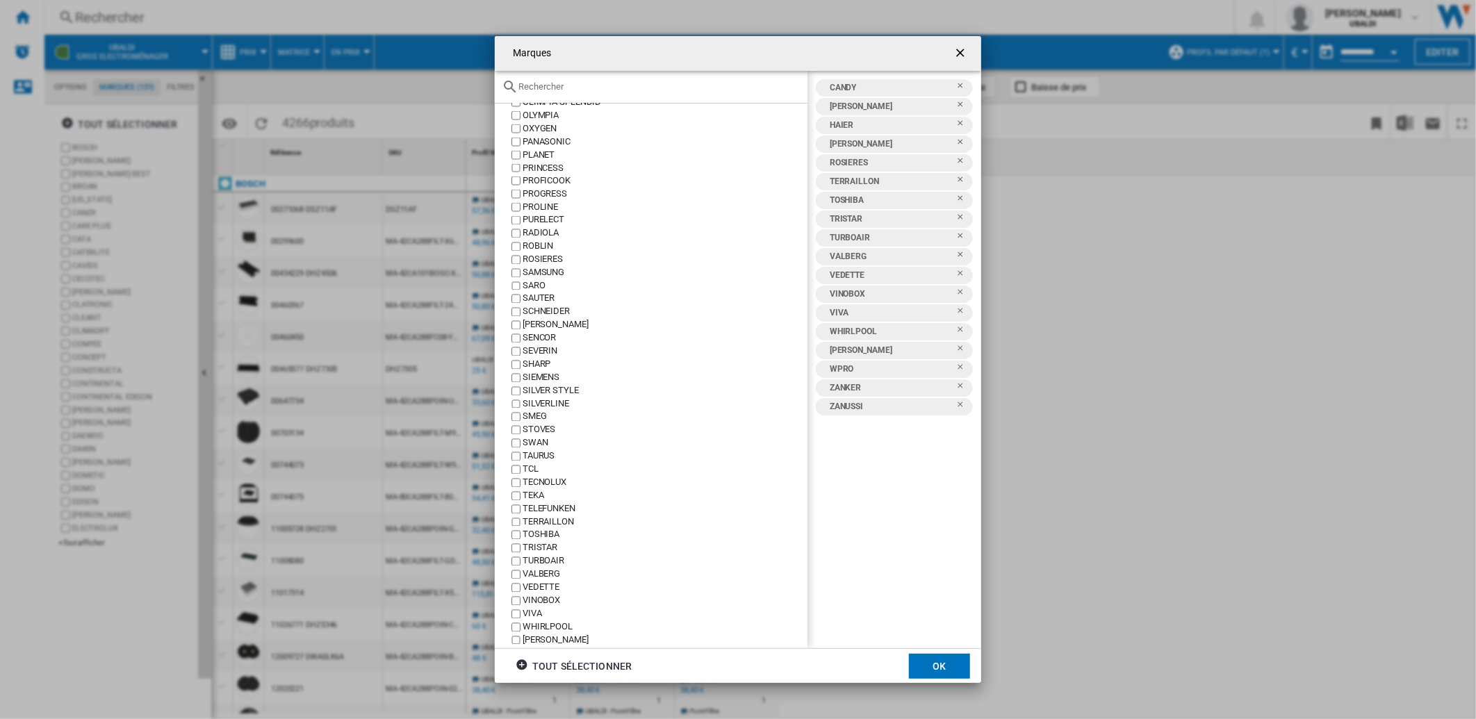
click at [536, 527] on div "TERRAILLON" at bounding box center [664, 522] width 285 height 13
click at [535, 540] on div "TOSHIBA" at bounding box center [664, 535] width 285 height 13
click at [534, 555] on div "TRISTAR" at bounding box center [664, 548] width 285 height 13
click at [537, 566] on div "TURBOAIR" at bounding box center [664, 561] width 285 height 13
click at [536, 578] on div "VALBERG" at bounding box center [664, 574] width 285 height 13
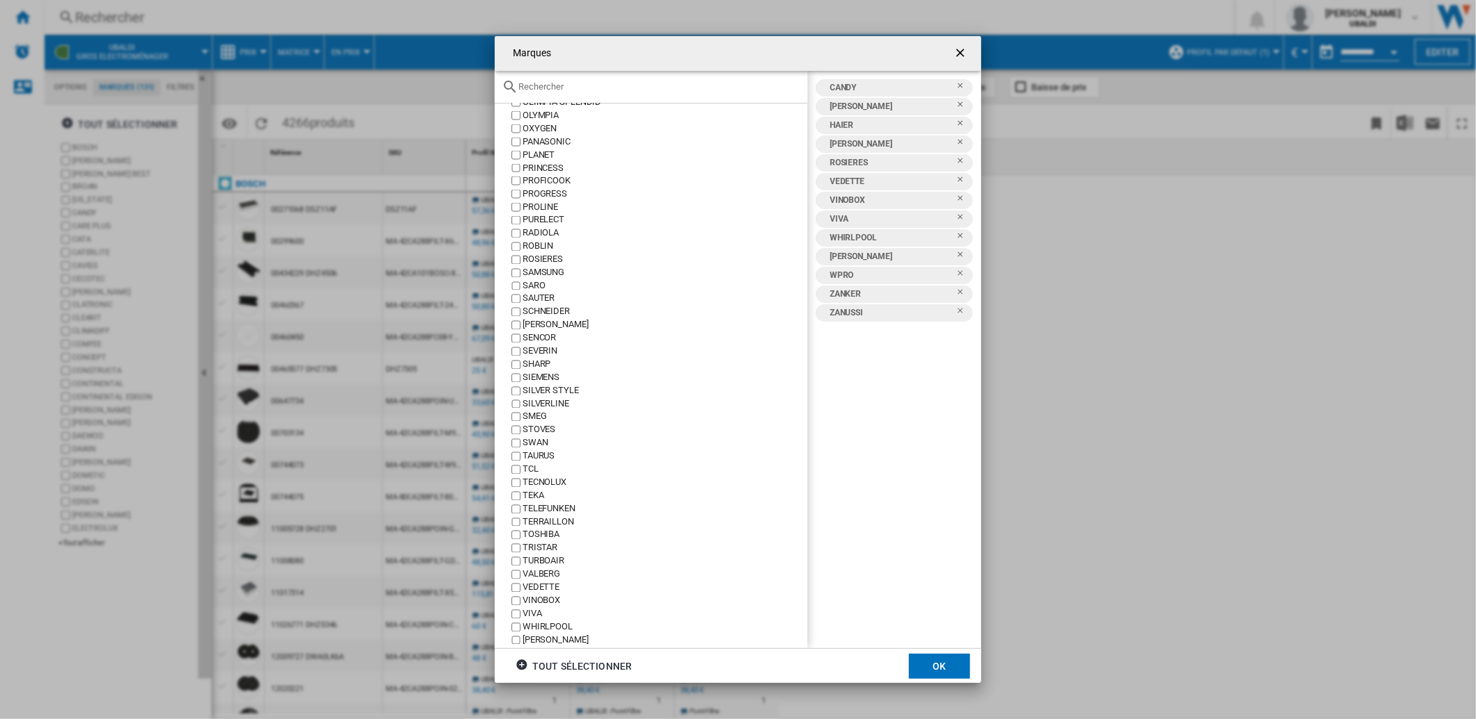
click at [538, 593] on div "VEDETTE" at bounding box center [664, 587] width 285 height 13
click at [539, 606] on div "VINOBOX" at bounding box center [664, 601] width 285 height 13
click at [543, 627] on div "WHIRLPOOL" at bounding box center [664, 627] width 285 height 13
click at [543, 634] on div "WHIRLPOOL" at bounding box center [664, 627] width 285 height 13
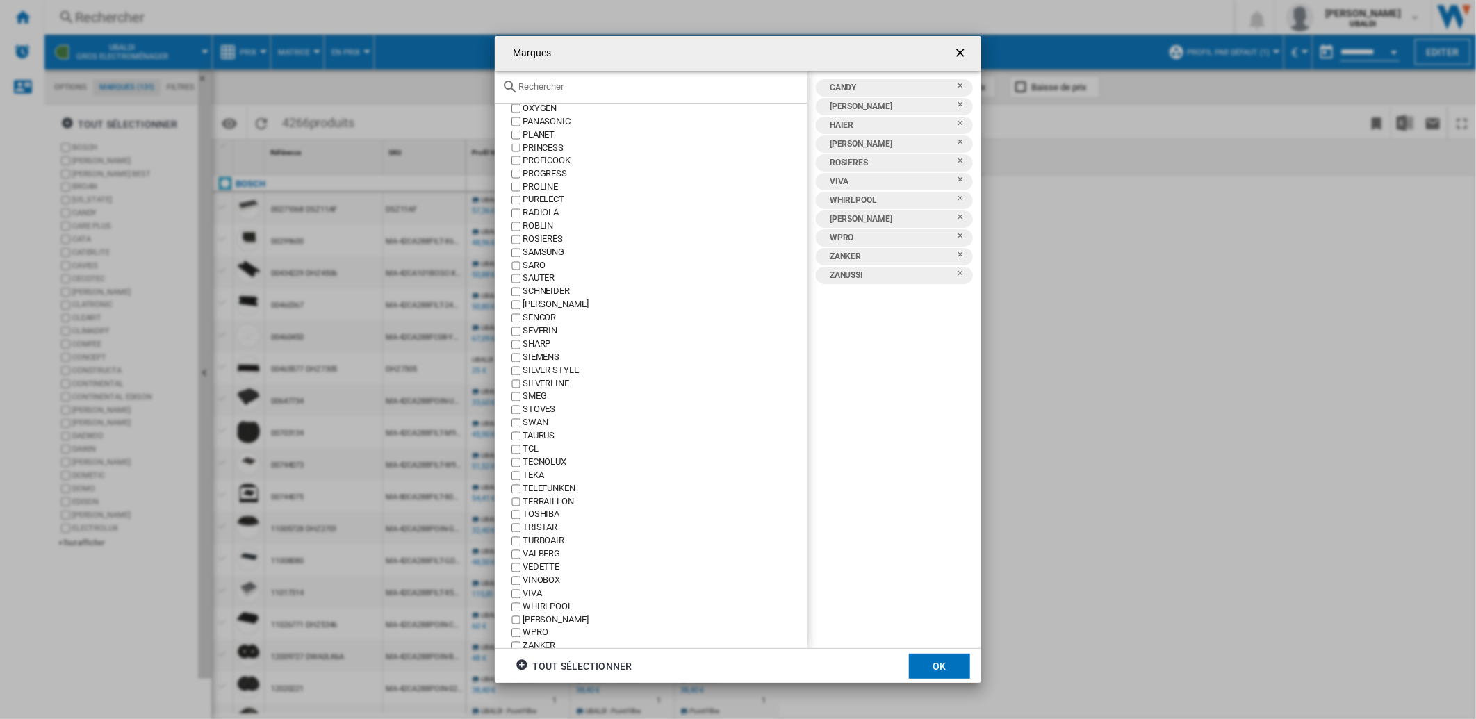
scroll to position [1603, 0]
click at [539, 578] on div "WHIRLPOOL" at bounding box center [664, 576] width 285 height 13
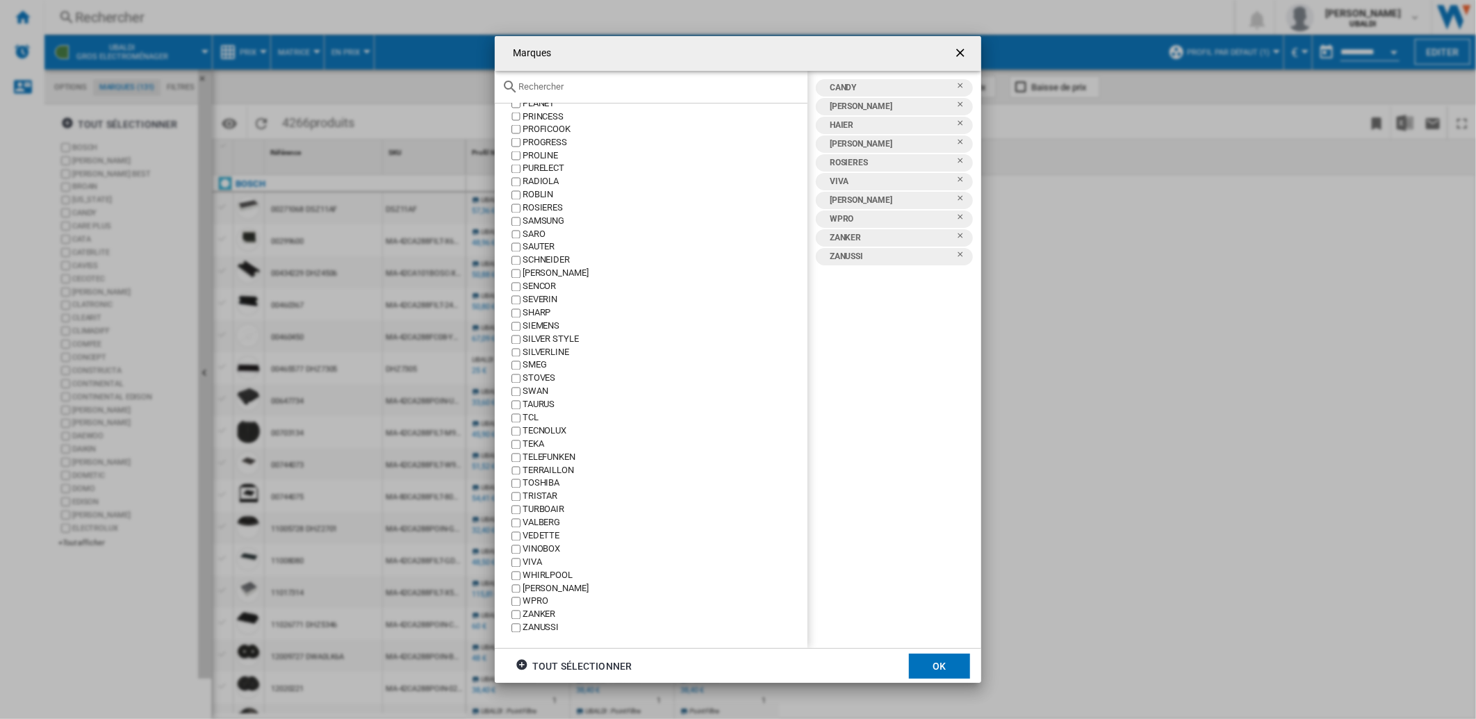
click at [532, 561] on div "VIVA" at bounding box center [664, 562] width 285 height 13
click at [540, 586] on div "[PERSON_NAME]" at bounding box center [664, 589] width 285 height 13
click at [527, 600] on div "WPRO" at bounding box center [664, 601] width 285 height 13
click at [534, 616] on div "ZANKER" at bounding box center [664, 615] width 285 height 13
click at [535, 626] on div "ZANUSSI" at bounding box center [664, 628] width 285 height 13
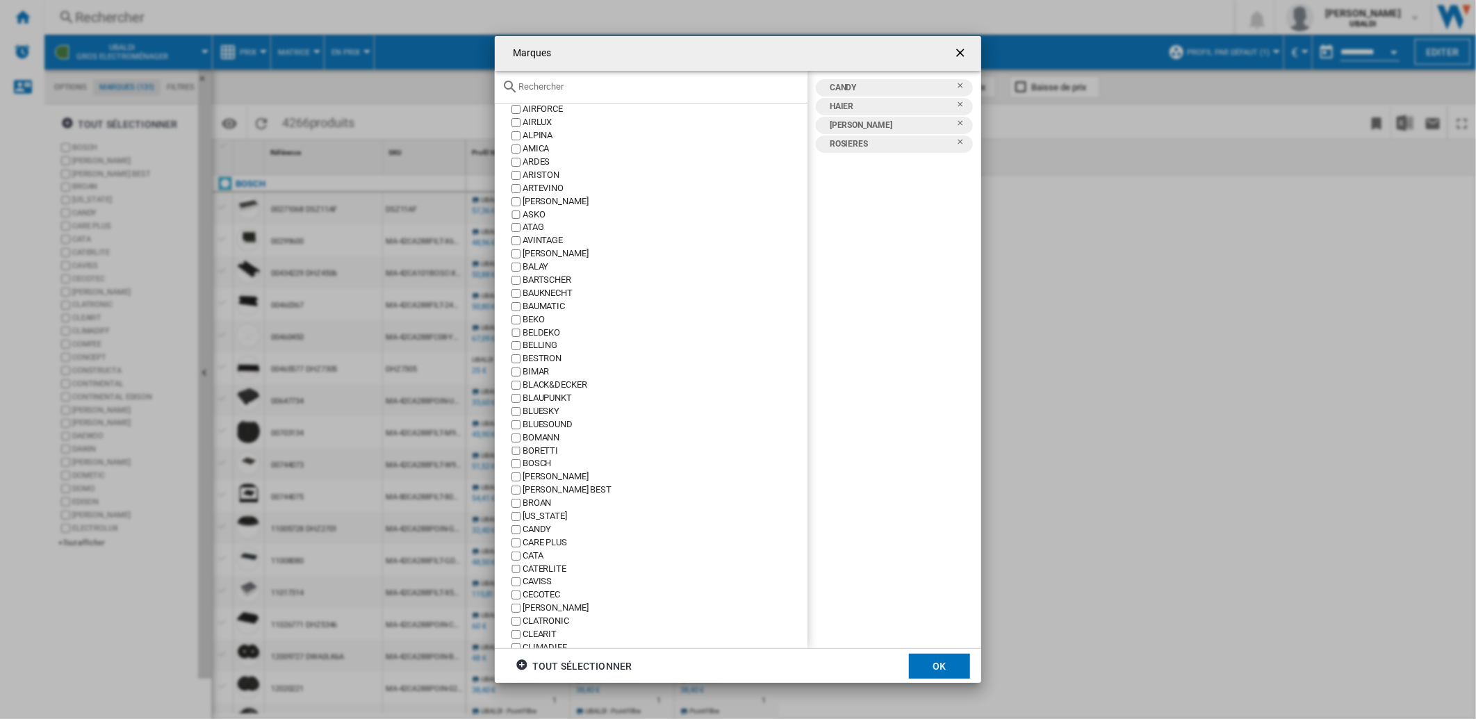
scroll to position [0, 0]
click at [932, 664] on button "OK" at bounding box center [939, 666] width 61 height 25
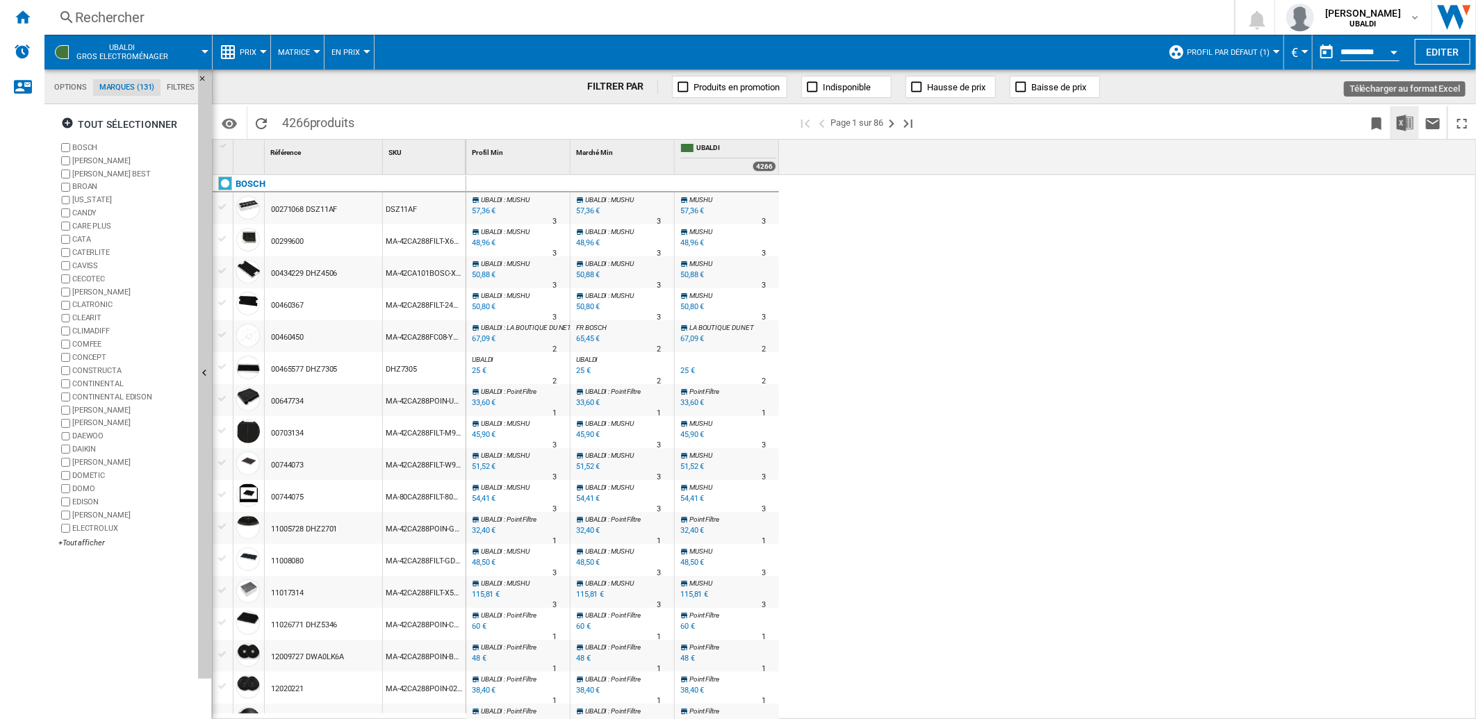
click at [1403, 124] on img "Télécharger au format Excel" at bounding box center [1404, 123] width 17 height 17
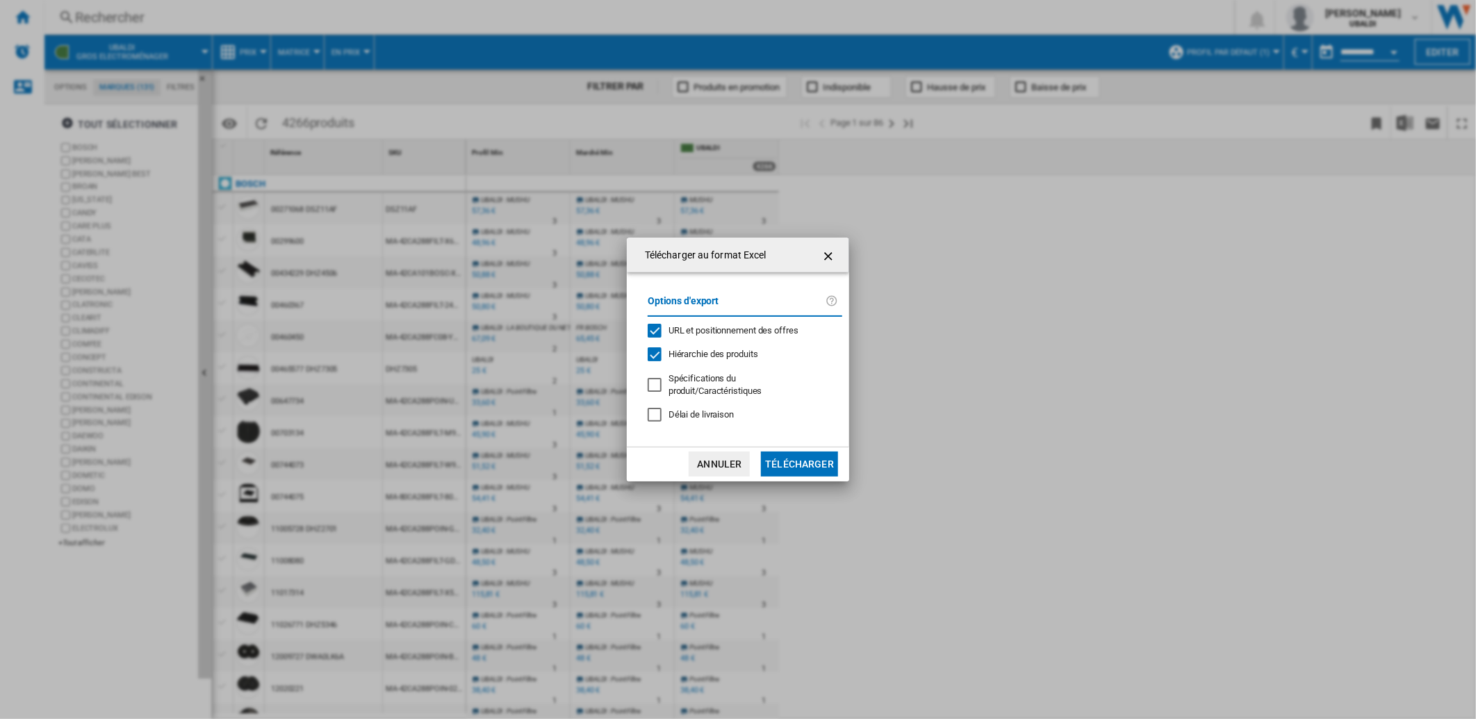
click at [815, 453] on button "Télécharger" at bounding box center [799, 464] width 77 height 25
